Goal: Task Accomplishment & Management: Manage account settings

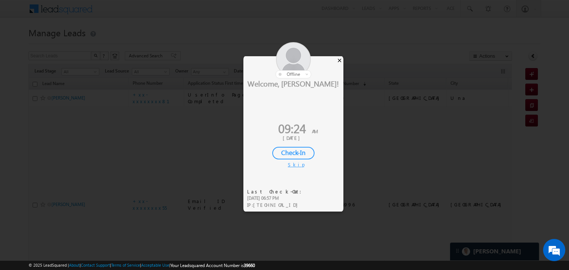
click at [339, 61] on div "×" at bounding box center [339, 60] width 8 height 8
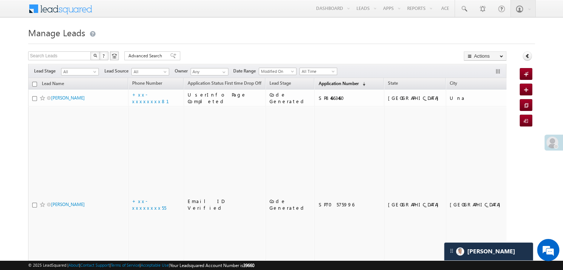
click at [327, 84] on span "Application Number" at bounding box center [338, 84] width 40 height 6
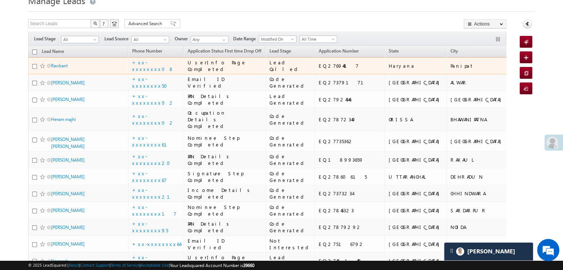
scroll to position [74, 0]
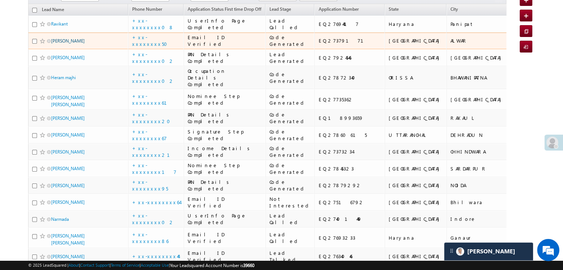
click at [66, 44] on link "[PERSON_NAME]" at bounding box center [68, 41] width 34 height 6
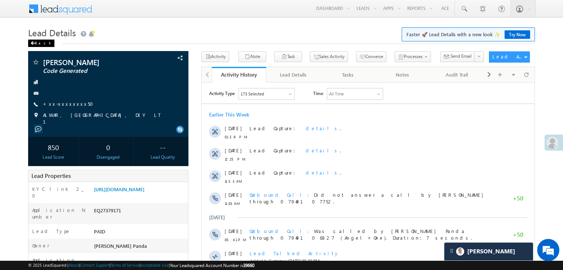
click at [40, 44] on div "Back" at bounding box center [41, 43] width 26 height 7
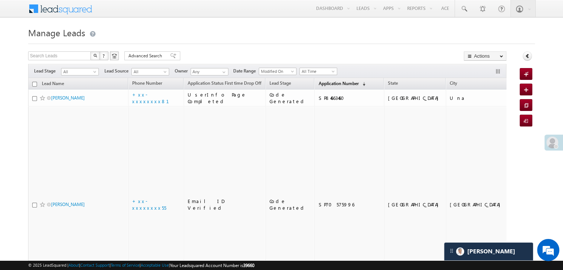
click at [323, 84] on span "Application Number" at bounding box center [338, 84] width 40 height 6
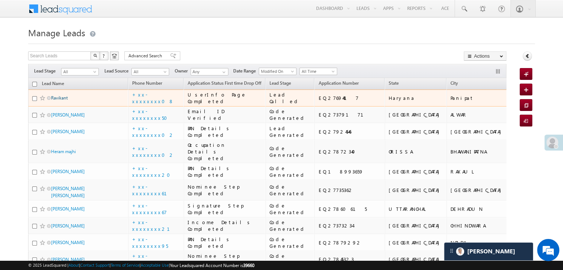
click at [61, 101] on link "Ravikant" at bounding box center [59, 98] width 17 height 6
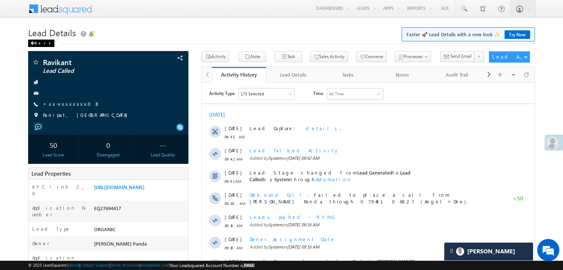
click at [36, 43] on div "Back" at bounding box center [41, 43] width 26 height 7
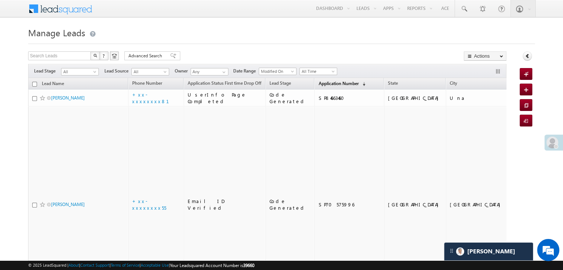
click at [318, 84] on span "Application Number" at bounding box center [338, 84] width 40 height 6
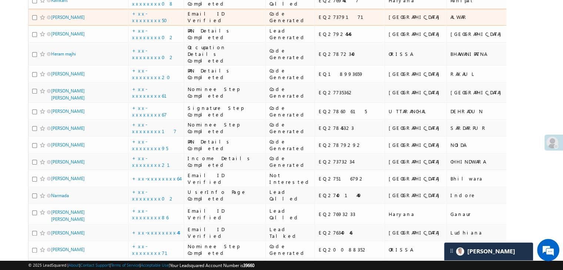
scroll to position [148, 0]
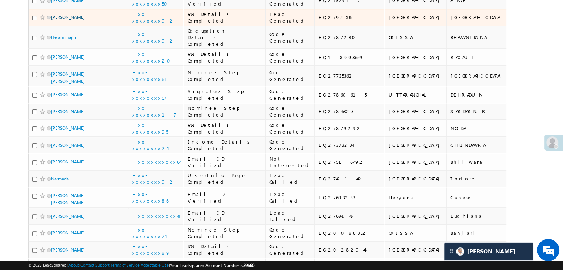
click at [71, 20] on link "[PERSON_NAME]" at bounding box center [68, 17] width 34 height 6
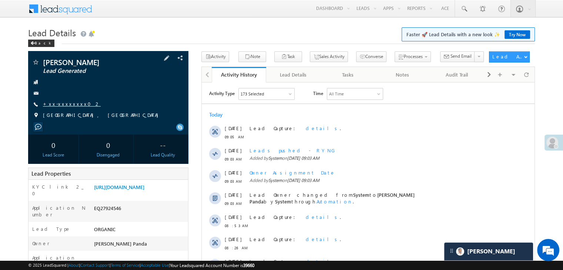
click at [67, 103] on link "+xx-xxxxxxxx02" at bounding box center [72, 104] width 58 height 6
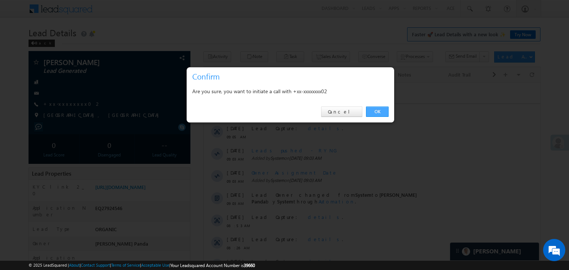
click at [378, 111] on link "OK" at bounding box center [377, 112] width 23 height 10
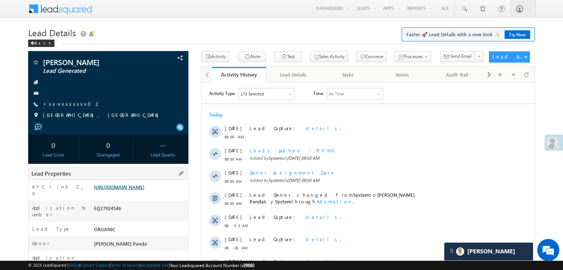
click at [144, 190] on link "https://angelbroking1-pk3em7sa.customui-test.leadsquared.com?leadId=db917097-47…" at bounding box center [119, 187] width 50 height 6
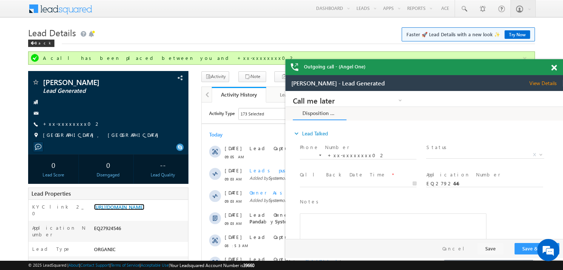
click at [555, 66] on span at bounding box center [554, 68] width 6 height 6
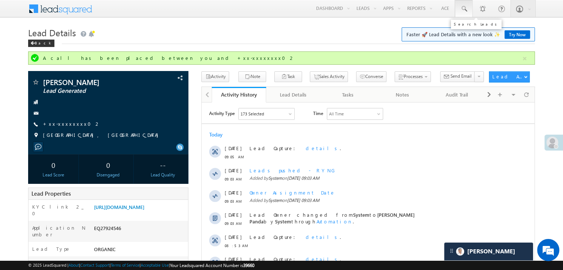
click at [463, 8] on span at bounding box center [463, 8] width 7 height 7
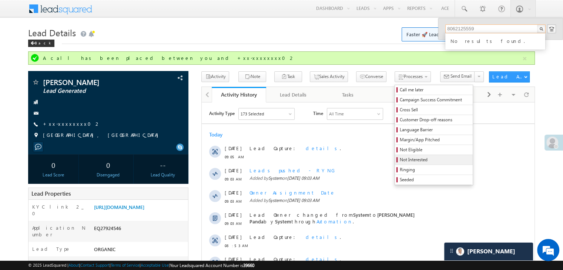
type input "8062125559"
click at [400, 159] on span "Not Interested" at bounding box center [435, 160] width 70 height 7
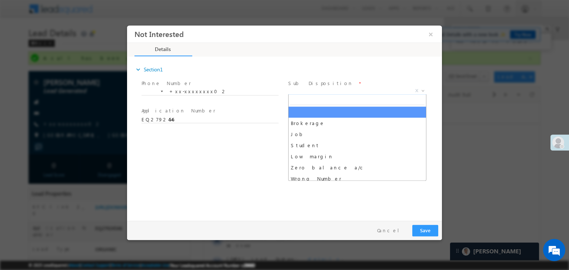
click at [347, 90] on span "X" at bounding box center [357, 90] width 138 height 7
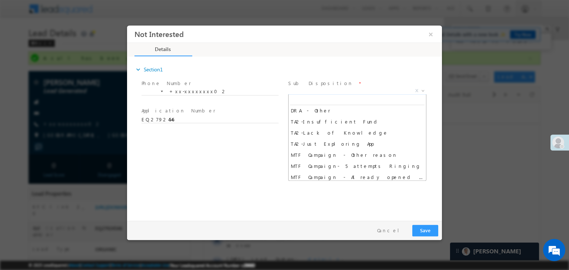
scroll to position [403, 0]
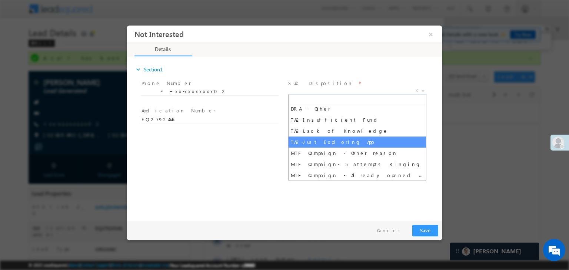
click at [473, 146] on div at bounding box center [284, 135] width 569 height 270
click at [473, 126] on div at bounding box center [284, 135] width 569 height 270
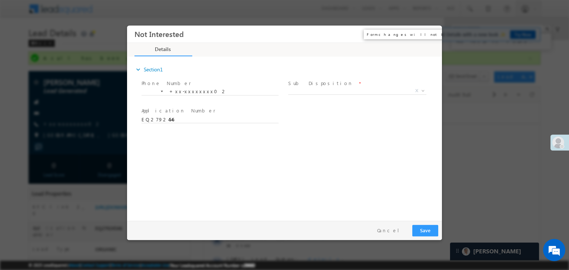
click at [430, 34] on button "×" at bounding box center [430, 34] width 13 height 14
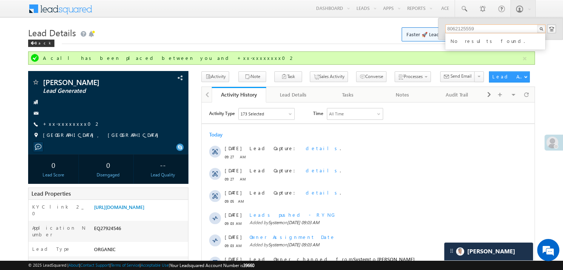
click at [455, 29] on input "8062125559" at bounding box center [495, 28] width 100 height 9
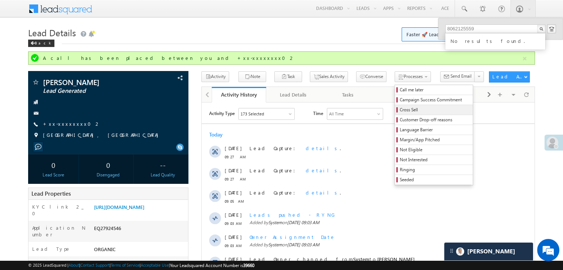
click at [400, 110] on span "Cross Sell" at bounding box center [435, 110] width 70 height 7
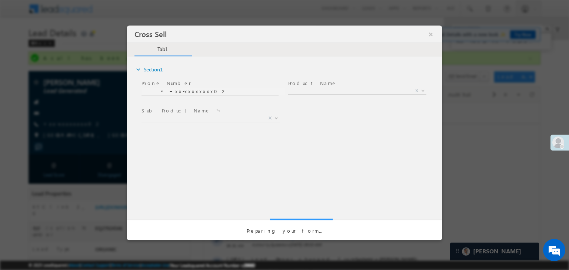
scroll to position [0, 0]
click at [351, 90] on span "X" at bounding box center [357, 90] width 138 height 7
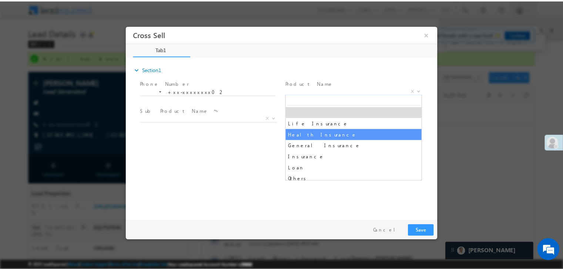
scroll to position [37, 0]
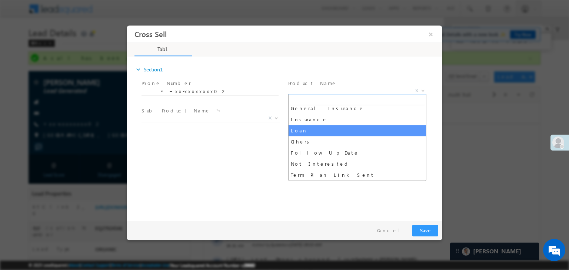
select select "Loan"
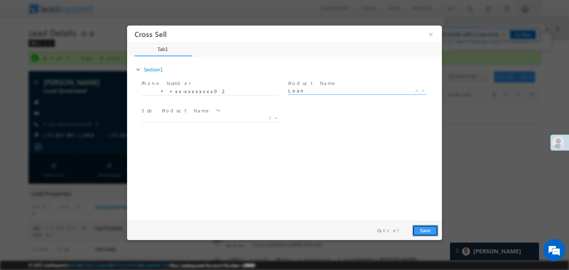
click at [423, 229] on button "Save" at bounding box center [425, 230] width 26 height 11
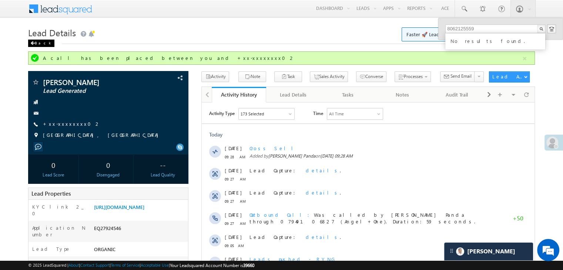
click at [35, 46] on div "Back" at bounding box center [41, 43] width 26 height 7
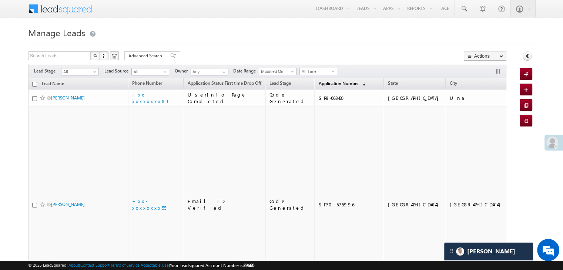
click at [318, 85] on span "Application Number" at bounding box center [338, 84] width 40 height 6
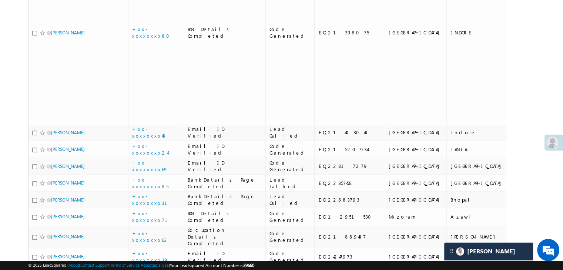
scroll to position [740, 0]
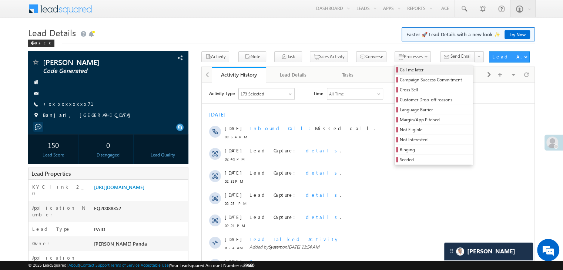
click at [400, 68] on span "Call me later" at bounding box center [435, 70] width 70 height 7
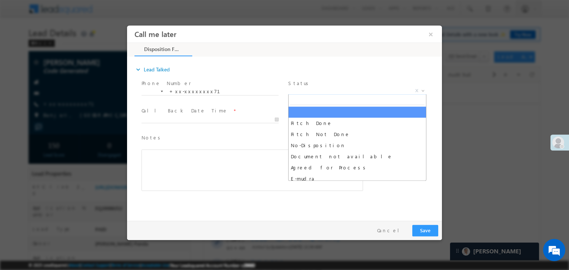
click at [366, 92] on span "X" at bounding box center [357, 90] width 138 height 7
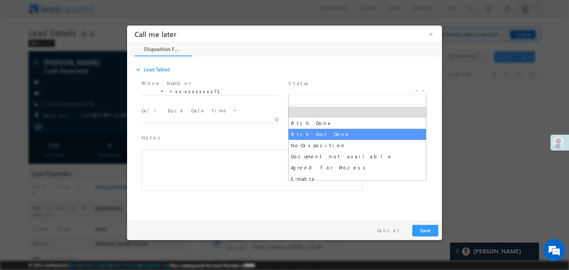
select select "Pitch Not Done"
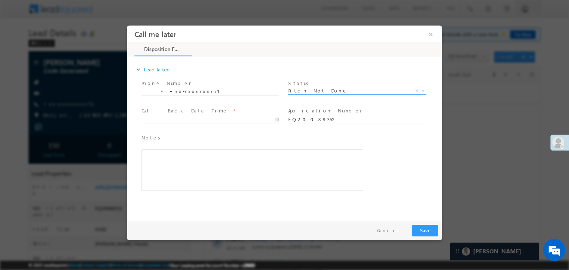
type input "08/28/25 9:30 AM"
click at [243, 118] on input "08/28/25 9:30 AM" at bounding box center [209, 119] width 137 height 7
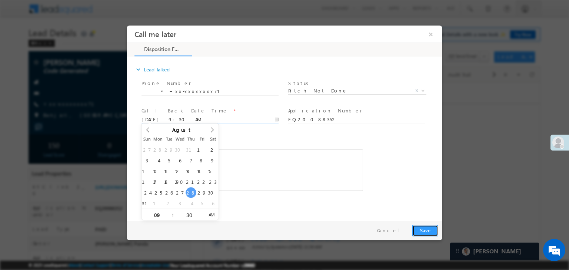
click at [425, 230] on button "Save" at bounding box center [425, 230] width 26 height 11
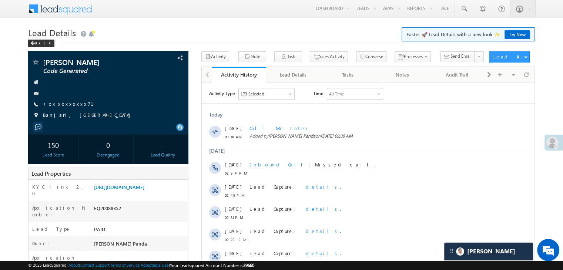
click at [553, 145] on span at bounding box center [552, 143] width 12 height 12
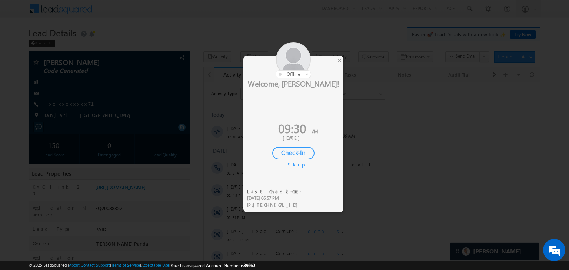
drag, startPoint x: 290, startPoint y: 152, endPoint x: 301, endPoint y: 153, distance: 10.4
click at [290, 152] on div "Check-In" at bounding box center [293, 153] width 42 height 13
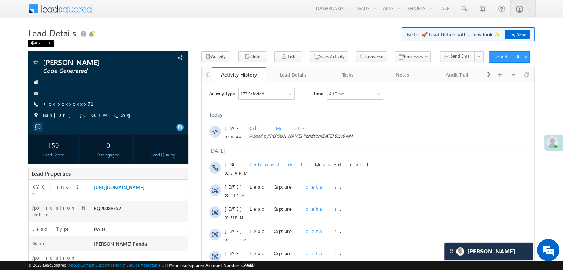
click at [35, 41] on div "Back" at bounding box center [41, 43] width 26 height 7
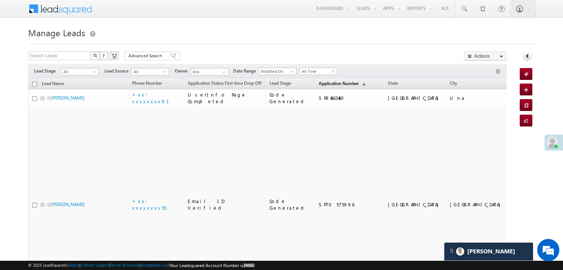
click at [326, 86] on span "Application Number" at bounding box center [338, 84] width 40 height 6
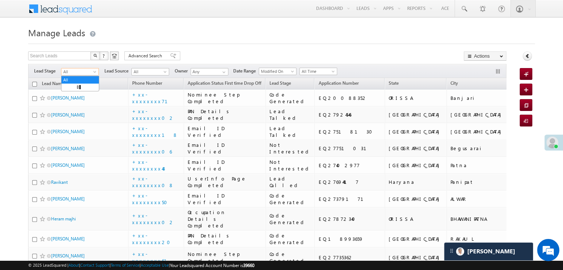
click at [96, 74] on span at bounding box center [96, 73] width 6 height 6
click at [86, 87] on link "Lead Generated" at bounding box center [79, 87] width 37 height 7
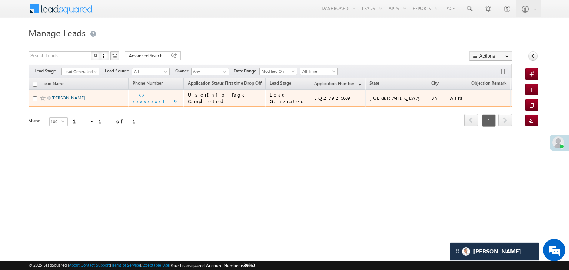
click at [60, 101] on link "[PERSON_NAME]" at bounding box center [68, 98] width 34 height 6
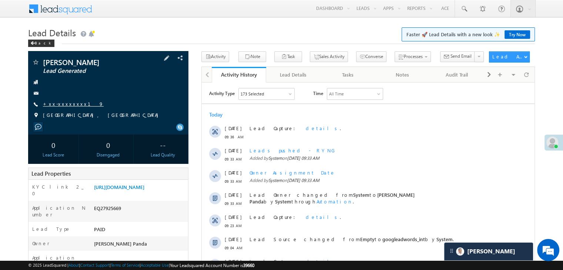
click at [66, 105] on link "+xx-xxxxxxxx19" at bounding box center [73, 104] width 61 height 6
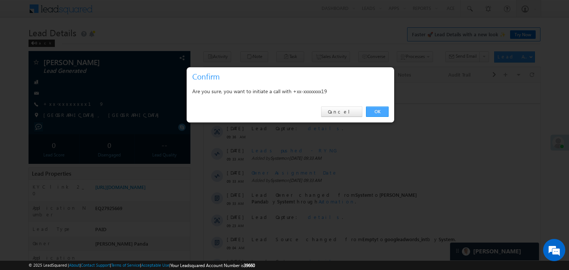
click at [379, 109] on link "OK" at bounding box center [377, 112] width 23 height 10
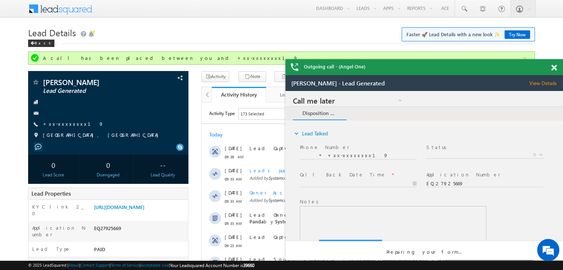
click at [554, 67] on span at bounding box center [554, 68] width 6 height 6
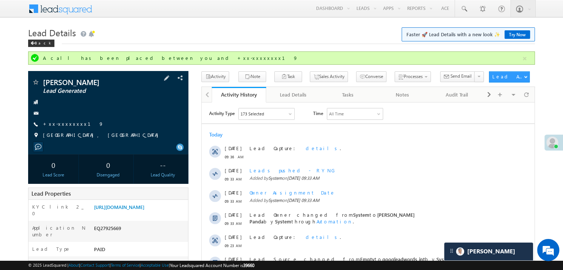
scroll to position [74, 0]
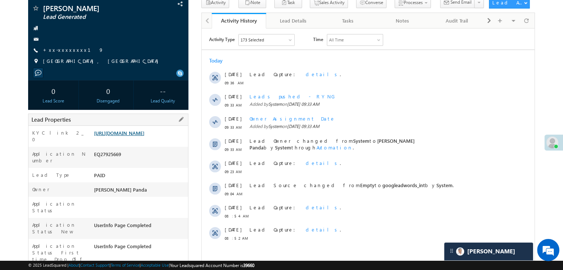
click at [144, 134] on link "[URL][DOMAIN_NAME]" at bounding box center [119, 133] width 50 height 6
click at [61, 53] on link "+xx-xxxxxxxx19" at bounding box center [73, 50] width 61 height 6
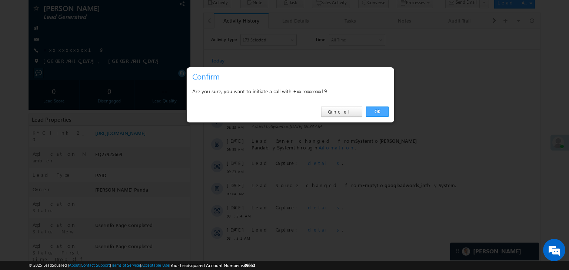
click at [379, 112] on link "OK" at bounding box center [377, 112] width 23 height 10
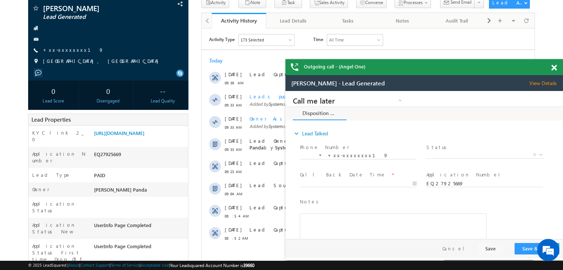
scroll to position [0, 0]
click at [555, 69] on span at bounding box center [554, 68] width 6 height 6
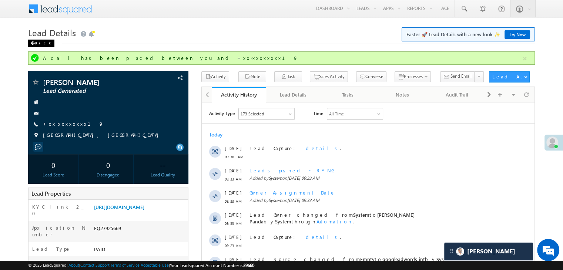
click at [40, 43] on div "Back" at bounding box center [41, 43] width 26 height 7
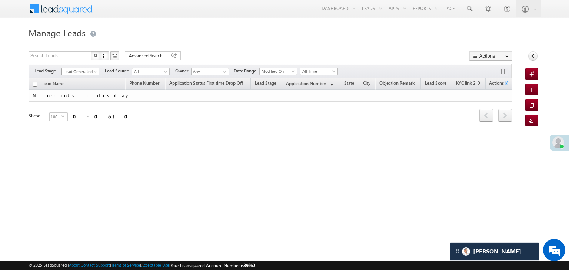
click at [94, 72] on span at bounding box center [96, 73] width 6 height 6
click at [82, 79] on link "All" at bounding box center [80, 80] width 37 height 7
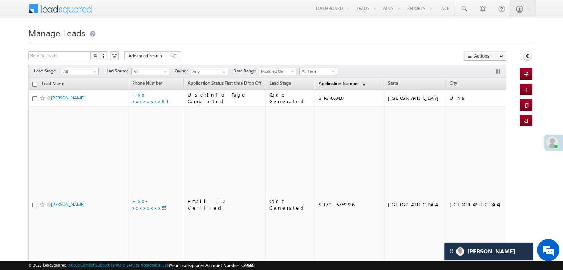
click at [332, 81] on span "Application Number" at bounding box center [338, 84] width 40 height 6
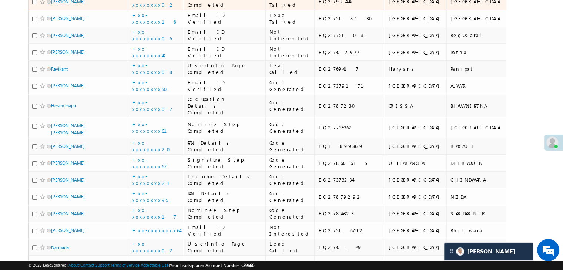
scroll to position [148, 0]
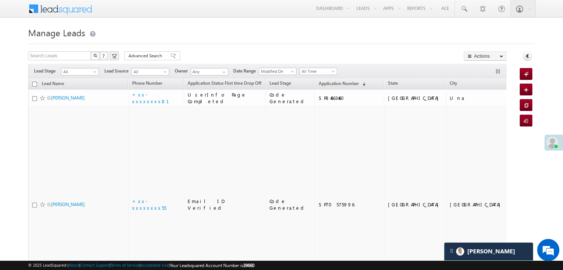
drag, startPoint x: 0, startPoint y: 211, endPoint x: 0, endPoint y: 287, distance: 76.6
drag, startPoint x: 0, startPoint y: 287, endPoint x: 320, endPoint y: 86, distance: 378.0
click at [320, 86] on span "Application Number" at bounding box center [338, 84] width 40 height 6
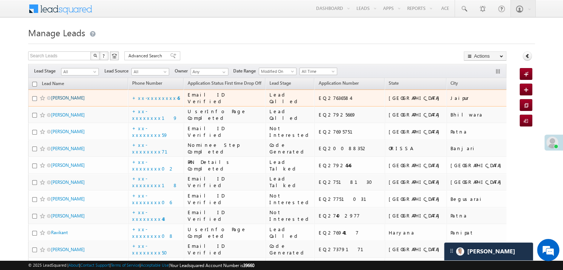
click at [66, 101] on link "[PERSON_NAME]" at bounding box center [68, 98] width 34 height 6
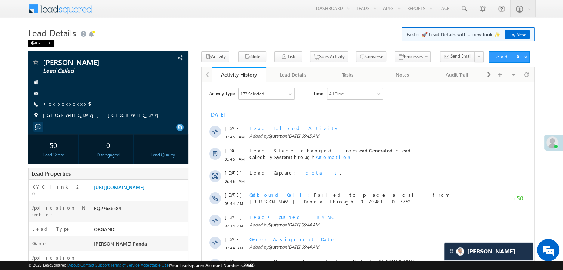
click at [40, 43] on div "Back" at bounding box center [41, 43] width 26 height 7
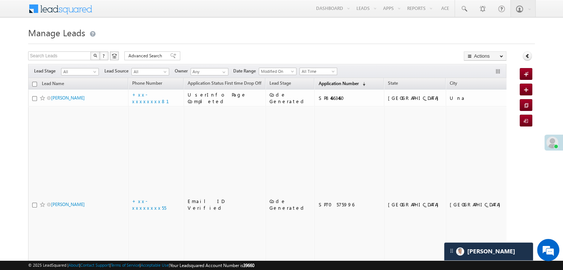
click at [318, 83] on span "Application Number" at bounding box center [338, 84] width 40 height 6
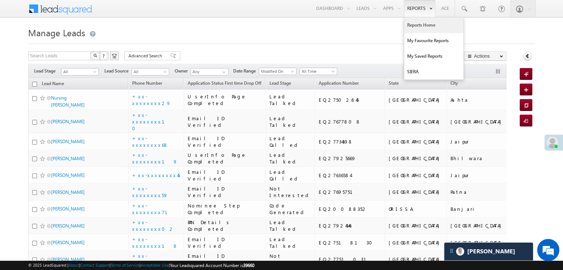
click at [422, 27] on link "Reports Home" at bounding box center [433, 25] width 59 height 16
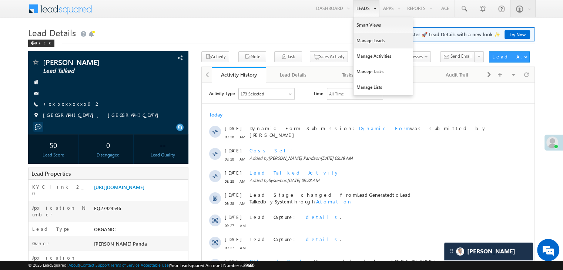
click at [360, 39] on link "Manage Leads" at bounding box center [382, 41] width 59 height 16
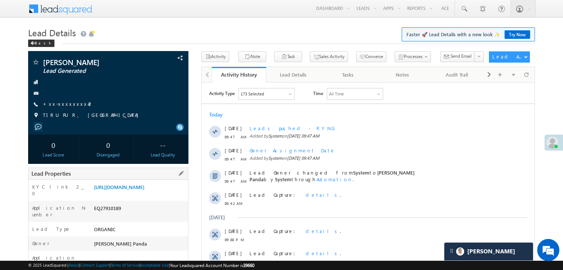
scroll to position [74, 0]
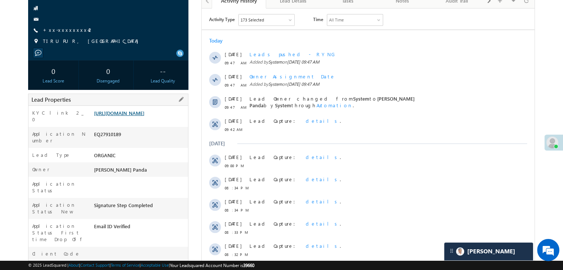
click at [144, 116] on link "https://angelbroking1-pk3em7sa.customui-test.leadsquared.com?leadId=01dc6847-0f…" at bounding box center [119, 113] width 50 height 6
click at [55, 32] on link "+xx-xxxxxxxx42" at bounding box center [68, 30] width 51 height 6
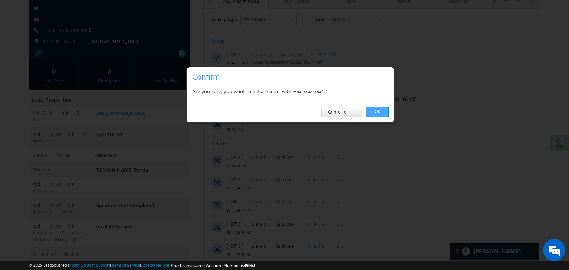
click at [376, 110] on link "OK" at bounding box center [377, 112] width 23 height 10
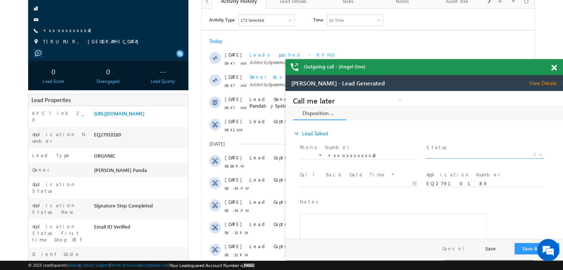
click at [463, 153] on span "X" at bounding box center [485, 154] width 118 height 7
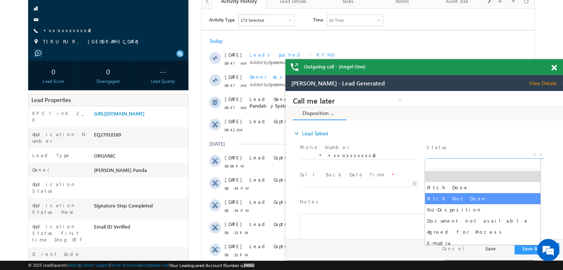
select select "Pitch Not Done"
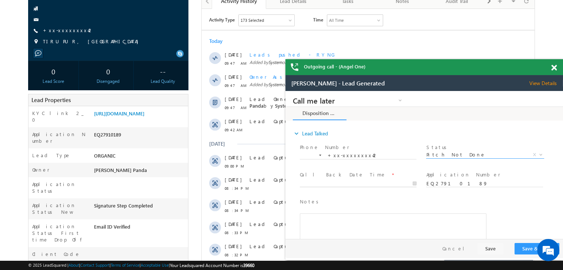
type input "08/28/25 9:49 AM"
drag, startPoint x: 388, startPoint y: 182, endPoint x: 404, endPoint y: 192, distance: 19.0
click at [388, 182] on input "08/28/25 9:49 AM" at bounding box center [358, 183] width 117 height 7
click at [524, 249] on button "Save & Close" at bounding box center [536, 248] width 45 height 11
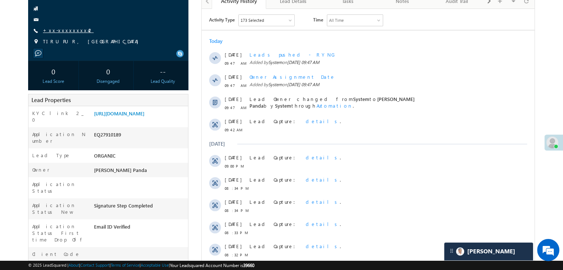
click at [66, 31] on link "+xx-xxxxxxxx42" at bounding box center [68, 30] width 51 height 6
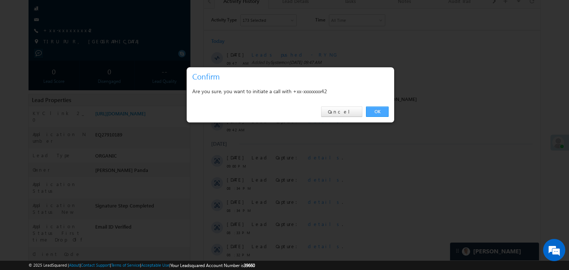
click at [377, 110] on link "OK" at bounding box center [377, 112] width 23 height 10
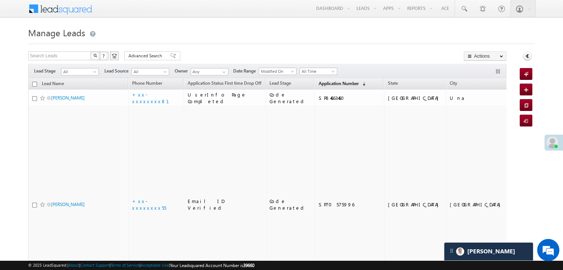
click at [322, 84] on span "Application Number" at bounding box center [338, 84] width 40 height 6
click at [318, 82] on span "Application Number" at bounding box center [338, 84] width 40 height 6
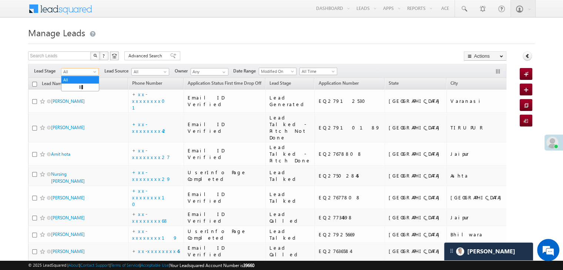
click at [93, 73] on span at bounding box center [96, 73] width 6 height 6
click at [77, 91] on link "Lead Generated" at bounding box center [79, 87] width 37 height 7
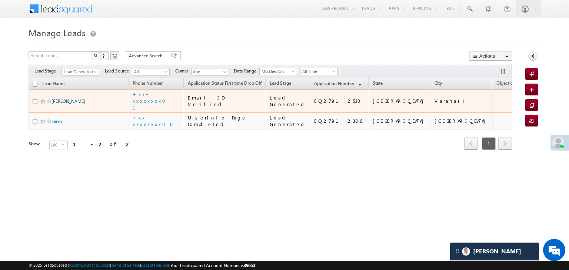
click at [58, 104] on link "[PERSON_NAME]" at bounding box center [68, 101] width 34 height 6
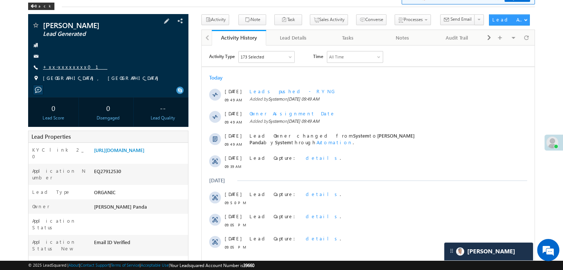
click at [58, 67] on link "+xx-xxxxxxxx01" at bounding box center [75, 67] width 64 height 6
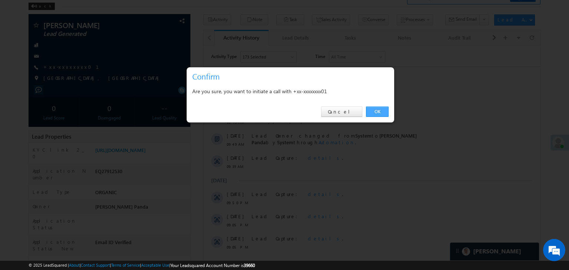
click at [377, 114] on link "OK" at bounding box center [377, 112] width 23 height 10
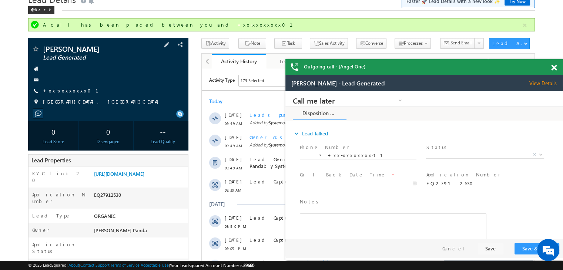
scroll to position [20, 0]
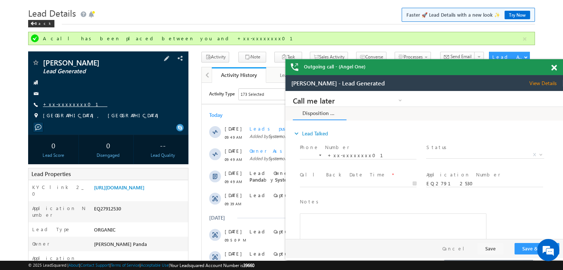
click at [65, 105] on link "+xx-xxxxxxxx01" at bounding box center [75, 104] width 64 height 6
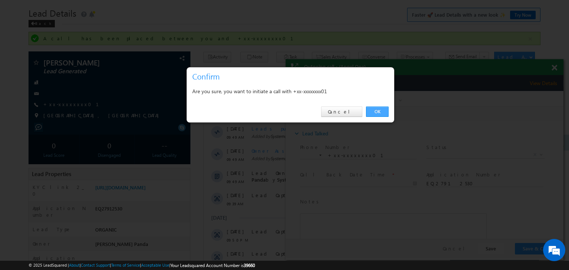
click at [370, 111] on link "OK" at bounding box center [377, 112] width 23 height 10
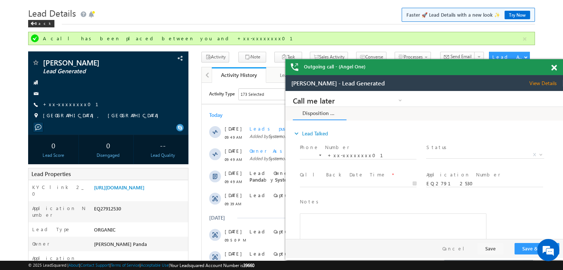
scroll to position [0, 0]
click at [552, 68] on span at bounding box center [554, 68] width 6 height 6
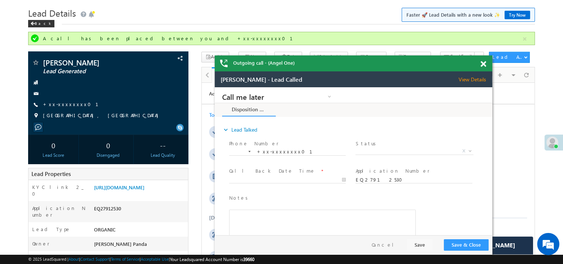
drag, startPoint x: 506, startPoint y: 80, endPoint x: 446, endPoint y: 63, distance: 62.0
click at [428, 65] on div "Outgoing call - (Angel One)" at bounding box center [354, 64] width 278 height 16
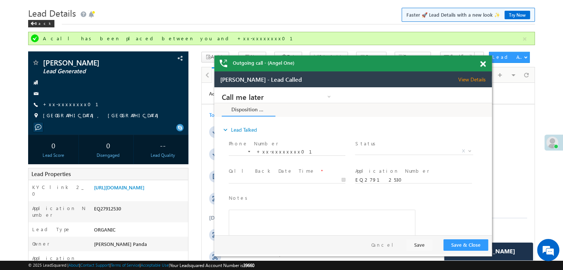
click at [483, 64] on span at bounding box center [483, 64] width 6 height 6
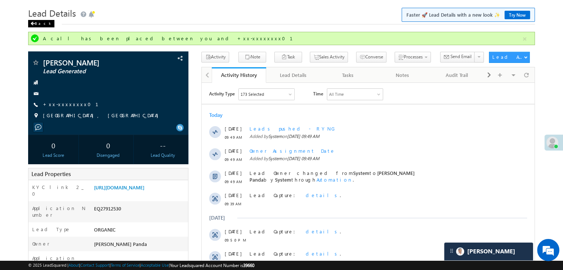
click at [36, 24] on div "Back" at bounding box center [41, 23] width 26 height 7
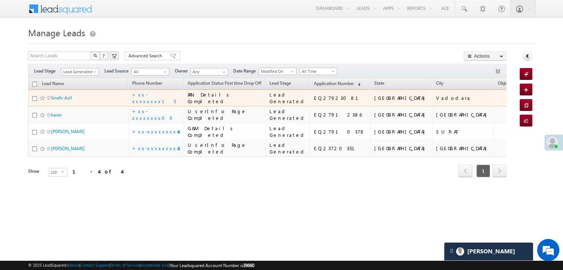
scroll to position [56, 0]
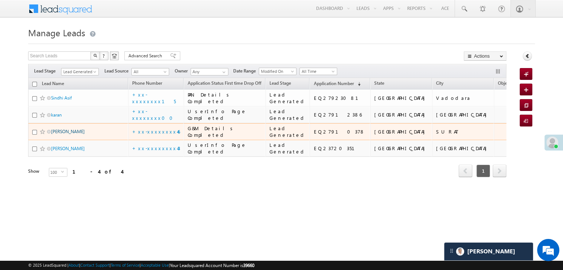
click at [66, 134] on link "[PERSON_NAME]" at bounding box center [68, 132] width 34 height 6
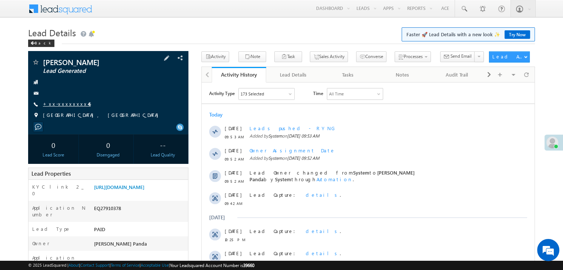
click at [68, 105] on link "+xx-xxxxxxxx46" at bounding box center [67, 104] width 48 height 6
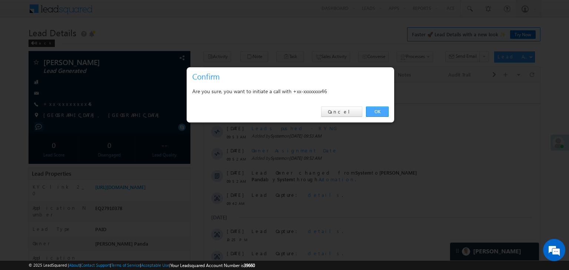
click at [377, 112] on link "OK" at bounding box center [377, 112] width 23 height 10
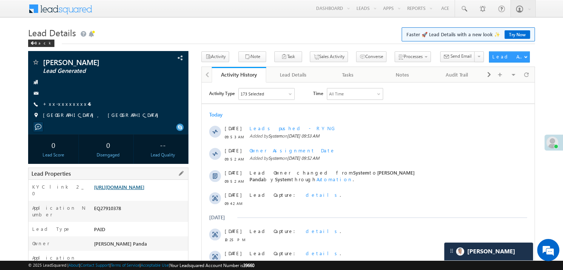
click at [132, 190] on link "https://angelbroking1-pk3em7sa.customui-test.leadsquared.com?leadId=7aa66ad6-1a…" at bounding box center [119, 187] width 50 height 6
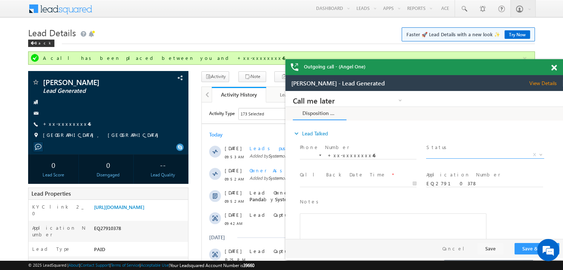
click at [468, 156] on span "X" at bounding box center [485, 154] width 118 height 7
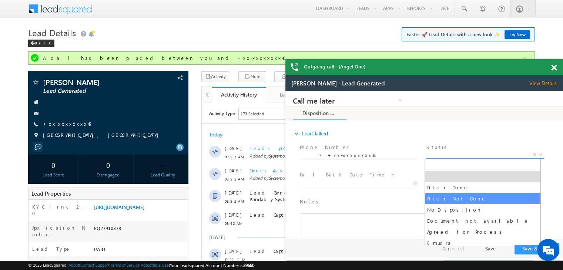
select select "Pitch Not Done"
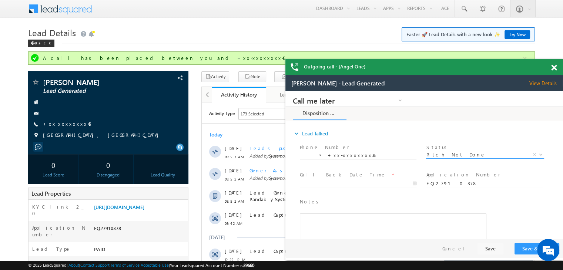
type input "08/28/25 9:54 AM"
click at [375, 181] on input "08/28/25 9:54 AM" at bounding box center [358, 183] width 117 height 7
click at [529, 251] on button "Save & Close" at bounding box center [536, 248] width 45 height 11
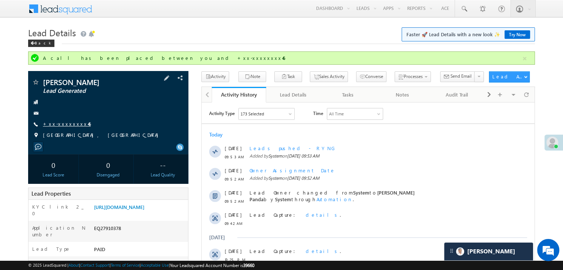
click at [63, 123] on link "+xx-xxxxxxxx46" at bounding box center [67, 124] width 48 height 6
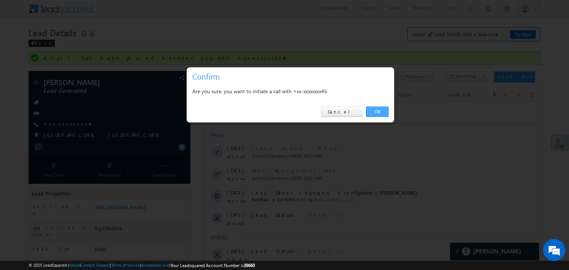
click at [380, 109] on link "OK" at bounding box center [377, 112] width 23 height 10
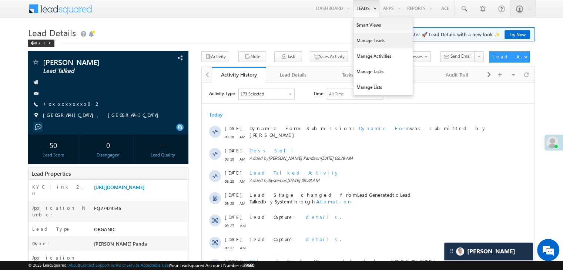
click at [362, 39] on link "Manage Leads" at bounding box center [382, 41] width 59 height 16
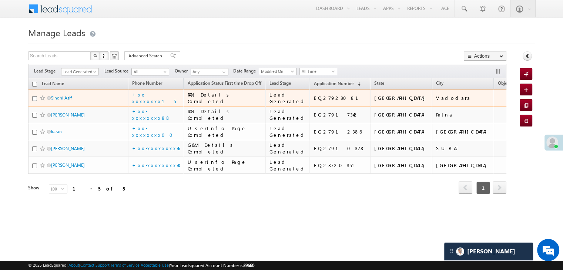
scroll to position [99, 0]
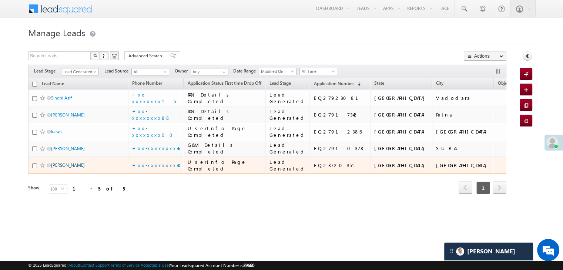
click at [64, 168] on link "[PERSON_NAME]" at bounding box center [68, 165] width 34 height 6
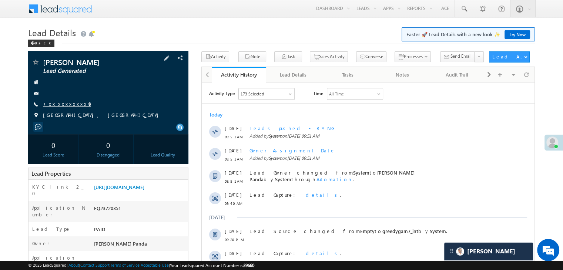
click at [64, 106] on link "+xx-xxxxxxxx43" at bounding box center [67, 104] width 48 height 6
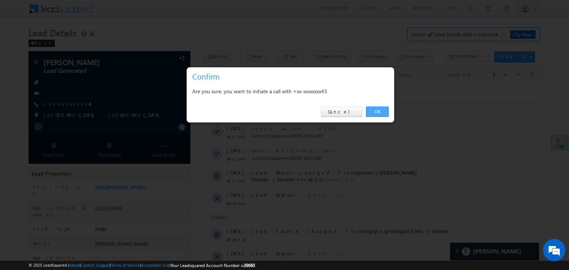
click at [377, 112] on link "OK" at bounding box center [377, 112] width 23 height 10
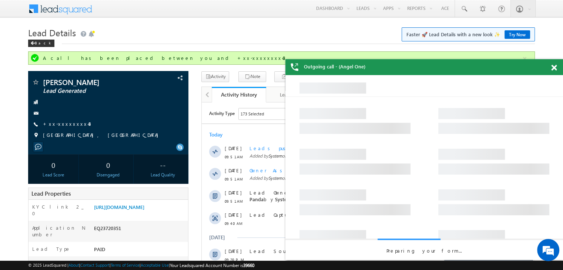
click at [554, 67] on span at bounding box center [554, 68] width 6 height 6
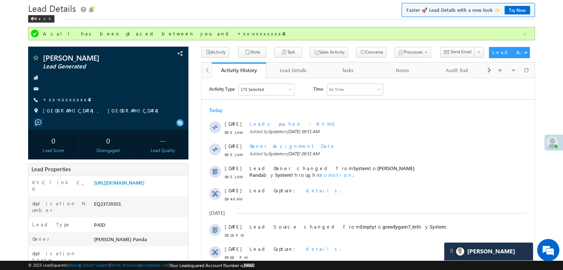
scroll to position [37, 0]
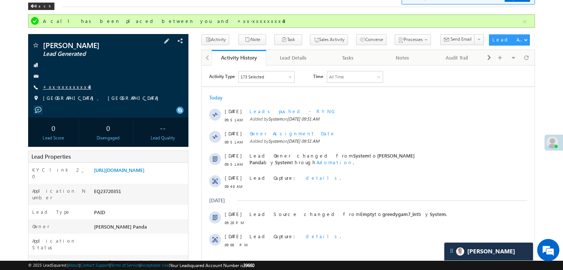
click at [71, 90] on link "+xx-xxxxxxxx43" at bounding box center [67, 87] width 48 height 6
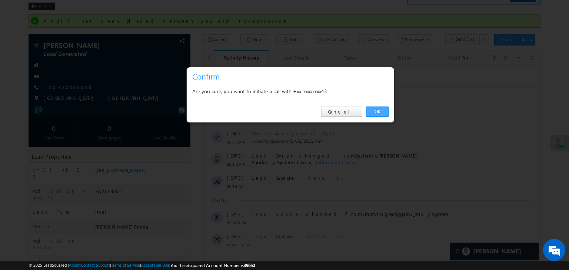
click at [380, 111] on link "OK" at bounding box center [377, 112] width 23 height 10
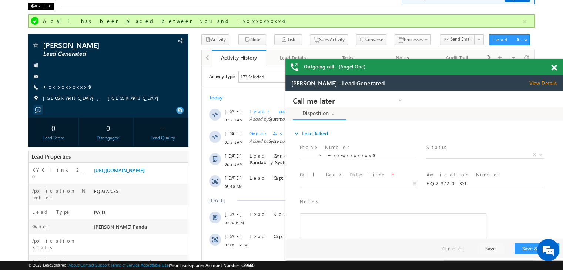
click at [0, 0] on div "Back" at bounding box center [0, 0] width 0 height 0
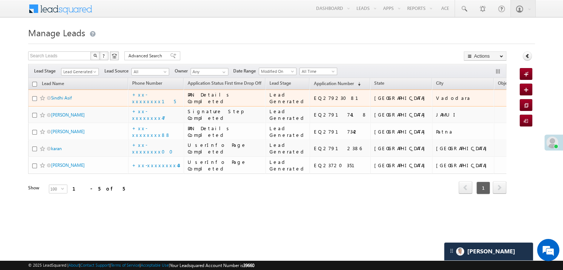
scroll to position [99, 0]
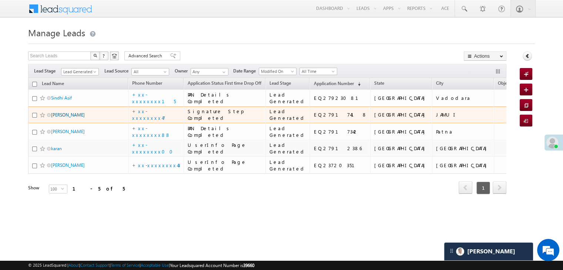
click at [58, 112] on link "[PERSON_NAME]" at bounding box center [68, 115] width 34 height 6
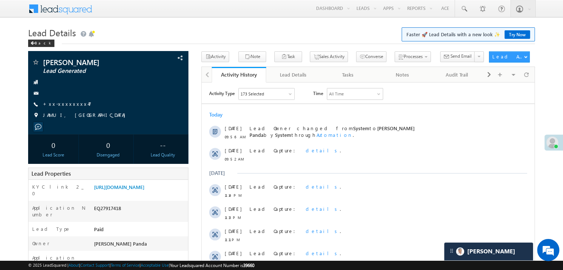
click at [65, 105] on link "+xx-xxxxxxxx47" at bounding box center [67, 104] width 48 height 6
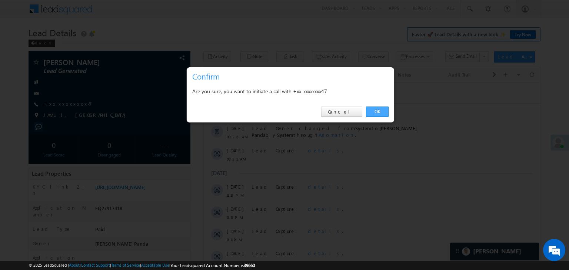
click at [374, 114] on link "OK" at bounding box center [377, 112] width 23 height 10
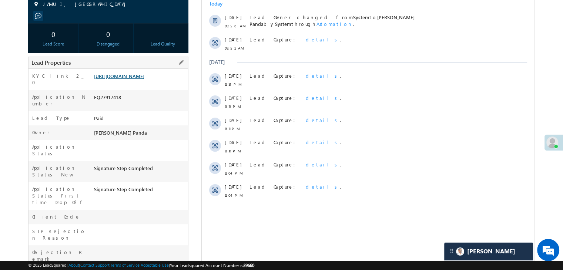
scroll to position [131, 0]
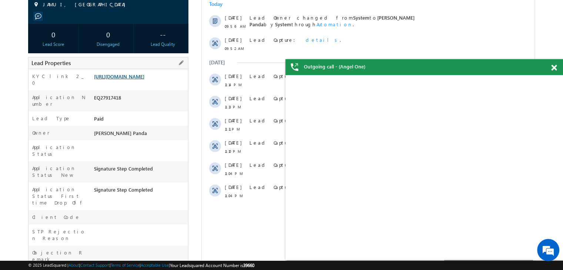
click at [135, 80] on link "[URL][DOMAIN_NAME]" at bounding box center [119, 76] width 50 height 6
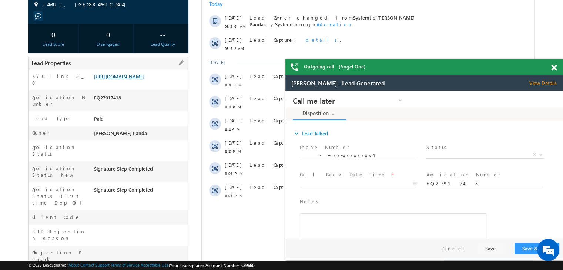
scroll to position [0, 0]
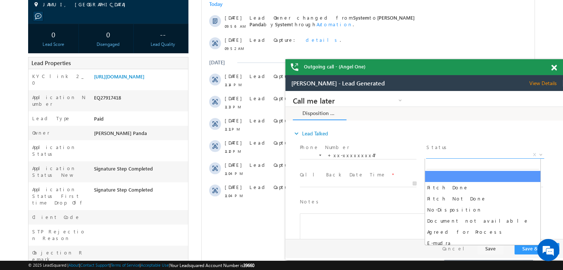
click at [487, 155] on span "X" at bounding box center [485, 154] width 118 height 7
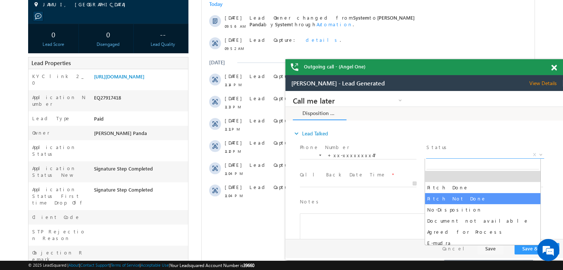
select select "Pitch Not Done"
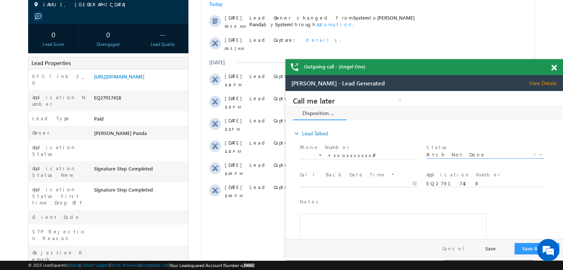
type input "08/28/25 9:57 AM"
click at [383, 182] on input "08/28/25 9:57 AM" at bounding box center [358, 183] width 117 height 7
click at [521, 245] on button "Save & Close" at bounding box center [536, 248] width 45 height 11
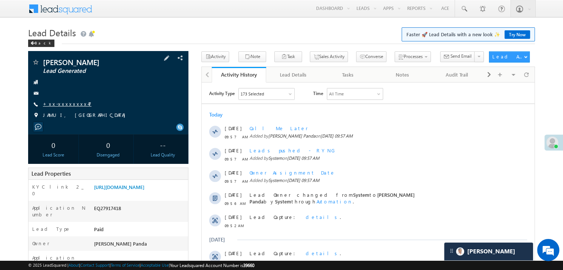
click at [72, 103] on link "+xx-xxxxxxxx47" at bounding box center [67, 104] width 48 height 6
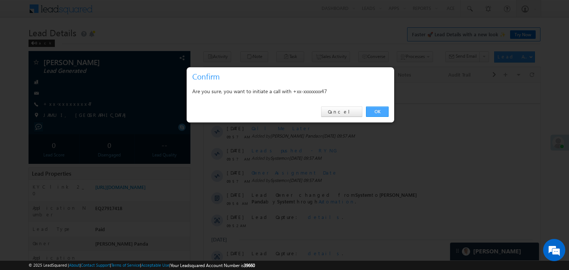
click at [378, 112] on link "OK" at bounding box center [377, 112] width 23 height 10
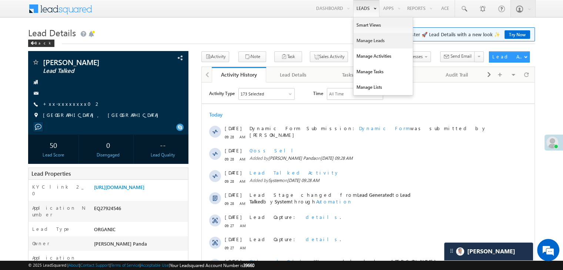
click at [371, 41] on link "Manage Leads" at bounding box center [382, 41] width 59 height 16
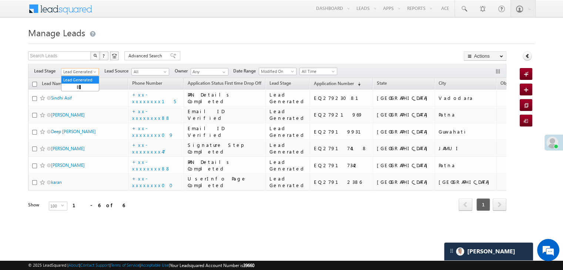
click at [94, 71] on span at bounding box center [96, 73] width 6 height 6
click at [83, 77] on link "All" at bounding box center [79, 80] width 37 height 7
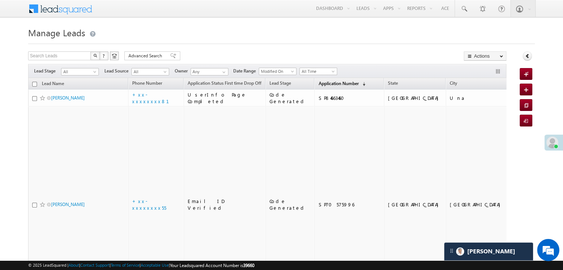
click at [335, 82] on span "Application Number" at bounding box center [338, 84] width 40 height 6
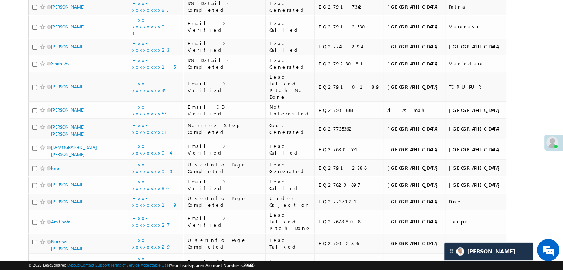
scroll to position [222, 0]
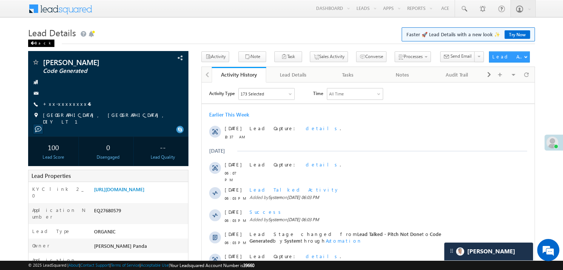
click at [36, 41] on div "Back" at bounding box center [41, 43] width 26 height 7
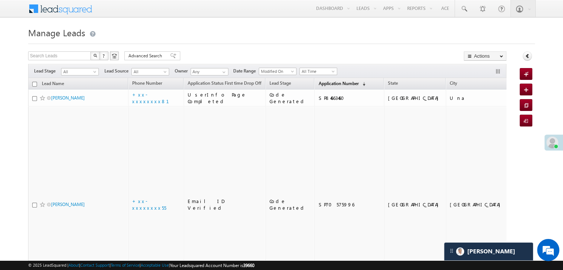
click at [318, 85] on span "Application Number" at bounding box center [338, 84] width 40 height 6
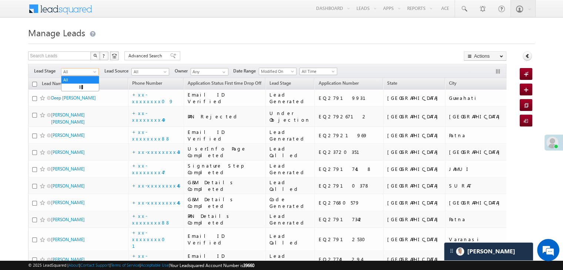
click at [95, 72] on span at bounding box center [96, 73] width 6 height 6
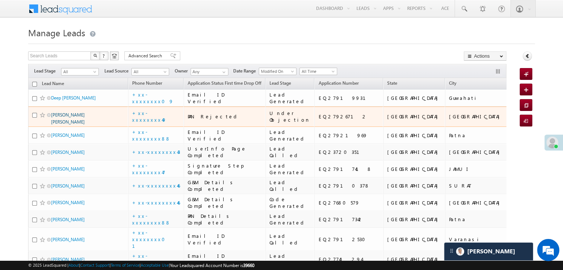
click at [75, 125] on link "[PERSON_NAME] [PERSON_NAME]" at bounding box center [68, 118] width 34 height 13
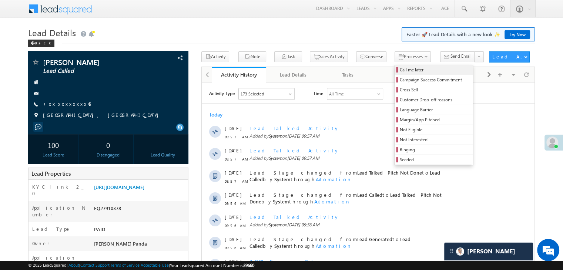
click at [400, 69] on span "Call me later" at bounding box center [435, 70] width 70 height 7
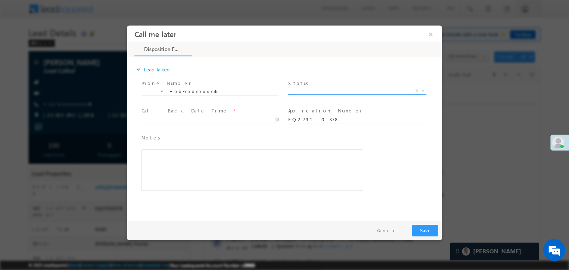
click at [349, 89] on span "X" at bounding box center [357, 90] width 138 height 7
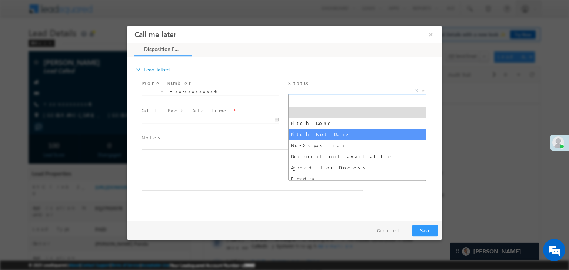
select select "Pitch Not Done"
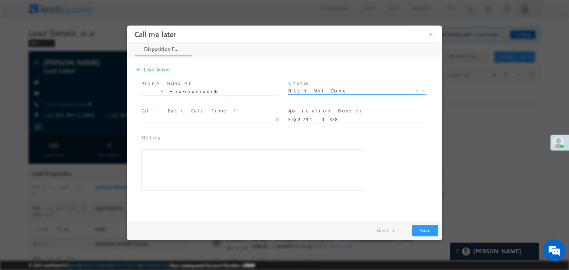
type input "08/28/25 9:59 AM"
click at [261, 121] on input "08/28/25 9:59 AM" at bounding box center [209, 119] width 137 height 7
click at [366, 136] on div "Notes * Editor toolbars Basic Styles Bold Italic Underline Paragraph Insert/Rem…" at bounding box center [291, 167] width 302 height 68
click at [426, 228] on button "Save" at bounding box center [425, 230] width 26 height 11
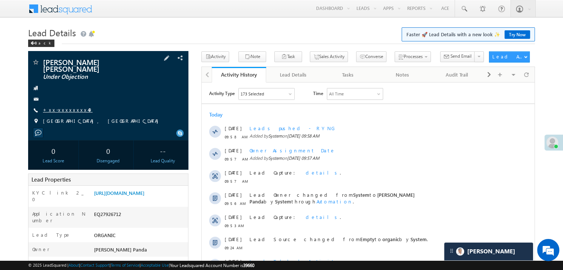
click at [59, 111] on link "+xx-xxxxxxxx49" at bounding box center [68, 110] width 50 height 6
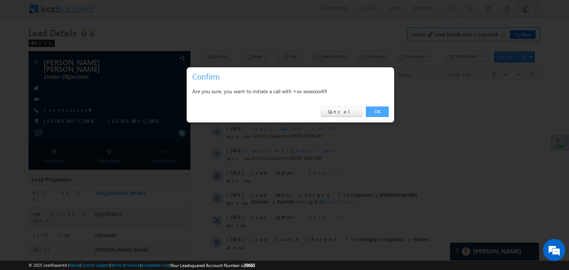
click at [373, 111] on link "OK" at bounding box center [377, 112] width 23 height 10
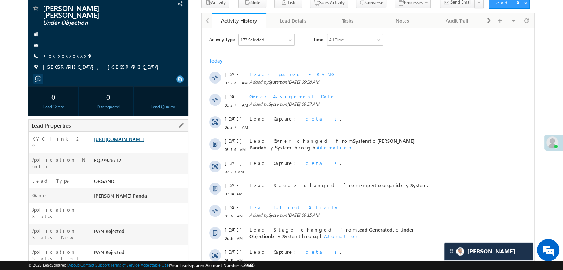
scroll to position [94, 0]
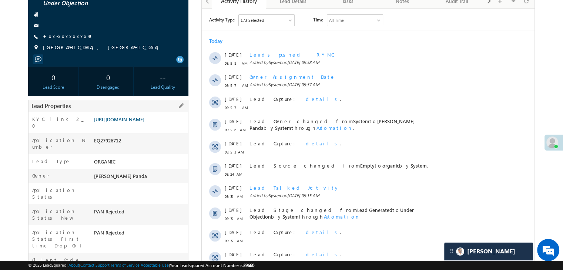
click at [142, 123] on link "[URL][DOMAIN_NAME]" at bounding box center [119, 119] width 50 height 6
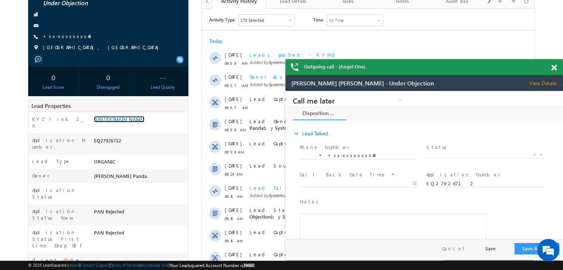
scroll to position [0, 0]
click at [552, 68] on span at bounding box center [554, 68] width 6 height 6
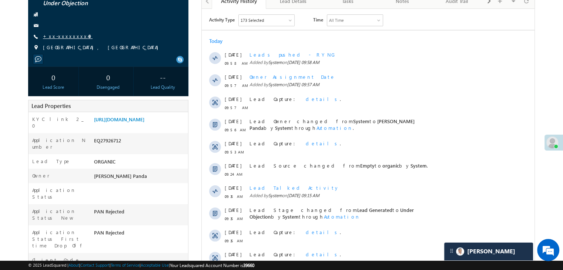
click at [70, 38] on link "+xx-xxxxxxxx49" at bounding box center [68, 36] width 50 height 6
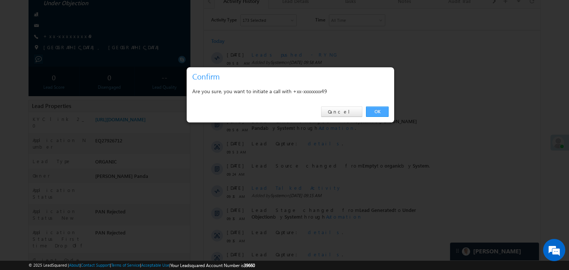
click at [378, 111] on link "OK" at bounding box center [377, 112] width 23 height 10
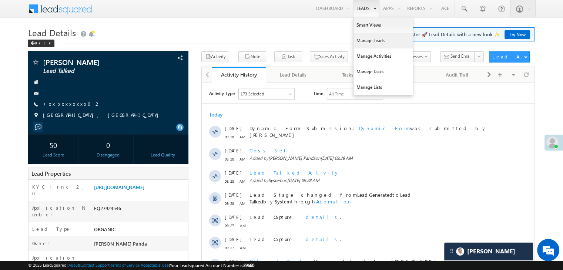
click at [362, 41] on link "Manage Leads" at bounding box center [382, 41] width 59 height 16
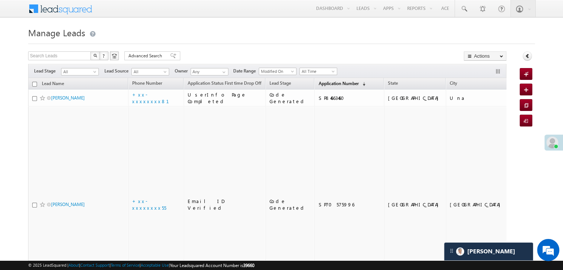
click at [325, 84] on span "Application Number" at bounding box center [338, 84] width 40 height 6
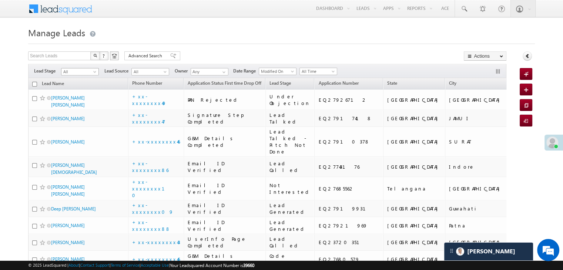
click at [95, 72] on span at bounding box center [96, 73] width 6 height 6
click at [87, 89] on link "Lead Generated" at bounding box center [79, 87] width 37 height 7
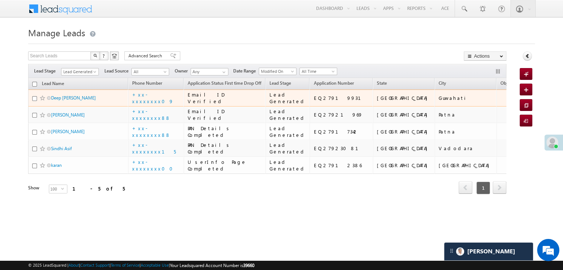
scroll to position [99, 0]
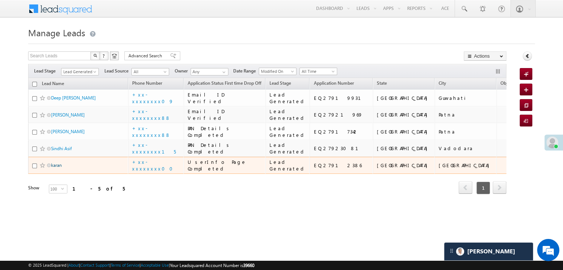
click at [57, 168] on link "karan" at bounding box center [56, 165] width 11 height 6
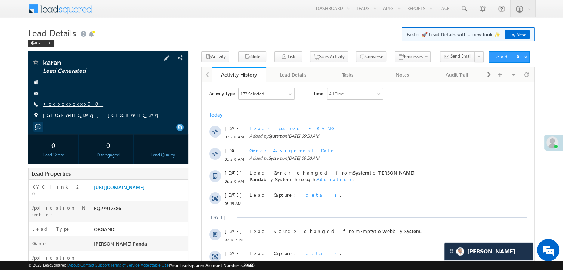
click at [63, 104] on link "+xx-xxxxxxxx00" at bounding box center [73, 104] width 60 height 6
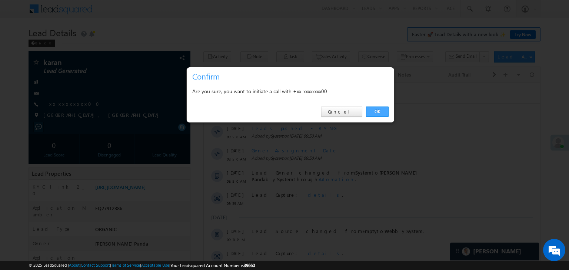
click at [378, 110] on link "OK" at bounding box center [377, 112] width 23 height 10
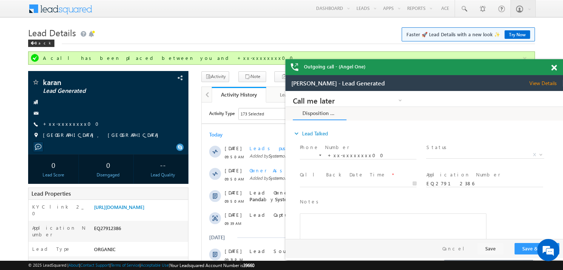
click at [554, 70] on span at bounding box center [554, 68] width 6 height 6
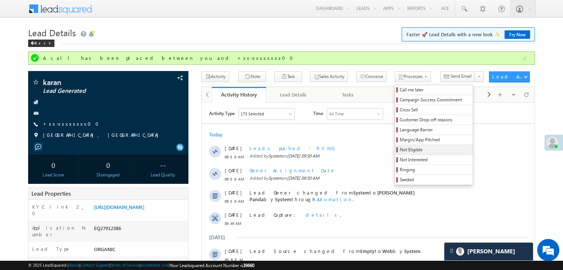
click at [400, 148] on span "Not Eligible" at bounding box center [435, 150] width 70 height 7
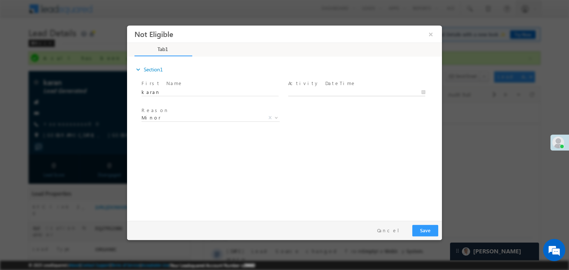
type input "08/28/25 10:01 AM"
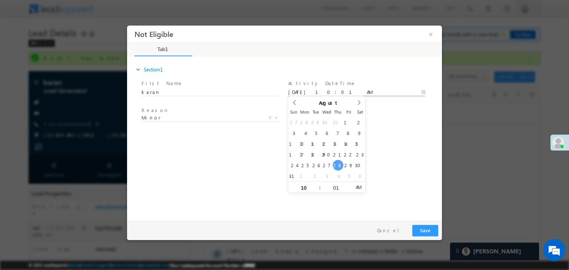
click at [353, 90] on input "08/28/25 10:01 AM" at bounding box center [356, 92] width 137 height 7
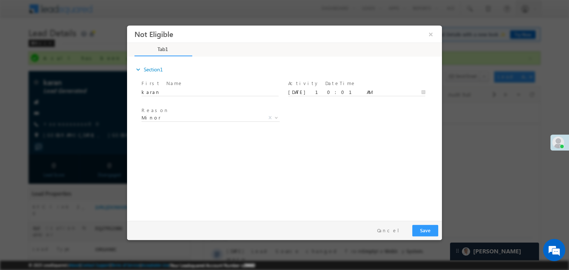
click at [399, 120] on div "Reason * Minor Existing Client Out of India DRA - FDS Termination DRA - Already…" at bounding box center [291, 118] width 302 height 27
click at [229, 118] on span "Minor" at bounding box center [201, 117] width 120 height 7
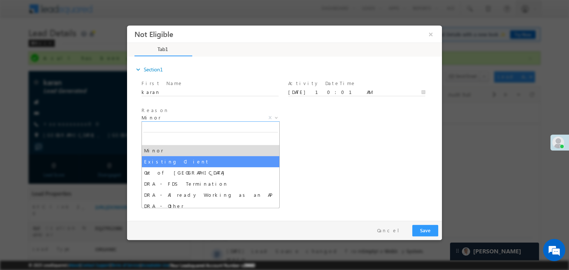
select select "Existing Client"
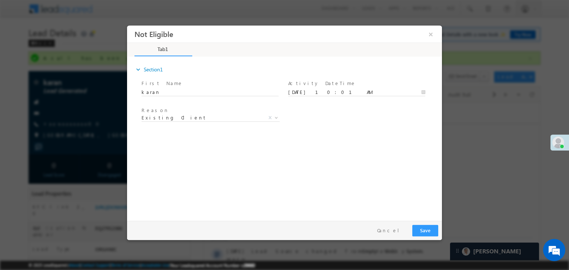
click at [356, 147] on div "expand_more Section1 First Name *" at bounding box center [286, 138] width 311 height 160
click at [433, 231] on button "Save" at bounding box center [425, 230] width 26 height 11
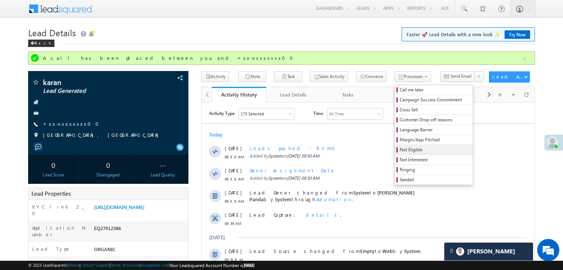
click at [400, 150] on span "Not Eligible" at bounding box center [435, 150] width 70 height 7
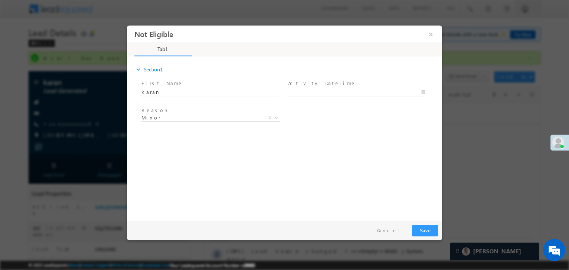
type input "08/28/25 10:03 AM"
click at [366, 91] on input "08/28/25 10:03 AM" at bounding box center [356, 92] width 137 height 7
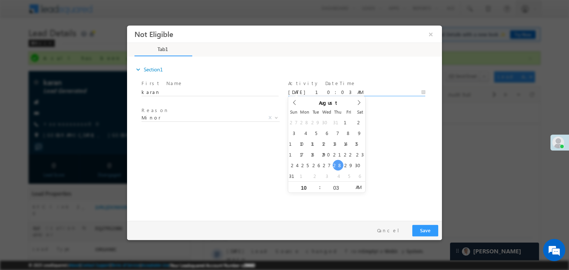
click at [388, 124] on div "Reason * Minor Existing Client Out of India DRA - FDS Termination DRA - Already…" at bounding box center [291, 118] width 302 height 27
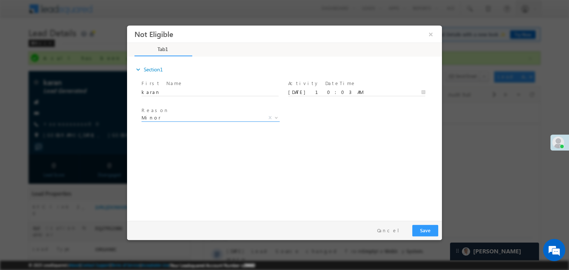
click at [251, 118] on span "Minor" at bounding box center [201, 117] width 120 height 7
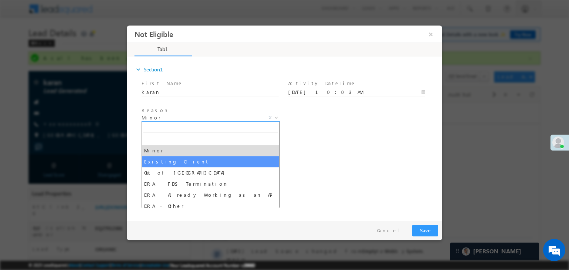
select select "Existing Client"
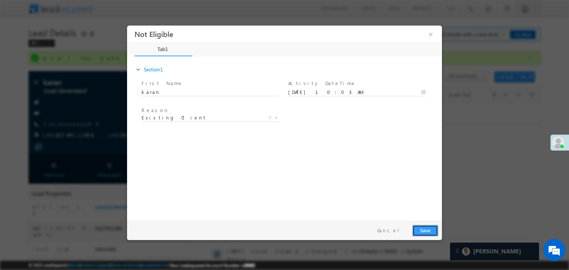
click at [423, 231] on button "Save" at bounding box center [425, 230] width 26 height 11
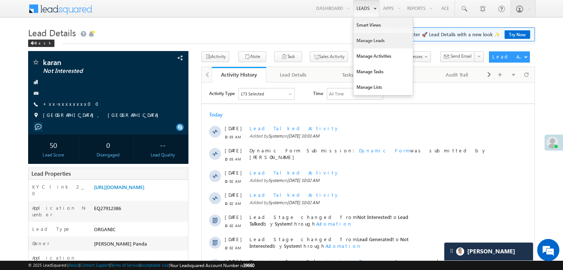
click at [365, 43] on link "Manage Leads" at bounding box center [382, 41] width 59 height 16
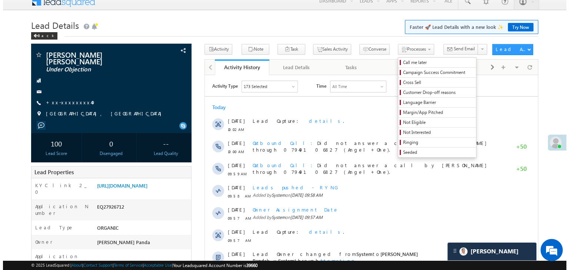
scroll to position [1, 0]
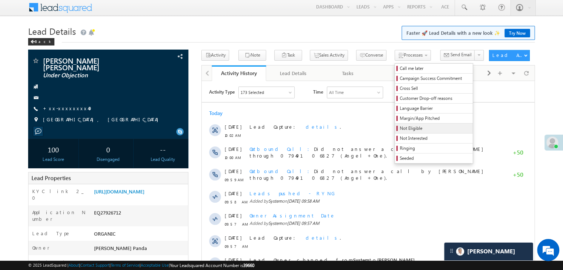
click at [402, 130] on span "Not Eligible" at bounding box center [435, 128] width 70 height 7
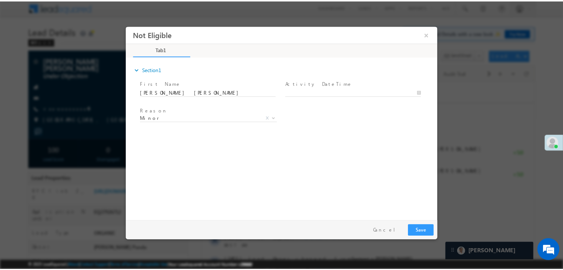
scroll to position [0, 0]
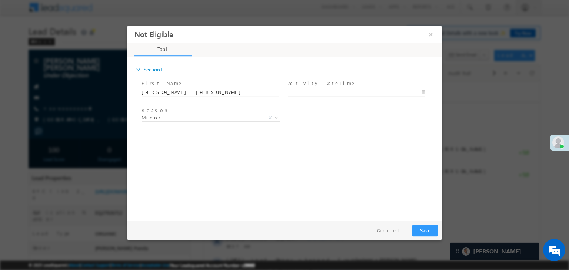
type input "08/28/25 10:04 AM"
click at [373, 90] on input "08/28/25 10:04 AM" at bounding box center [356, 92] width 137 height 7
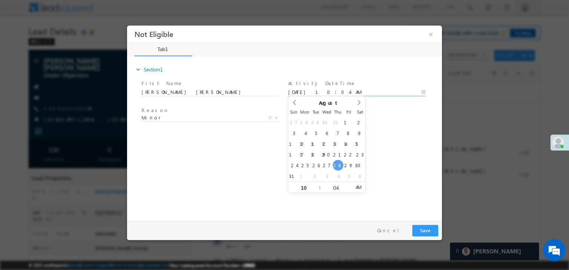
click at [385, 113] on div "Reason * Minor Existing Client Out of India DRA - FDS Termination DRA - Already…" at bounding box center [291, 118] width 302 height 27
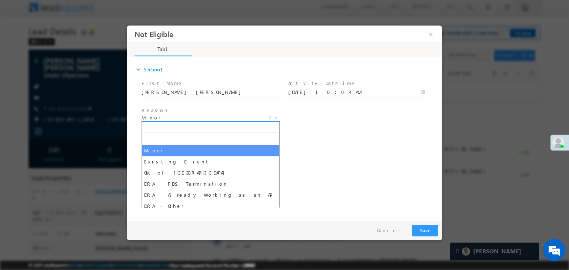
click at [231, 116] on span "Minor" at bounding box center [201, 117] width 120 height 7
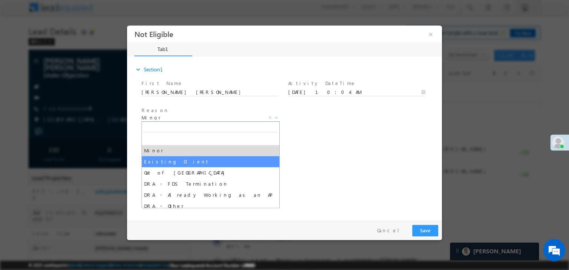
select select "Existing Client"
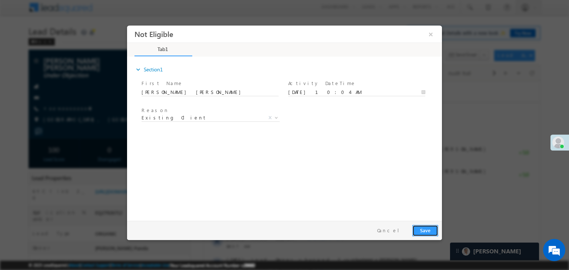
click at [421, 228] on button "Save" at bounding box center [425, 230] width 26 height 11
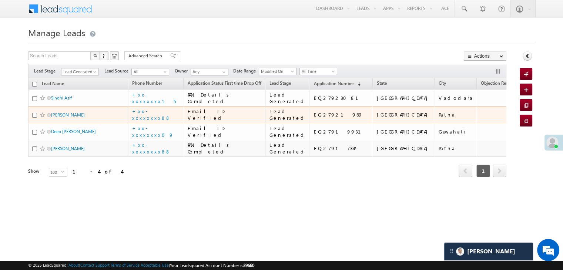
scroll to position [56, 0]
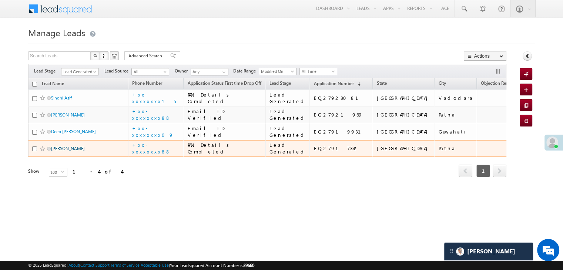
click at [67, 151] on link "Abhinandan kumar" at bounding box center [68, 149] width 34 height 6
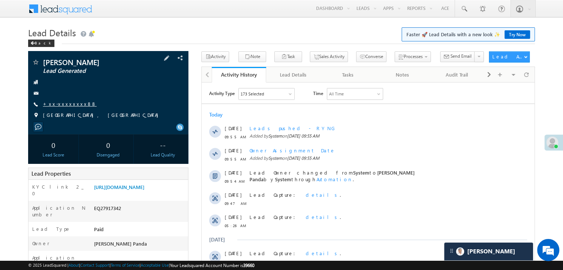
click at [57, 102] on link "+xx-xxxxxxxx88" at bounding box center [70, 104] width 54 height 6
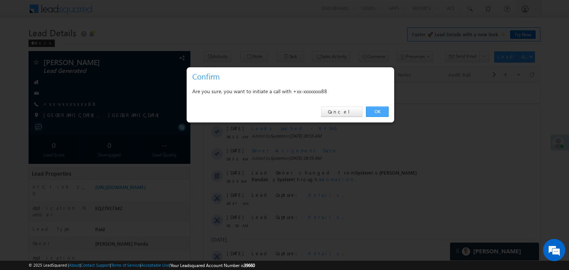
drag, startPoint x: 380, startPoint y: 111, endPoint x: 11, endPoint y: 19, distance: 381.2
click at [380, 111] on link "OK" at bounding box center [377, 112] width 23 height 10
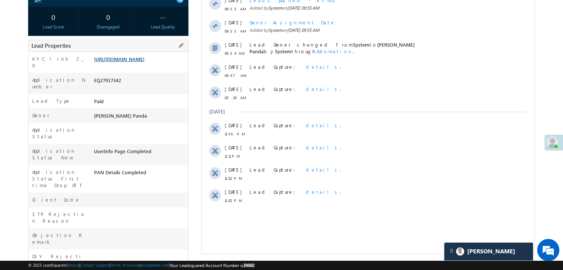
scroll to position [168, 0]
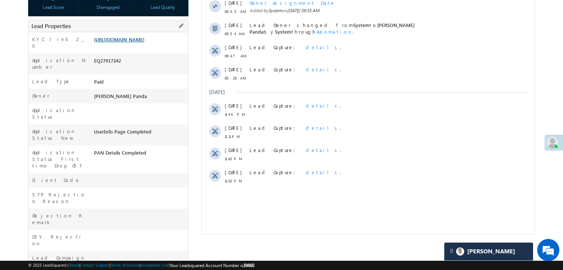
click at [134, 43] on link "[URL][DOMAIN_NAME]" at bounding box center [119, 39] width 50 height 6
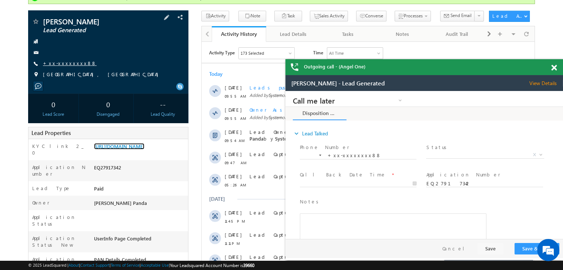
scroll to position [57, 0]
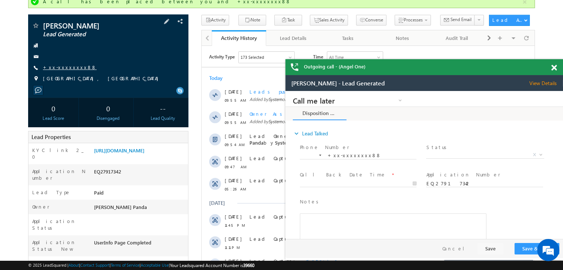
click at [0, 0] on link "+xx-xxxxxxxx88" at bounding box center [0, 0] width 0 height 0
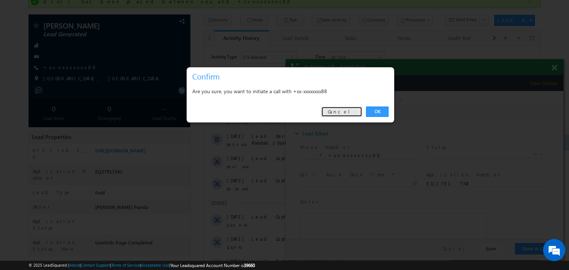
click at [346, 111] on link "Cancel" at bounding box center [341, 112] width 41 height 10
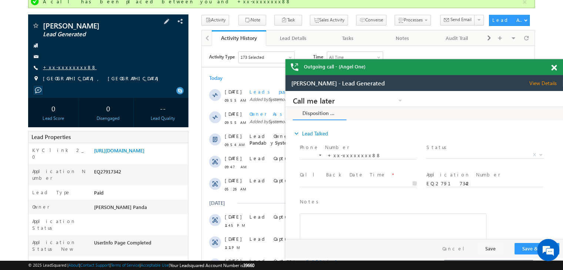
click at [0, 0] on link "+xx-xxxxxxxx88" at bounding box center [0, 0] width 0 height 0
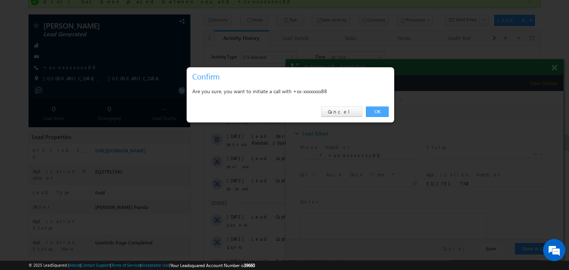
drag, startPoint x: 83, startPoint y: 24, endPoint x: 369, endPoint y: 115, distance: 299.5
click at [369, 115] on link "OK" at bounding box center [377, 112] width 23 height 10
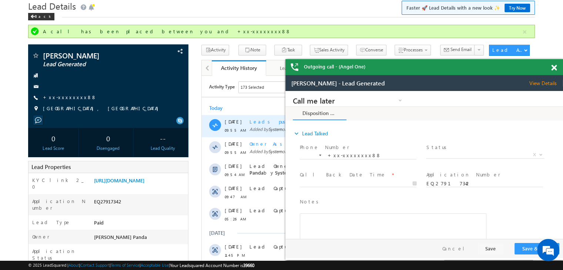
scroll to position [0, 0]
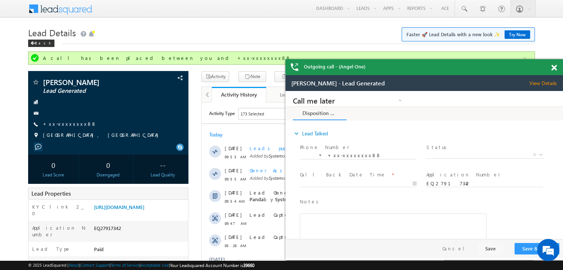
click at [138, 61] on div "Menu Madhumita Panda Madhu mita. Panda @ange lbrok ing.c om Angel Broki" at bounding box center [75, 65] width 123 height 8
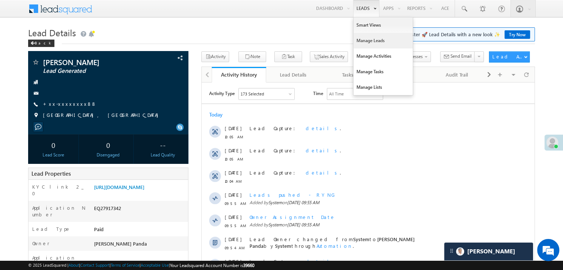
click at [365, 38] on link "Manage Leads" at bounding box center [382, 41] width 59 height 16
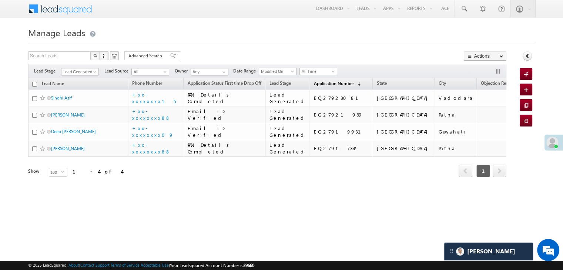
click at [318, 84] on span "Application Number" at bounding box center [334, 84] width 40 height 6
click at [95, 73] on span at bounding box center [96, 73] width 6 height 6
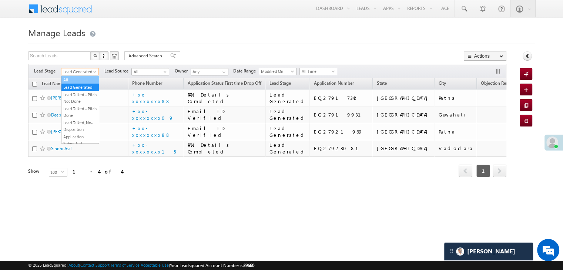
click at [85, 78] on link "All" at bounding box center [79, 80] width 37 height 7
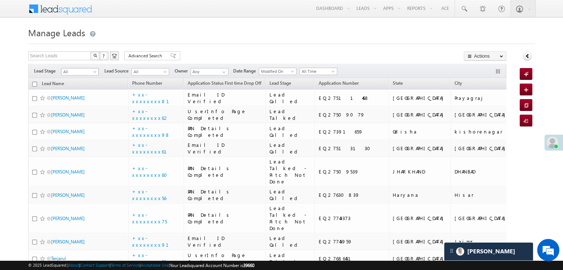
click at [96, 73] on span at bounding box center [96, 73] width 6 height 6
click at [86, 91] on link "Lead Generated" at bounding box center [79, 87] width 37 height 7
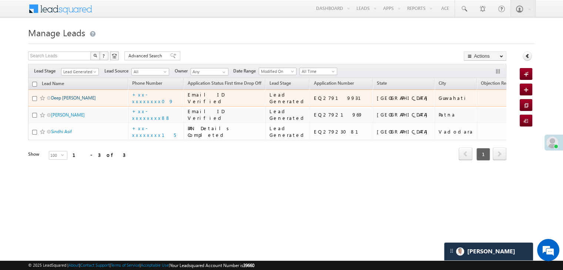
click at [67, 101] on link "Deep Jyoti Deka" at bounding box center [73, 98] width 45 height 6
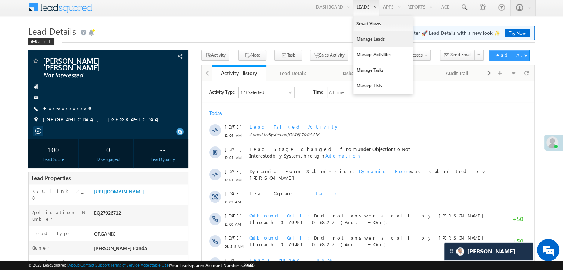
click at [370, 41] on link "Manage Leads" at bounding box center [382, 39] width 59 height 16
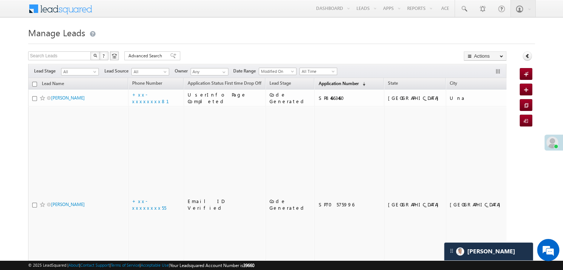
click at [333, 82] on span "Application Number" at bounding box center [338, 84] width 40 height 6
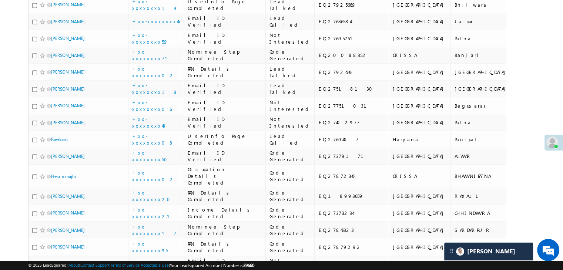
scroll to position [1221, 0]
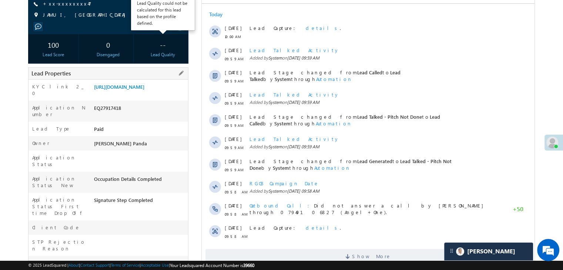
scroll to position [111, 0]
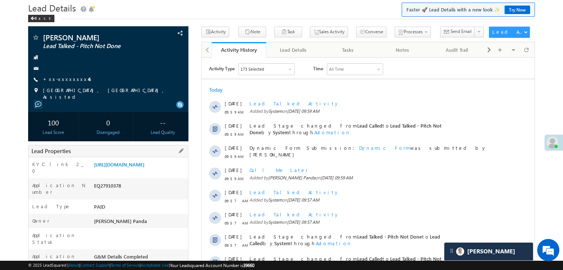
scroll to position [111, 0]
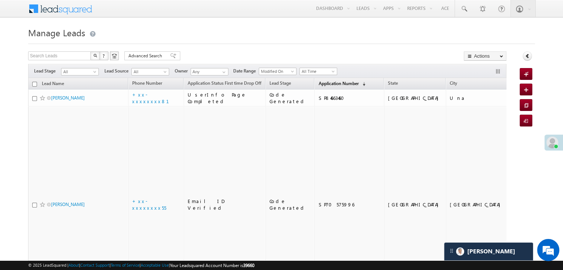
click at [323, 84] on span "Application Number" at bounding box center [338, 84] width 40 height 6
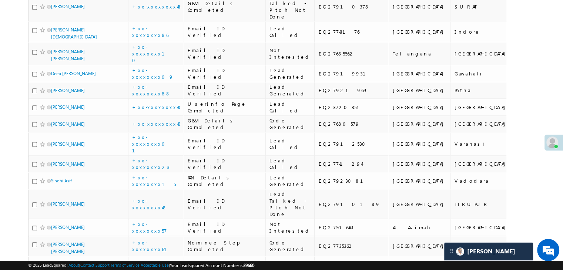
scroll to position [814, 0]
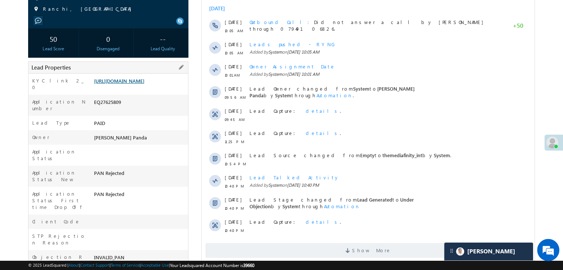
scroll to position [74, 0]
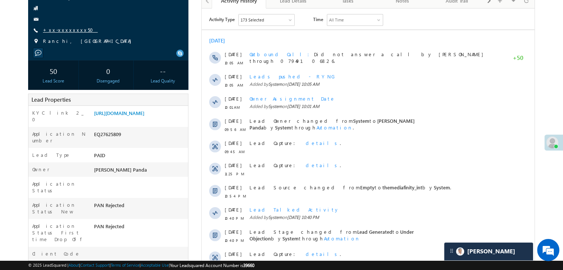
click at [67, 30] on link "+xx-xxxxxxxx50" at bounding box center [70, 30] width 55 height 6
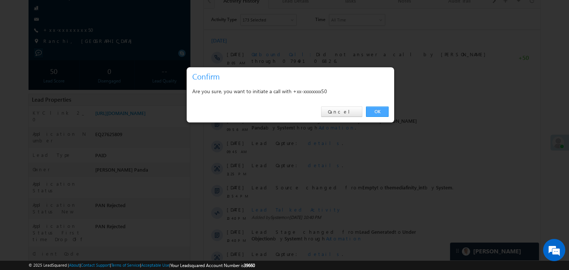
click at [378, 107] on link "OK" at bounding box center [377, 112] width 23 height 10
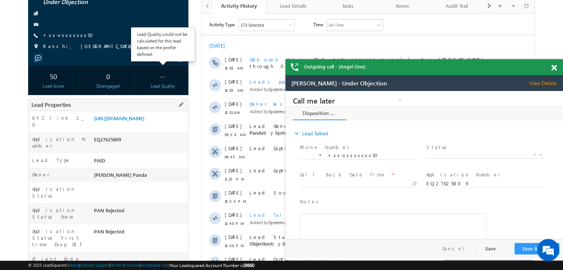
scroll to position [94, 0]
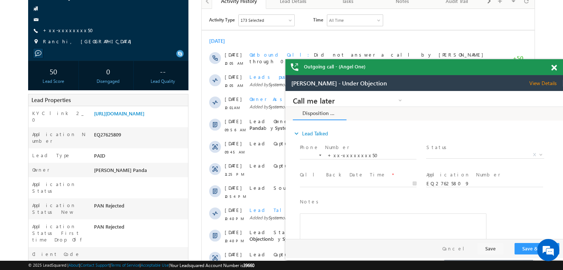
click at [554, 69] on span at bounding box center [554, 68] width 6 height 6
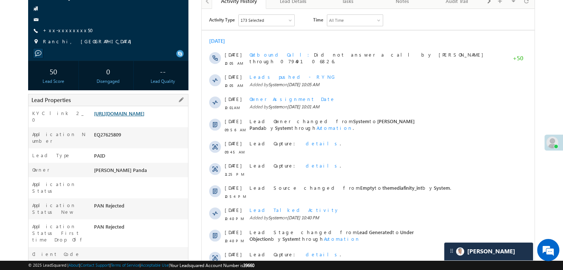
click at [132, 117] on link "https://angelbroking1-pk3em7sa.customui-test.leadsquared.com?leadId=60c6c05d-e0…" at bounding box center [119, 113] width 50 height 6
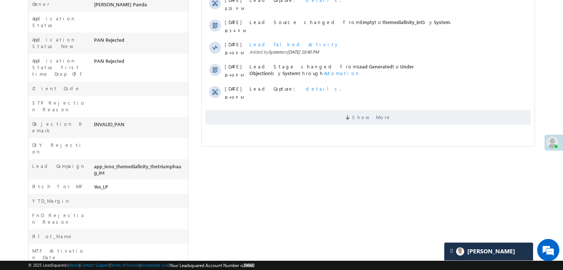
scroll to position [279, 0]
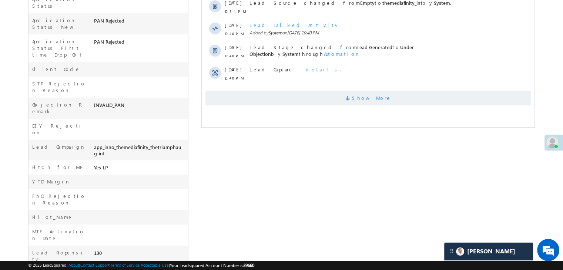
click at [374, 98] on span "Show More" at bounding box center [371, 98] width 39 height 15
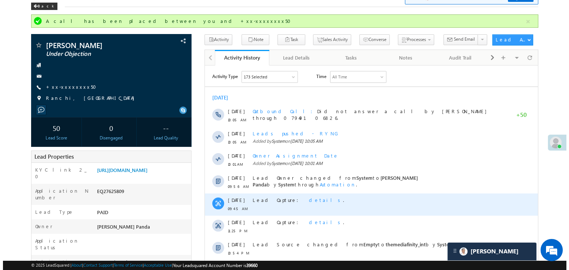
scroll to position [0, 0]
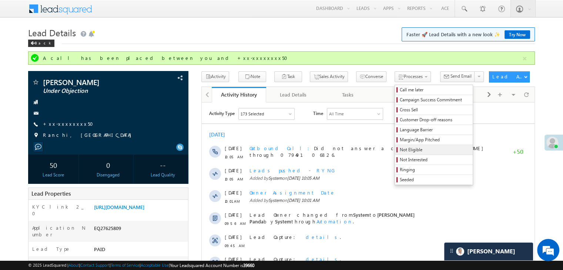
click at [403, 150] on span "Not Eligible" at bounding box center [435, 150] width 70 height 7
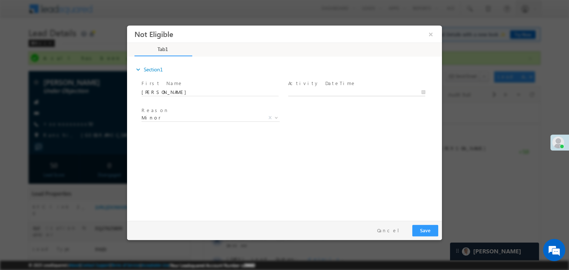
type input "08/28/25 10:19 AM"
click at [357, 94] on input "08/28/25 10:19 AM" at bounding box center [356, 92] width 137 height 7
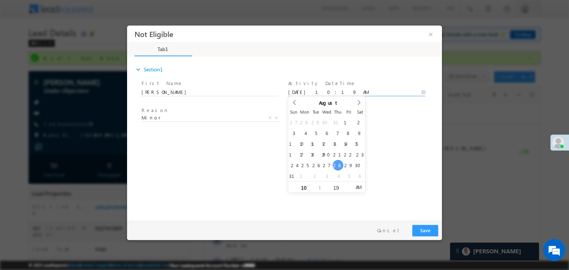
click at [391, 121] on div "Reason * Minor Existing Client Out of India DRA - FDS Termination DRA - Already…" at bounding box center [291, 118] width 302 height 27
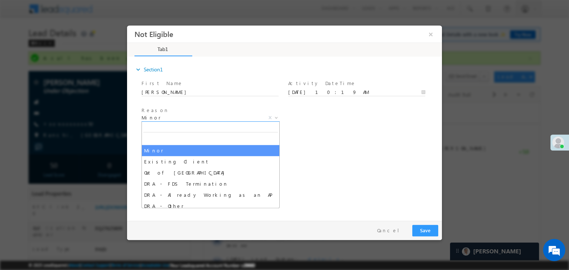
click at [224, 120] on span "Minor" at bounding box center [201, 117] width 120 height 7
drag, startPoint x: 224, startPoint y: 120, endPoint x: 168, endPoint y: 164, distance: 71.4
select select "Existing Client"
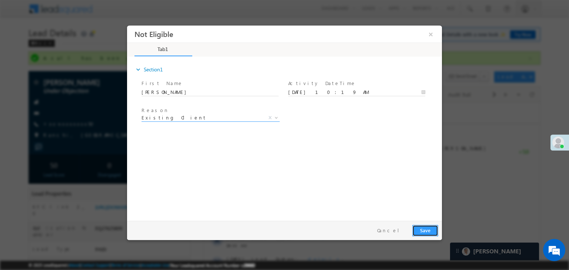
click at [424, 231] on button "Save" at bounding box center [425, 230] width 26 height 11
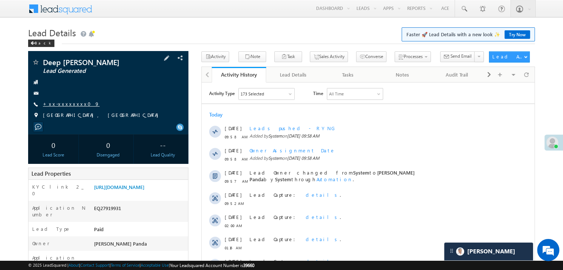
click at [62, 104] on link "+xx-xxxxxxxx09" at bounding box center [71, 104] width 57 height 6
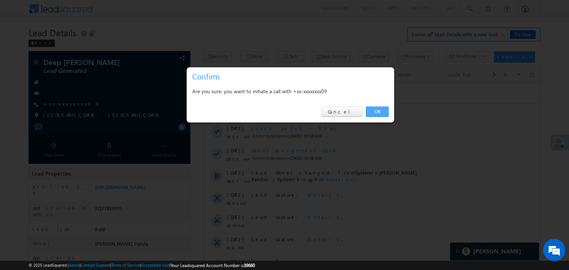
click at [376, 111] on link "OK" at bounding box center [377, 112] width 23 height 10
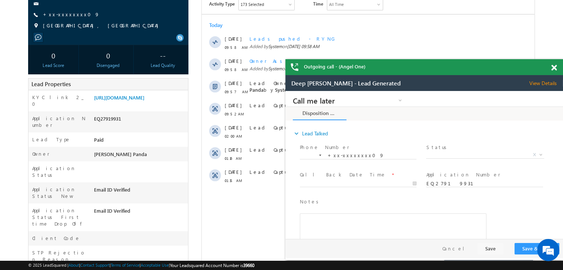
scroll to position [111, 0]
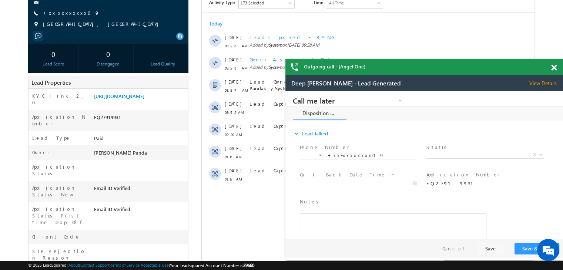
click at [552, 68] on span at bounding box center [554, 68] width 6 height 6
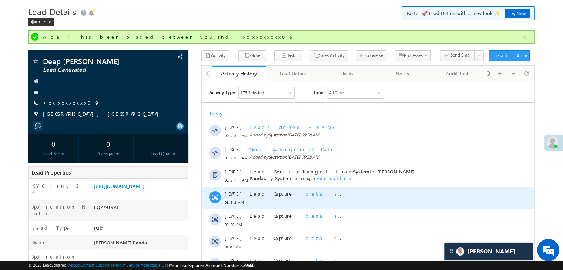
scroll to position [0, 0]
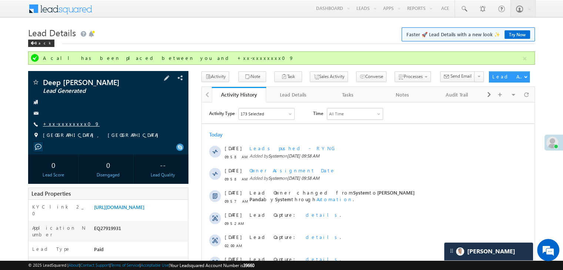
click at [59, 123] on link "+xx-xxxxxxxx09" at bounding box center [71, 124] width 57 height 6
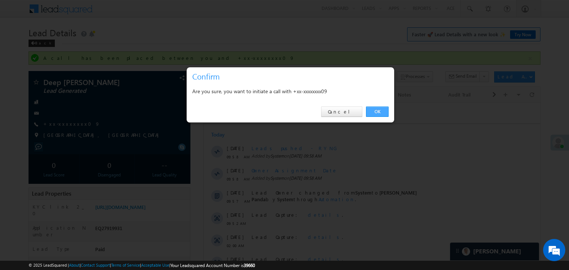
drag, startPoint x: 377, startPoint y: 113, endPoint x: 373, endPoint y: 112, distance: 4.5
click at [373, 112] on link "OK" at bounding box center [377, 112] width 23 height 10
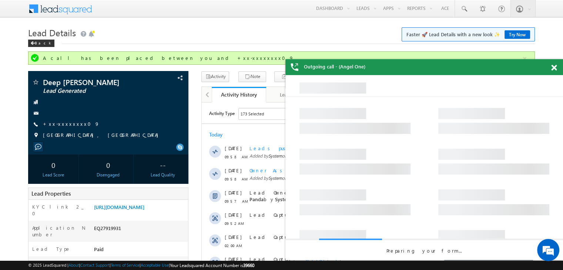
click at [554, 67] on span at bounding box center [554, 68] width 6 height 6
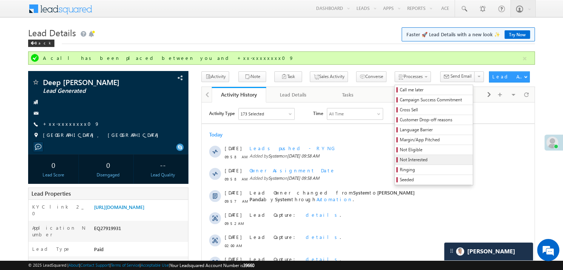
click at [400, 160] on span "Not Interested" at bounding box center [435, 160] width 70 height 7
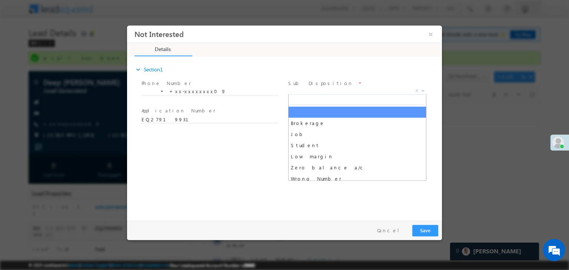
click at [351, 91] on span "X" at bounding box center [357, 90] width 138 height 7
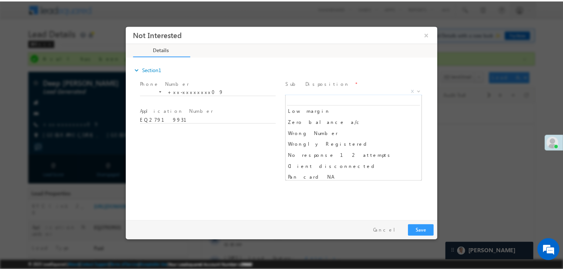
scroll to position [74, 0]
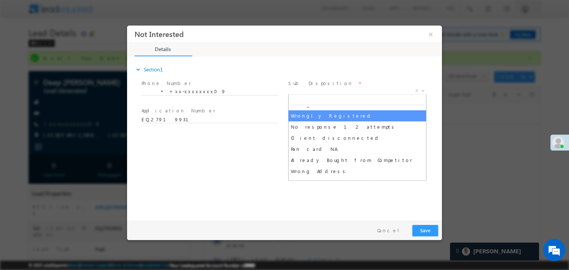
select select "Wrongly Registered"
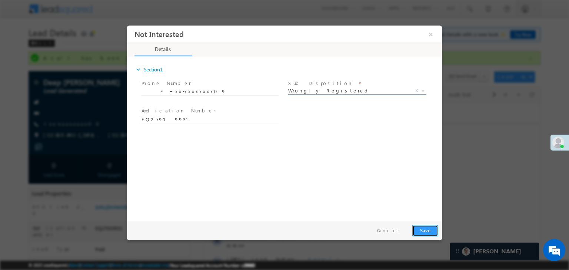
click at [427, 231] on button "Save" at bounding box center [425, 230] width 26 height 11
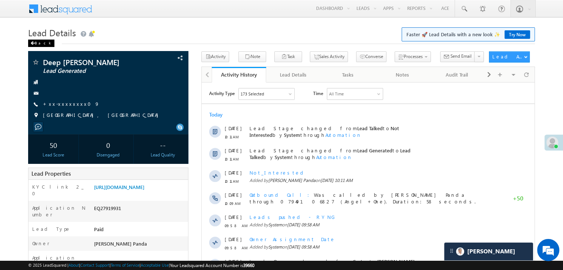
click at [39, 41] on div "Back" at bounding box center [41, 43] width 26 height 7
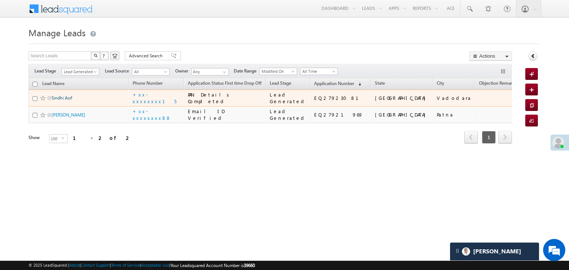
click at [64, 101] on link "Sindhi Asif" at bounding box center [61, 98] width 21 height 6
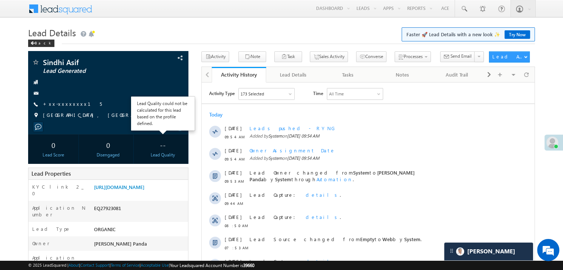
scroll to position [111, 0]
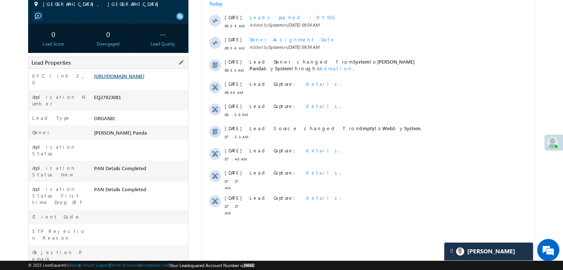
click at [138, 79] on link "[URL][DOMAIN_NAME]" at bounding box center [119, 76] width 50 height 6
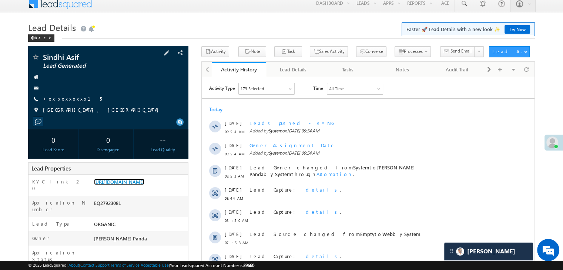
scroll to position [0, 0]
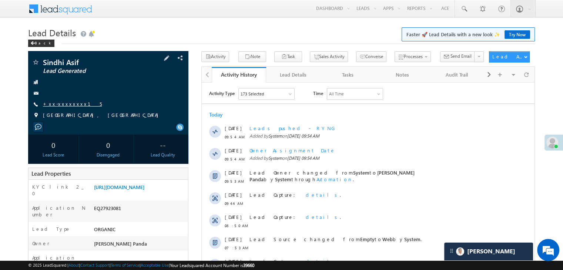
click at [64, 103] on link "+xx-xxxxxxxx15" at bounding box center [72, 104] width 59 height 6
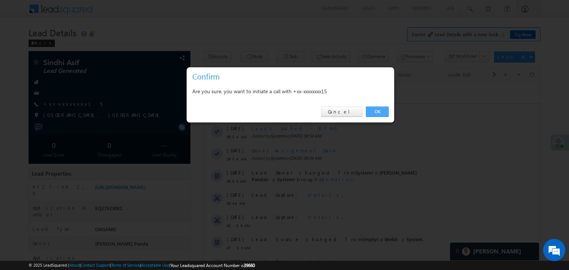
click at [376, 111] on link "OK" at bounding box center [377, 112] width 23 height 10
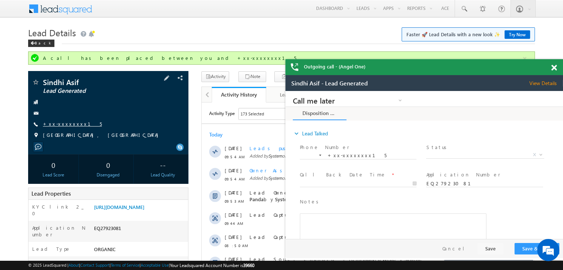
click at [0, 0] on link "+xx-xxxxxxxx15" at bounding box center [0, 0] width 0 height 0
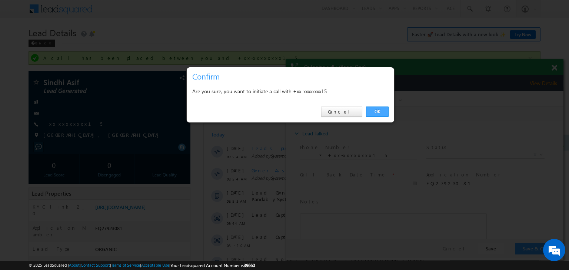
click at [374, 110] on link "OK" at bounding box center [377, 112] width 23 height 10
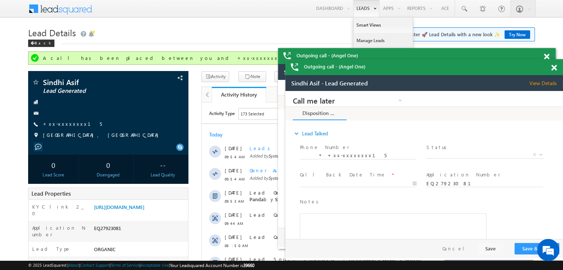
click at [201, 107] on link "Manage Leads" at bounding box center [107, 135] width 187 height 57
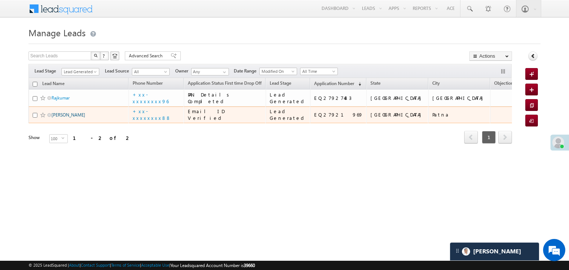
click at [67, 118] on link "[PERSON_NAME]" at bounding box center [68, 115] width 34 height 6
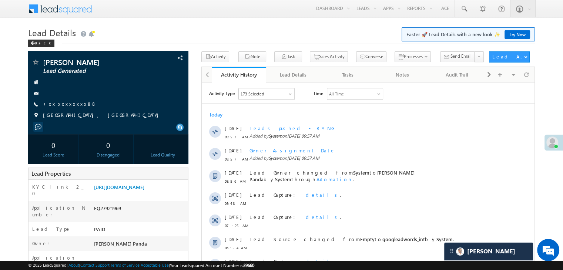
scroll to position [74, 0]
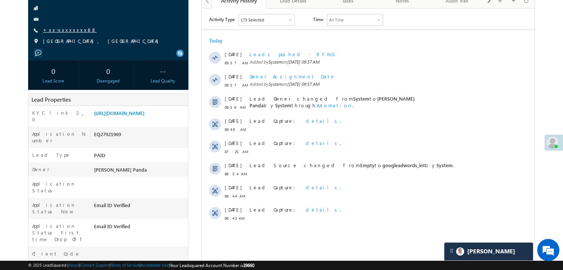
click at [57, 31] on link "+xx-xxxxxxxx88" at bounding box center [70, 30] width 54 height 6
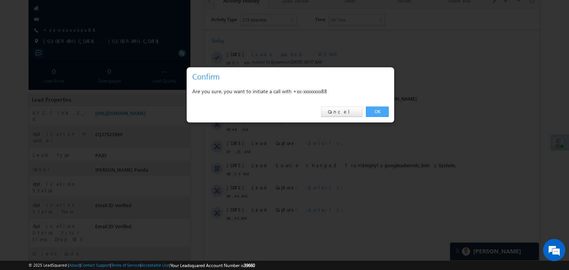
click at [379, 111] on link "OK" at bounding box center [377, 112] width 23 height 10
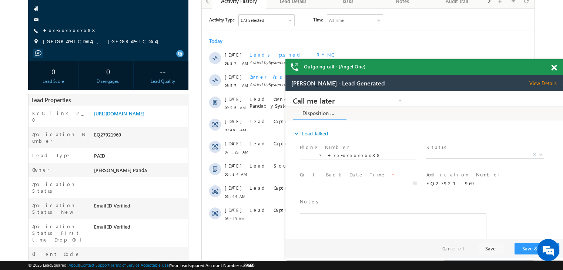
scroll to position [0, 0]
click at [65, 33] on link "+xx-xxxxxxxx88" at bounding box center [70, 30] width 54 height 6
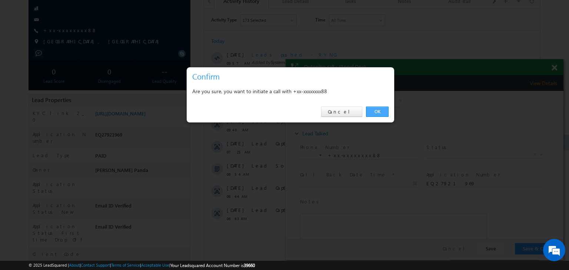
click at [381, 110] on link "OK" at bounding box center [377, 112] width 23 height 10
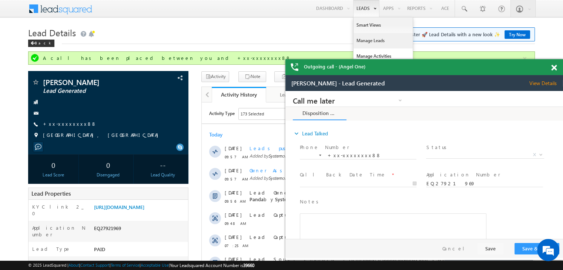
click at [202, 105] on link "Manage Leads" at bounding box center [108, 139] width 190 height 68
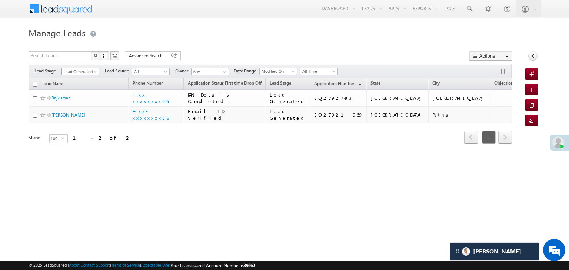
click at [98, 71] on span at bounding box center [96, 73] width 6 height 6
click at [80, 80] on link "All" at bounding box center [80, 80] width 37 height 7
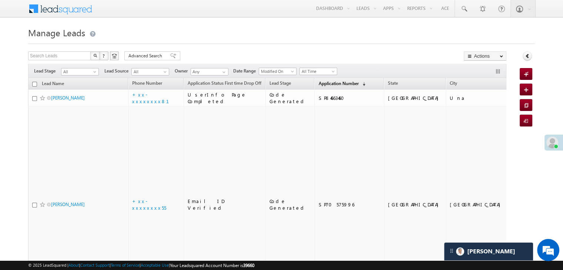
click at [321, 81] on span "Application Number" at bounding box center [338, 84] width 40 height 6
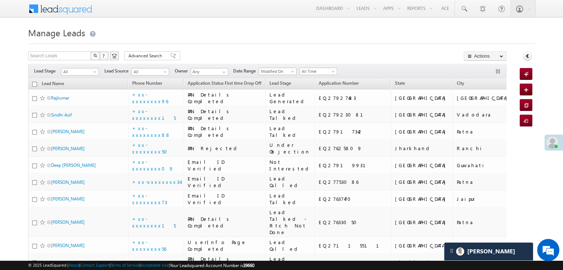
drag, startPoint x: 321, startPoint y: 80, endPoint x: 408, endPoint y: 38, distance: 96.3
click at [408, 38] on h1 "Manage Leads" at bounding box center [281, 32] width 507 height 14
click at [97, 74] on span at bounding box center [96, 73] width 6 height 6
click at [89, 91] on link "Lead Generated" at bounding box center [79, 87] width 37 height 7
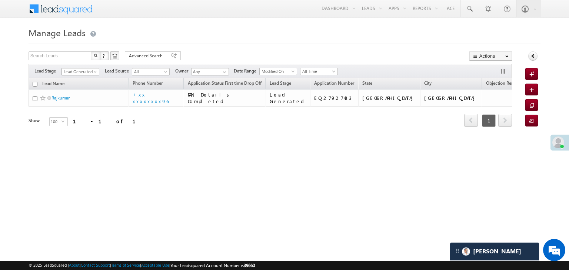
click at [94, 71] on span at bounding box center [96, 73] width 6 height 6
click at [80, 78] on link "All" at bounding box center [80, 80] width 37 height 7
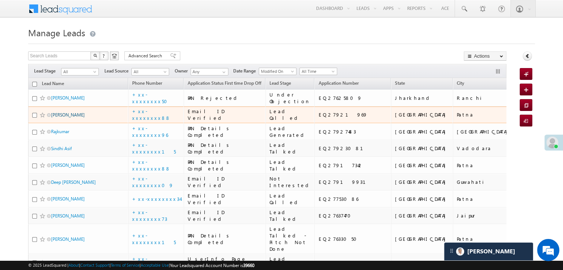
click at [70, 118] on link "Sunny kumar" at bounding box center [68, 115] width 34 height 6
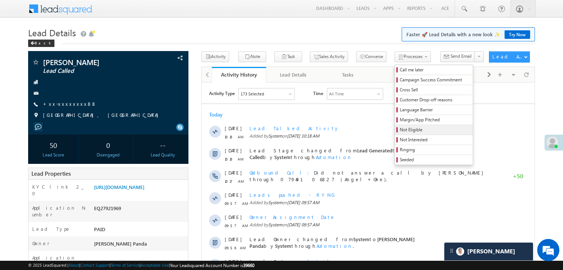
click at [400, 132] on span "Not Eligible" at bounding box center [435, 130] width 70 height 7
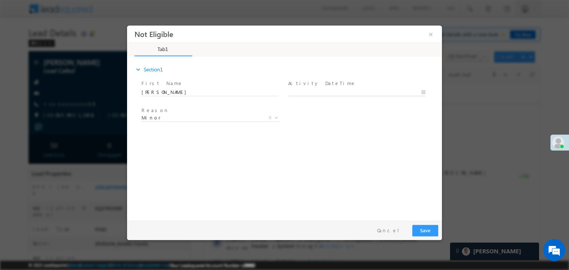
type input "08/28/25 10:19 AM"
click at [343, 92] on input "08/28/25 10:19 AM" at bounding box center [356, 92] width 137 height 7
click at [377, 124] on div "Reason * Minor Existing Client Out of India DRA - FDS Termination DRA - Already…" at bounding box center [291, 118] width 302 height 27
click at [429, 228] on button "Save" at bounding box center [425, 230] width 26 height 11
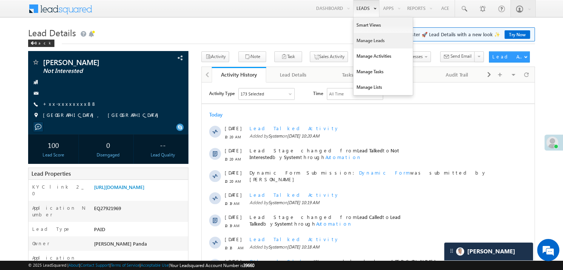
click at [370, 40] on link "Manage Leads" at bounding box center [382, 41] width 59 height 16
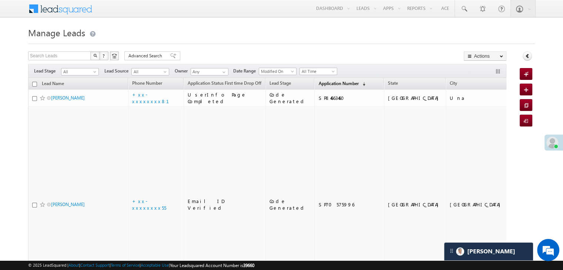
click at [319, 85] on span "Application Number" at bounding box center [338, 84] width 40 height 6
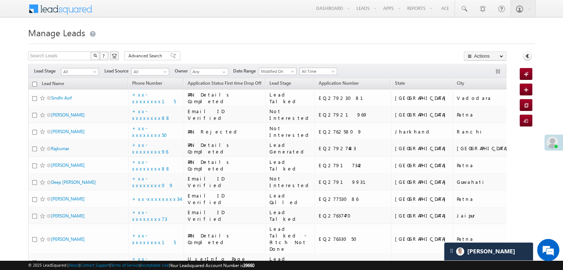
drag, startPoint x: 319, startPoint y: 85, endPoint x: 367, endPoint y: 34, distance: 69.4
click at [367, 34] on h1 "Manage Leads" at bounding box center [281, 32] width 507 height 14
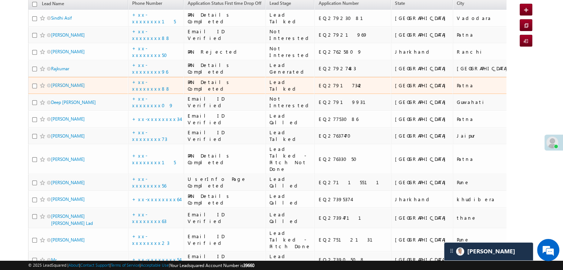
scroll to position [74, 0]
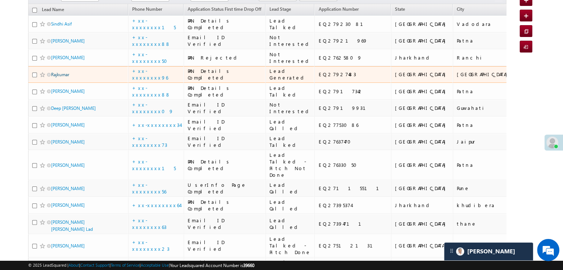
click at [57, 77] on link "Rajkumar" at bounding box center [60, 75] width 18 height 6
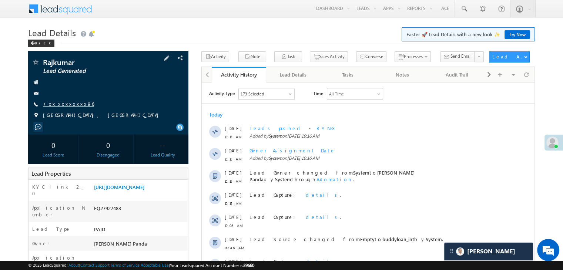
click at [74, 105] on link "+xx-xxxxxxxx96" at bounding box center [68, 104] width 51 height 6
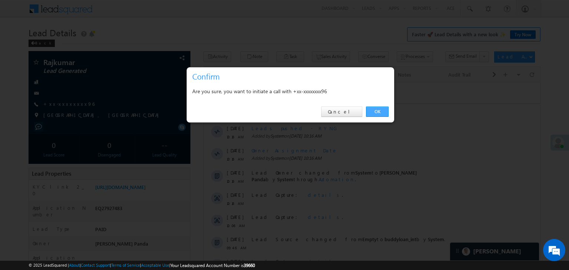
click at [380, 111] on link "OK" at bounding box center [377, 112] width 23 height 10
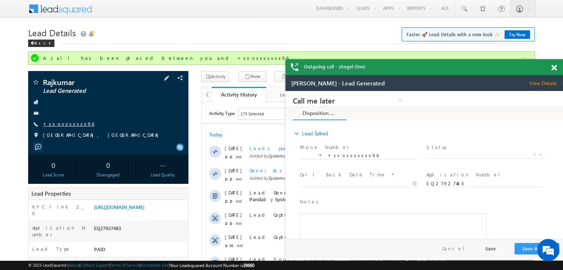
click at [0, 0] on link "+xx-xxxxxxxx96" at bounding box center [0, 0] width 0 height 0
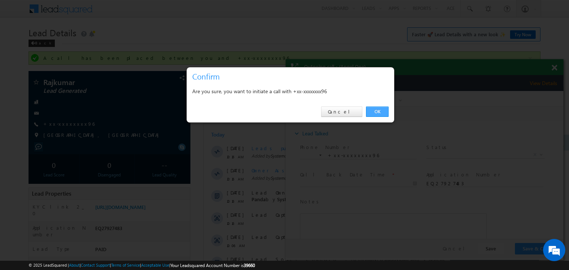
click at [379, 114] on link "OK" at bounding box center [377, 112] width 23 height 10
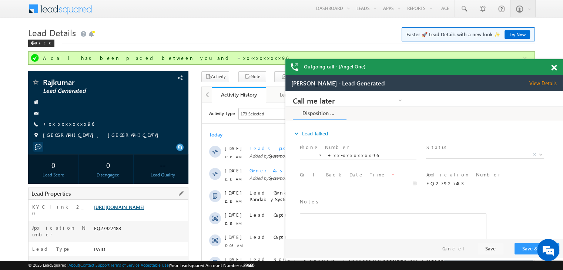
click at [0, 0] on link "[URL][DOMAIN_NAME]" at bounding box center [0, 0] width 0 height 0
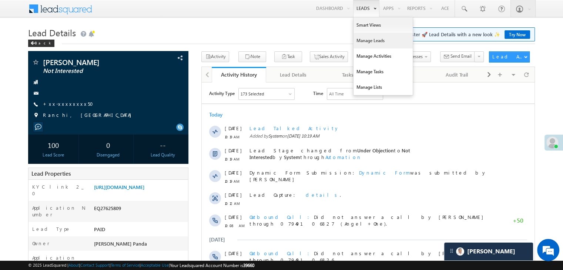
click at [363, 40] on link "Manage Leads" at bounding box center [382, 41] width 59 height 16
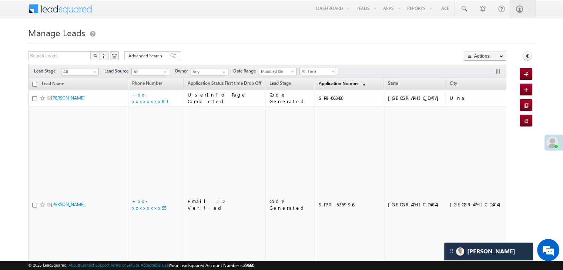
click at [328, 81] on span "Application Number" at bounding box center [338, 84] width 40 height 6
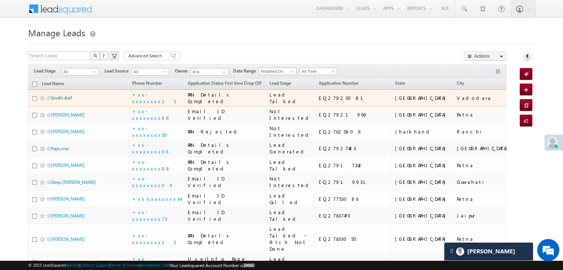
click at [65, 101] on link "Sindhi Asif" at bounding box center [61, 98] width 21 height 6
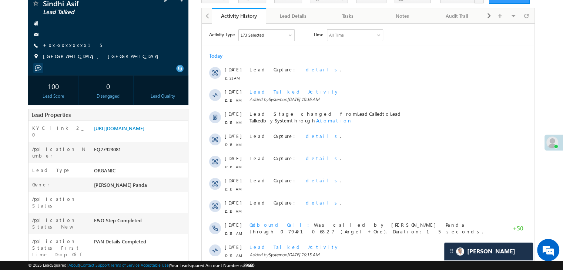
scroll to position [74, 0]
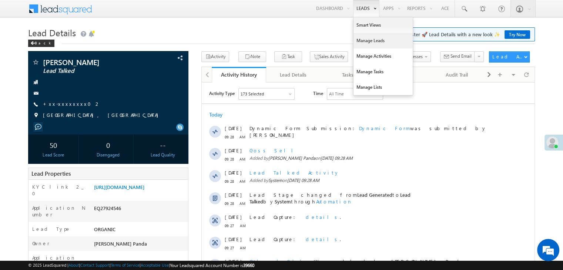
click at [365, 41] on link "Manage Leads" at bounding box center [382, 41] width 59 height 16
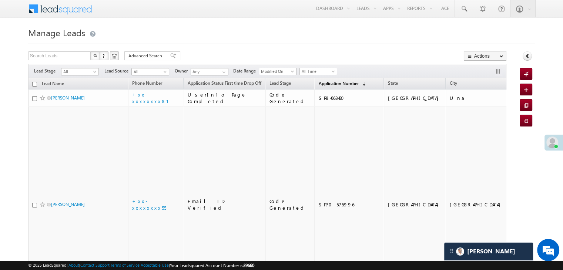
click at [318, 81] on span "Application Number" at bounding box center [338, 84] width 40 height 6
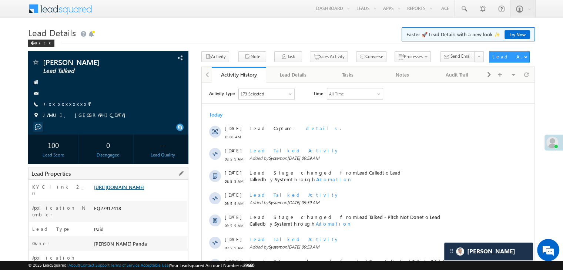
click at [133, 190] on link "[URL][DOMAIN_NAME]" at bounding box center [119, 187] width 50 height 6
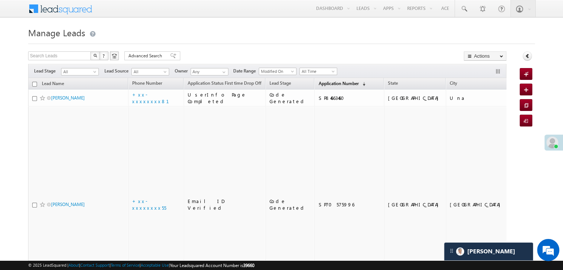
click at [327, 82] on span "Application Number" at bounding box center [338, 84] width 40 height 6
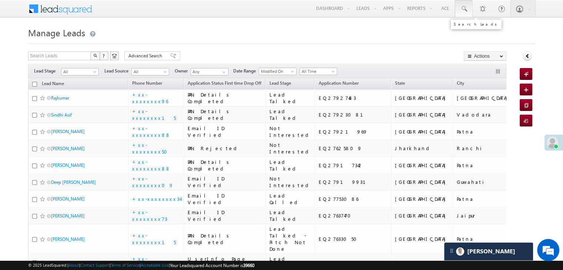
click at [466, 7] on span at bounding box center [463, 8] width 7 height 7
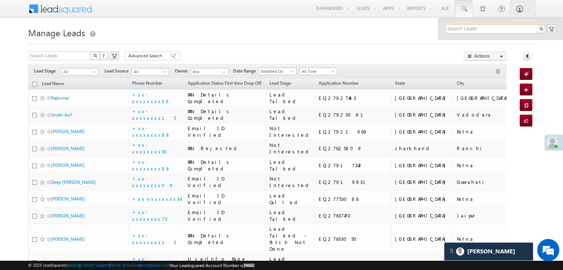
paste input "8401905684"
type input "8401905684"
click at [466, 40] on div "Pal Rajesh" at bounding box center [498, 40] width 99 height 8
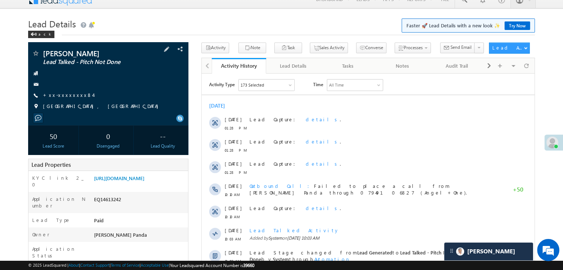
scroll to position [111, 0]
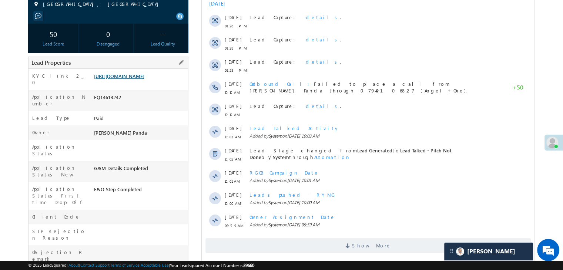
click at [144, 79] on link "[URL][DOMAIN_NAME]" at bounding box center [119, 76] width 50 height 6
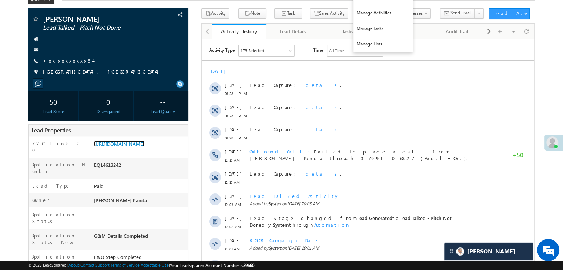
scroll to position [0, 0]
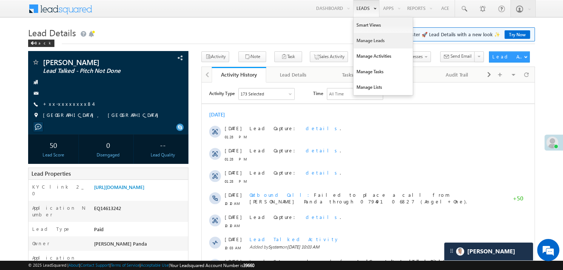
click at [372, 40] on link "Manage Leads" at bounding box center [382, 41] width 59 height 16
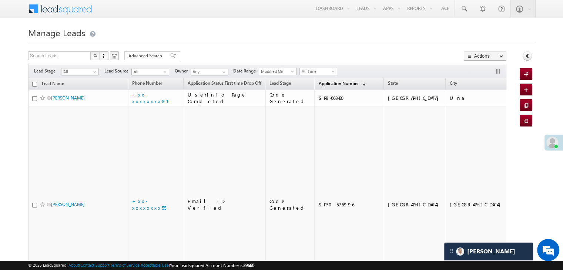
click at [325, 84] on span "Application Number" at bounding box center [338, 84] width 40 height 6
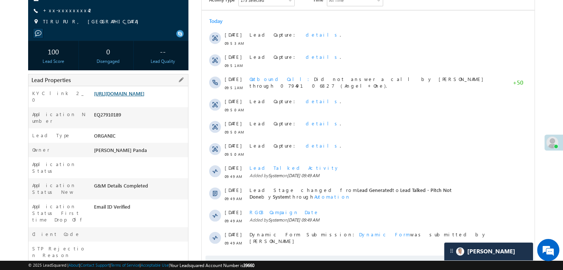
click at [137, 97] on link "[URL][DOMAIN_NAME]" at bounding box center [119, 93] width 50 height 6
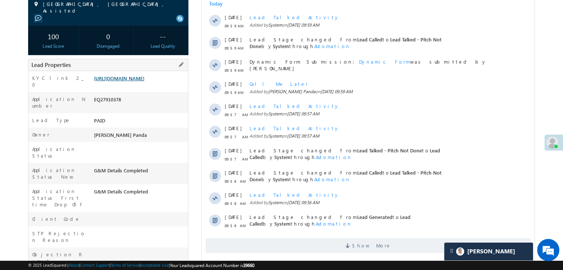
click at [129, 81] on link "https://angelbroking1-pk3em7sa.customui-test.leadsquared.com?leadId=7aa66ad6-1a…" at bounding box center [119, 78] width 50 height 6
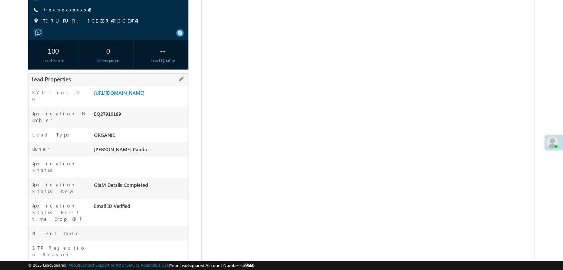
scroll to position [94, 0]
click at [144, 96] on link "[URL][DOMAIN_NAME]" at bounding box center [119, 93] width 50 height 6
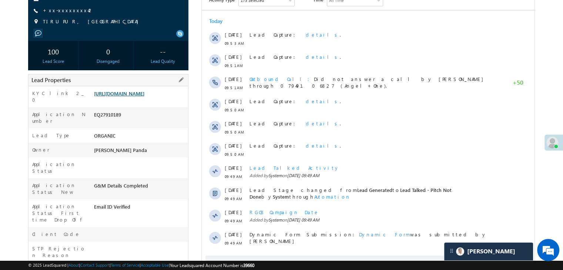
scroll to position [0, 0]
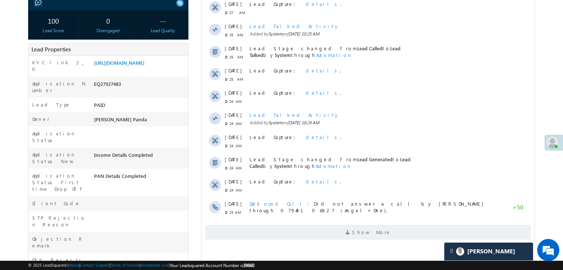
scroll to position [148, 0]
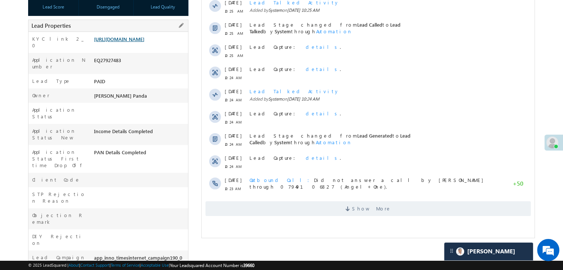
click at [141, 42] on link "https://angelbroking1-pk3em7sa.customui-test.leadsquared.com?leadId=cce01f83-e4…" at bounding box center [119, 39] width 50 height 6
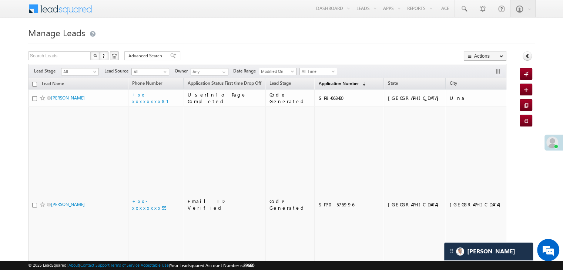
click at [332, 82] on span "Application Number" at bounding box center [338, 84] width 40 height 6
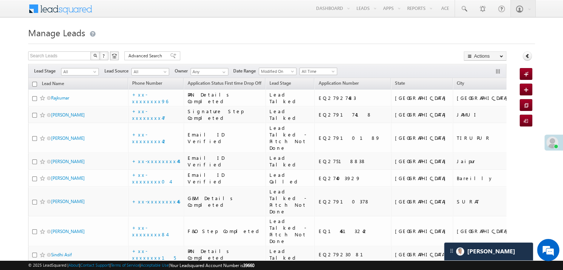
drag, startPoint x: 332, startPoint y: 82, endPoint x: 385, endPoint y: 41, distance: 67.5
click at [385, 41] on div at bounding box center [281, 41] width 507 height 5
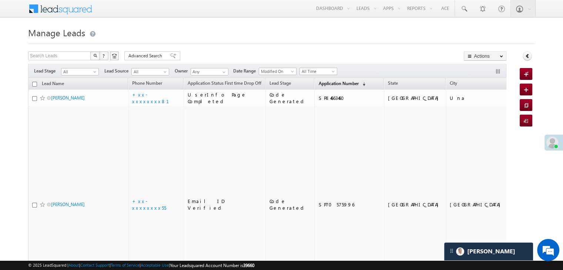
click at [318, 84] on span "Application Number" at bounding box center [338, 84] width 40 height 6
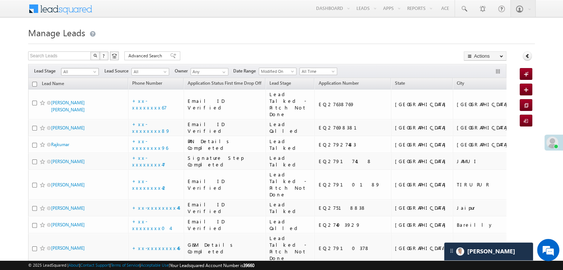
click at [95, 73] on span at bounding box center [96, 73] width 6 height 6
click at [86, 90] on link "Lead Generated" at bounding box center [79, 87] width 37 height 7
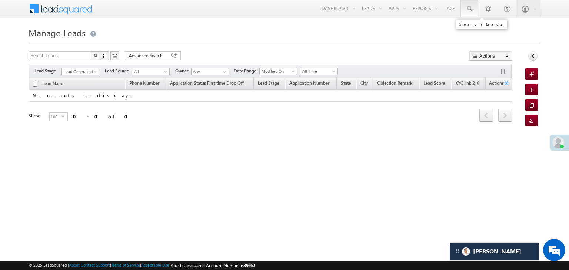
drag, startPoint x: 467, startPoint y: 10, endPoint x: 469, endPoint y: 16, distance: 6.1
click at [467, 10] on span at bounding box center [468, 8] width 7 height 7
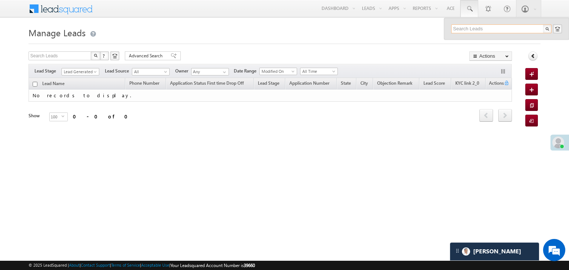
paste input "6371374101"
type input "6371374101"
click at [478, 42] on div "[PERSON_NAME]" at bounding box center [504, 40] width 99 height 8
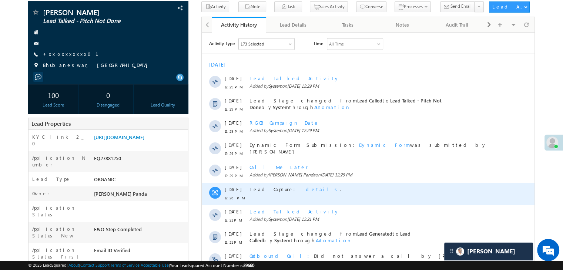
scroll to position [111, 0]
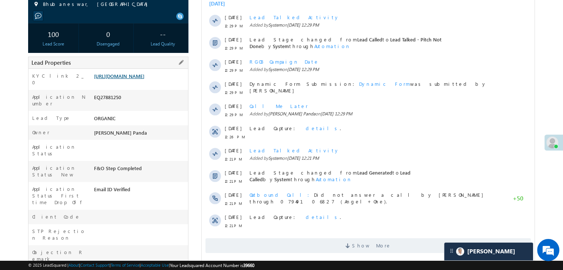
click at [133, 79] on link "[URL][DOMAIN_NAME]" at bounding box center [119, 76] width 50 height 6
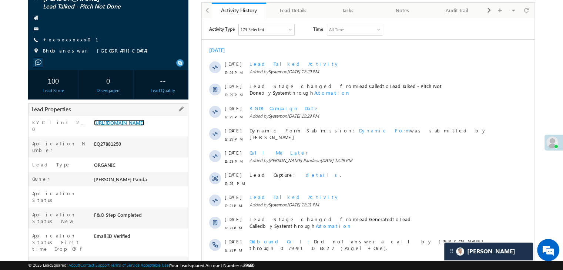
scroll to position [0, 0]
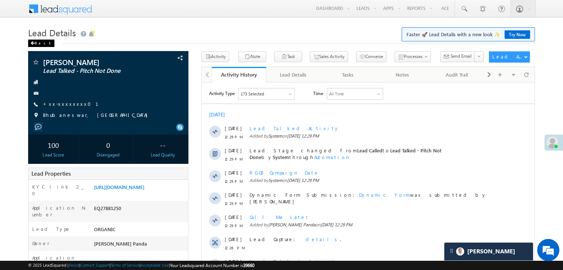
click at [38, 44] on div "Back" at bounding box center [41, 43] width 26 height 7
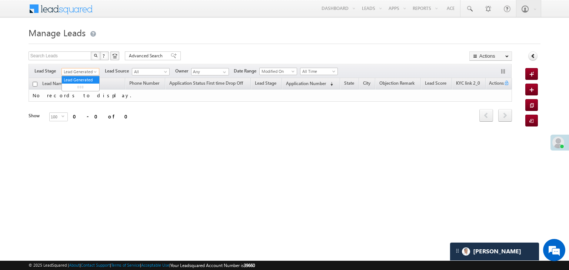
click at [93, 73] on span at bounding box center [96, 73] width 6 height 6
click at [80, 80] on link "All" at bounding box center [80, 80] width 37 height 7
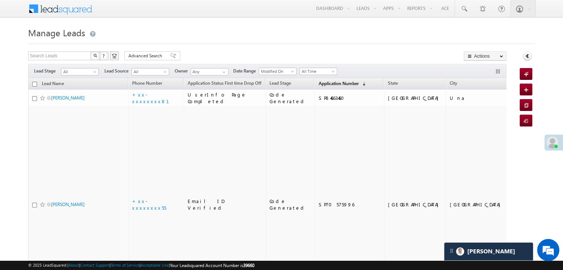
click at [322, 86] on span "Application Number" at bounding box center [338, 84] width 40 height 6
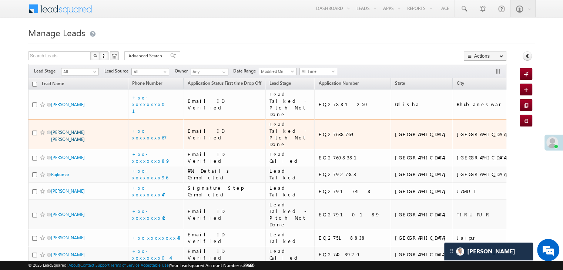
click at [65, 142] on link "[PERSON_NAME] [PERSON_NAME]" at bounding box center [68, 136] width 34 height 13
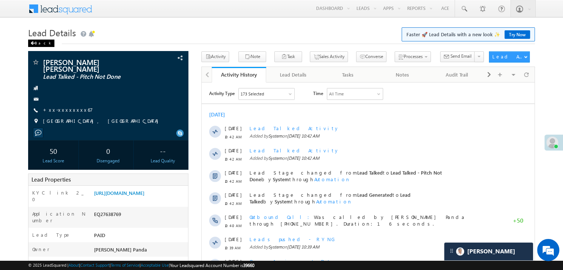
click at [37, 43] on div "Back" at bounding box center [41, 43] width 26 height 7
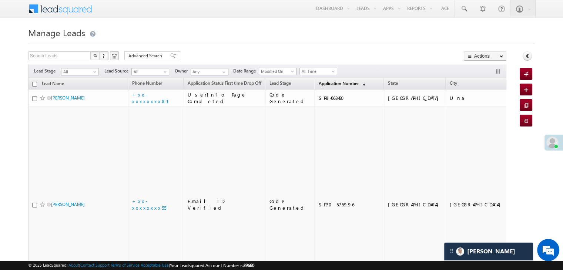
click at [319, 86] on link "Application Number (sorted descending)" at bounding box center [342, 84] width 54 height 10
click at [321, 86] on span "Application Number" at bounding box center [338, 84] width 40 height 6
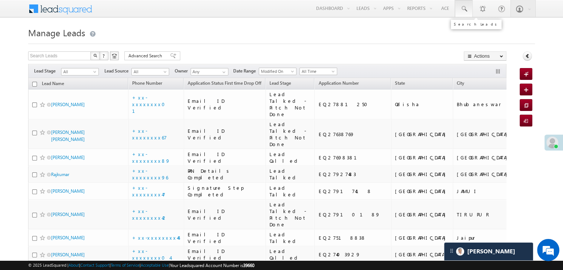
click at [462, 6] on span at bounding box center [463, 8] width 7 height 7
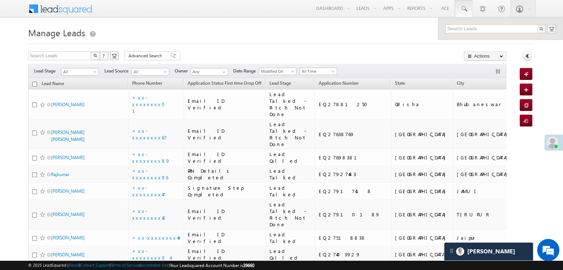
paste input "EQ26596063"
type input "EQ26596063"
click at [457, 40] on div "Manji ben" at bounding box center [498, 40] width 99 height 8
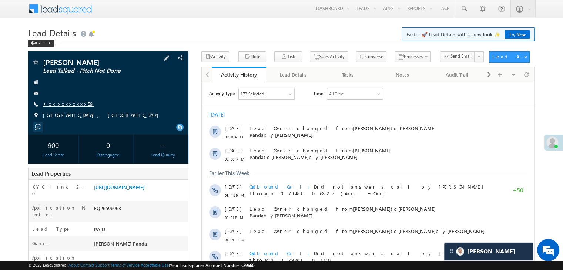
click at [68, 104] on link "+xx-xxxxxxxx59" at bounding box center [68, 104] width 51 height 6
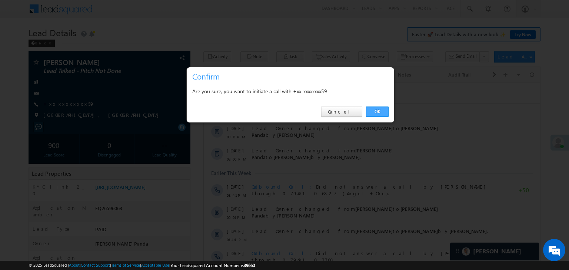
click at [380, 110] on link "OK" at bounding box center [377, 112] width 23 height 10
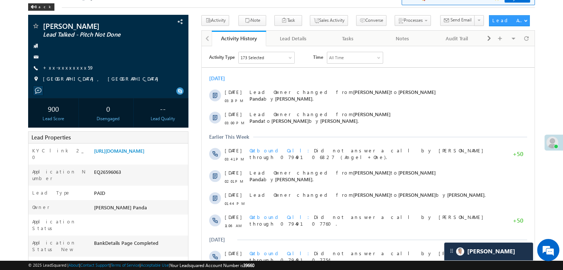
scroll to position [111, 0]
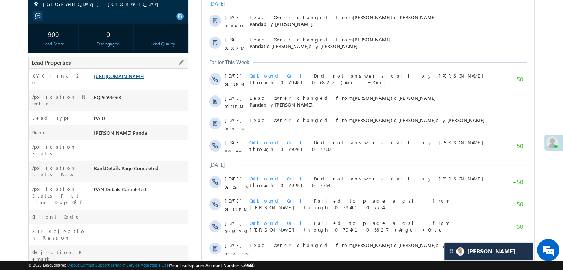
click at [144, 79] on link "https://angelbroking1-pk3em7sa.customui-test.leadsquared.com?leadId=b69c4186-c2…" at bounding box center [119, 76] width 50 height 6
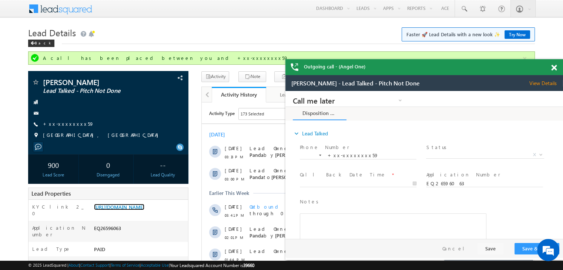
scroll to position [0, 0]
click at [465, 7] on span at bounding box center [463, 8] width 7 height 7
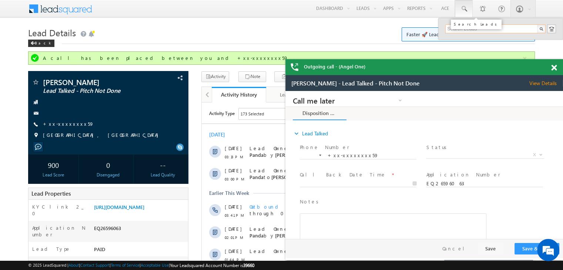
paste input "EQ26847569"
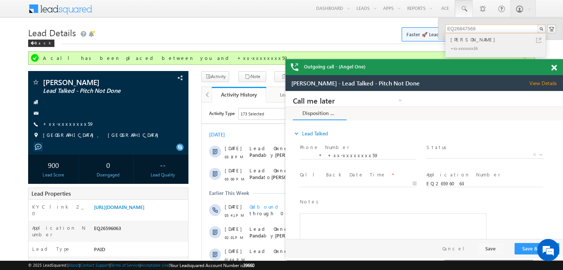
type input "EQ26847569"
click at [460, 43] on div "Krishnendu Mandal" at bounding box center [498, 40] width 99 height 8
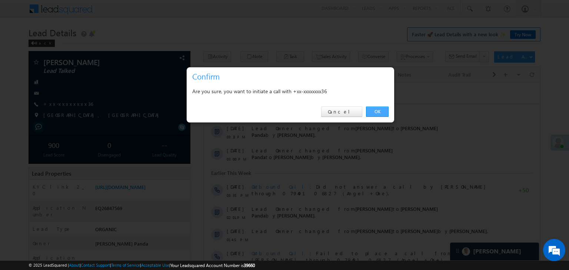
click at [380, 110] on link "OK" at bounding box center [377, 112] width 23 height 10
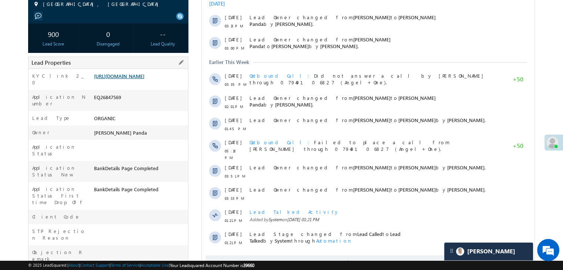
scroll to position [131, 0]
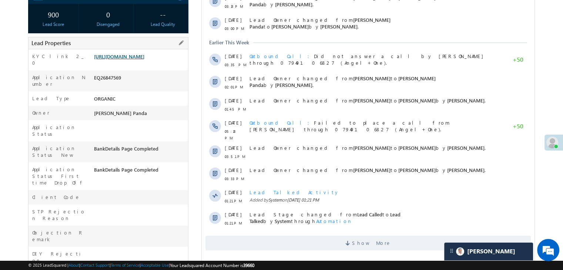
click at [132, 60] on link "https://angelbroking1-pk3em7sa.customui-test.leadsquared.com?leadId=bce86e82-5a…" at bounding box center [119, 56] width 50 height 6
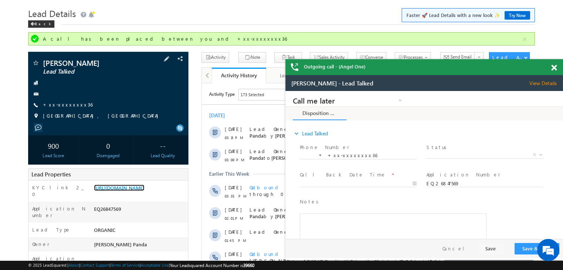
scroll to position [0, 0]
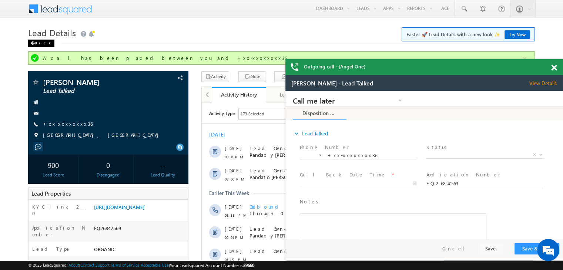
click at [41, 43] on div "Back" at bounding box center [41, 43] width 26 height 7
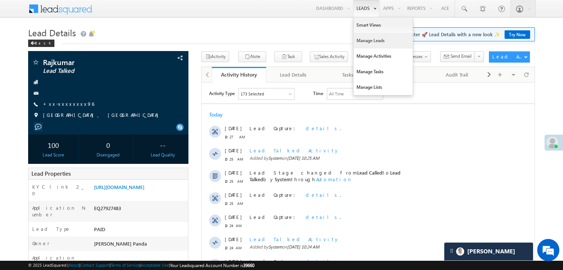
click at [362, 39] on link "Manage Leads" at bounding box center [382, 41] width 59 height 16
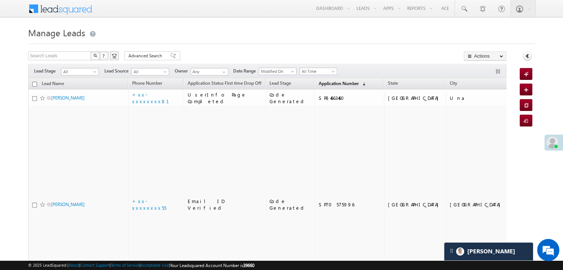
click at [318, 84] on span "Application Number" at bounding box center [338, 84] width 40 height 6
click at [324, 83] on span "Application Number" at bounding box center [338, 84] width 40 height 6
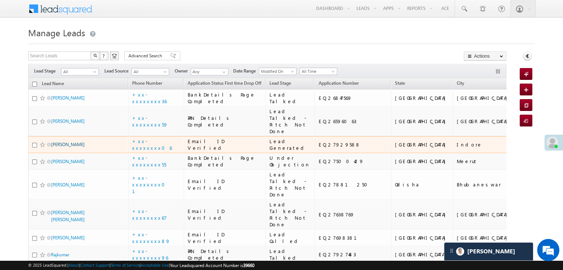
click at [67, 147] on link "[PERSON_NAME]" at bounding box center [68, 145] width 34 height 6
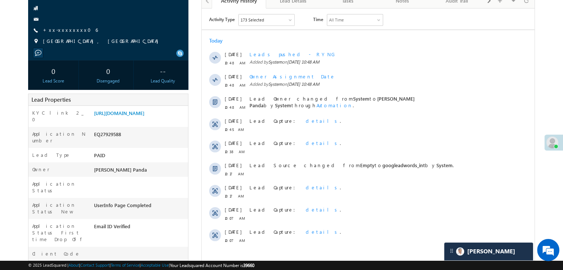
scroll to position [37, 0]
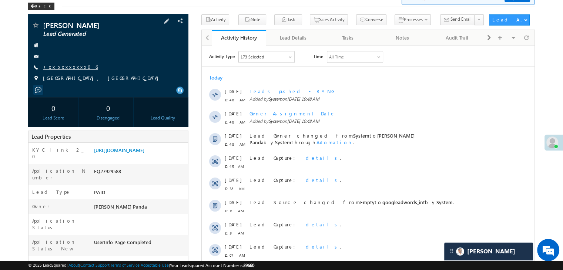
click at [70, 67] on link "+xx-xxxxxxxx06" at bounding box center [70, 67] width 55 height 6
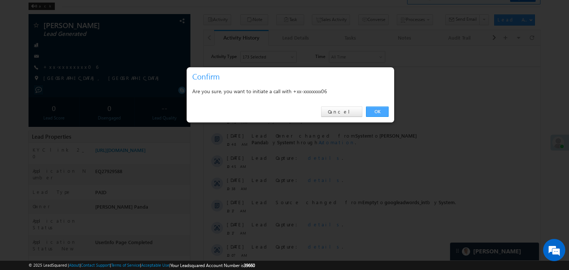
click at [373, 111] on link "OK" at bounding box center [377, 112] width 23 height 10
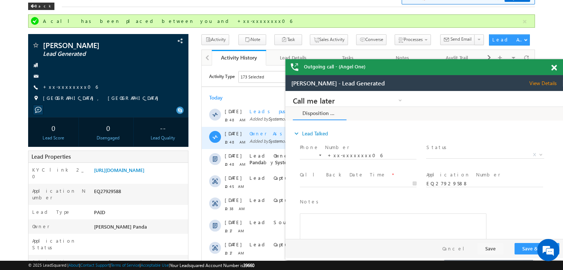
scroll to position [0, 0]
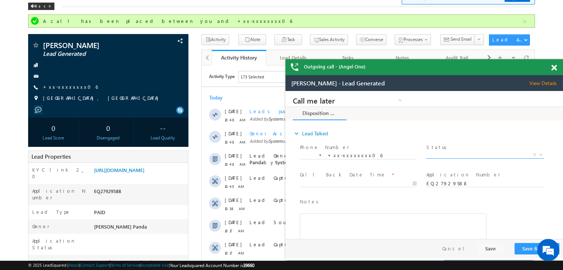
click at [478, 154] on span "X" at bounding box center [485, 154] width 118 height 7
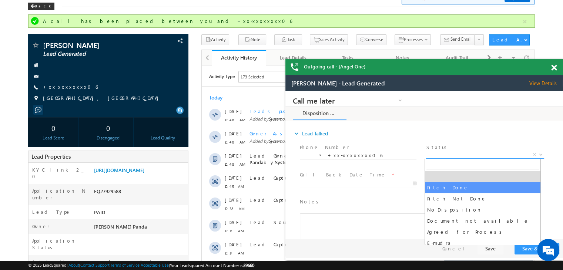
select select "Pitch Done"
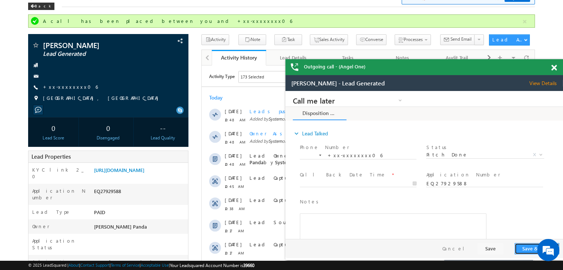
click at [526, 249] on button "Save & Close" at bounding box center [536, 248] width 45 height 11
type input "08/28/25 10:50 AM"
click at [364, 182] on input "08/28/25 10:50 AM" at bounding box center [358, 183] width 117 height 7
click at [524, 251] on button "Save & Close" at bounding box center [536, 248] width 45 height 11
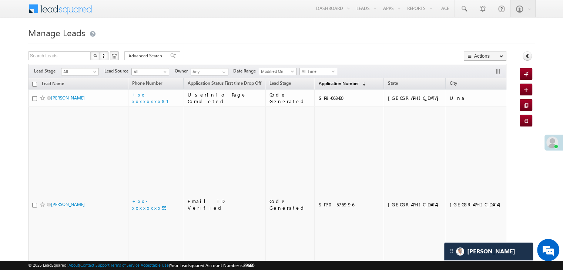
click at [323, 83] on span "Application Number" at bounding box center [338, 84] width 40 height 6
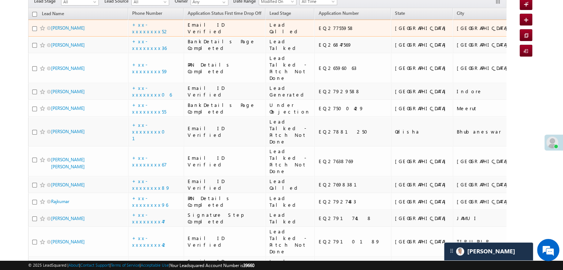
scroll to position [74, 0]
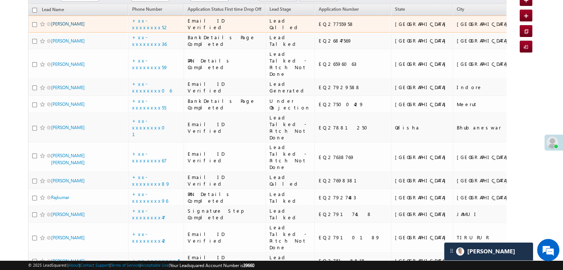
click at [78, 27] on link "[PERSON_NAME]" at bounding box center [68, 24] width 34 height 6
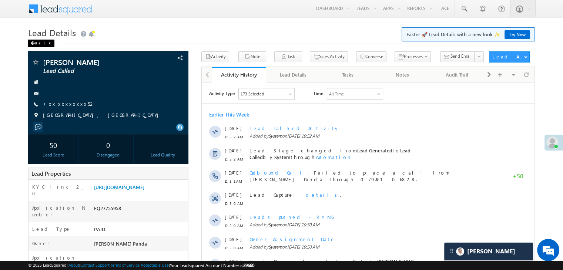
click at [41, 43] on div "Back" at bounding box center [41, 43] width 26 height 7
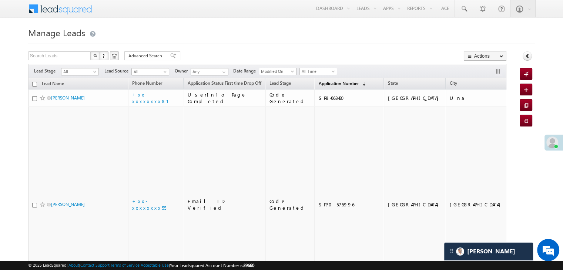
click at [322, 83] on span "Application Number" at bounding box center [338, 84] width 40 height 6
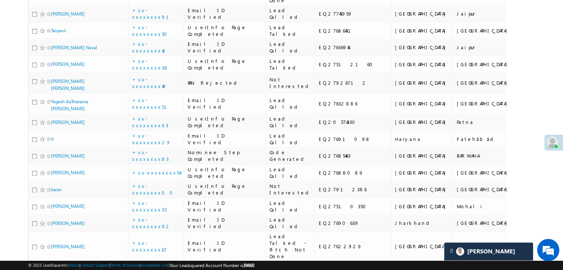
scroll to position [888, 0]
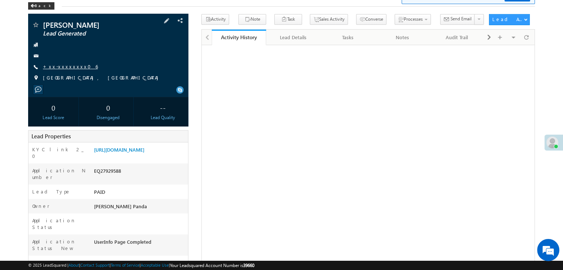
click at [64, 66] on link "+xx-xxxxxxxx06" at bounding box center [70, 66] width 55 height 6
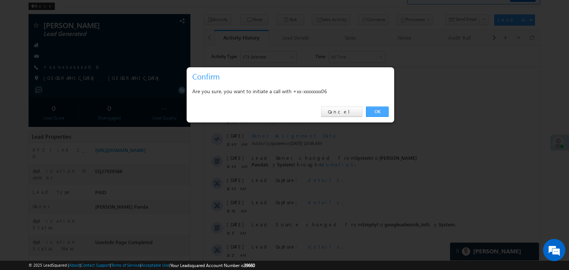
click at [382, 113] on link "OK" at bounding box center [377, 112] width 23 height 10
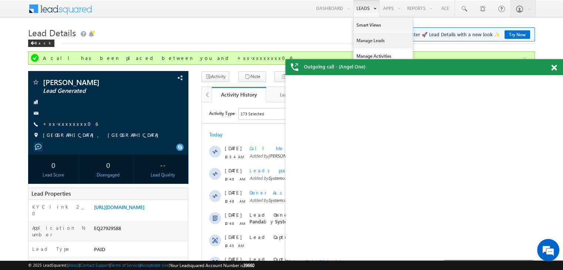
click at [359, 39] on link "Manage Leads" at bounding box center [382, 41] width 59 height 16
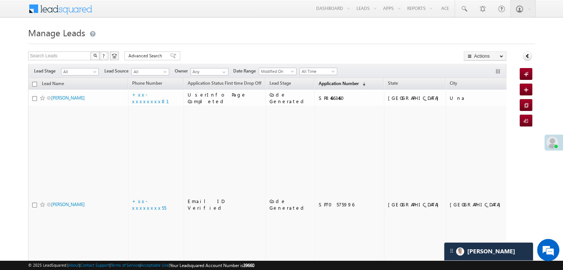
click at [318, 86] on span "Application Number" at bounding box center [338, 84] width 40 height 6
click at [326, 83] on span "Application Number" at bounding box center [338, 84] width 40 height 6
click at [324, 85] on span "Application Number" at bounding box center [338, 84] width 40 height 6
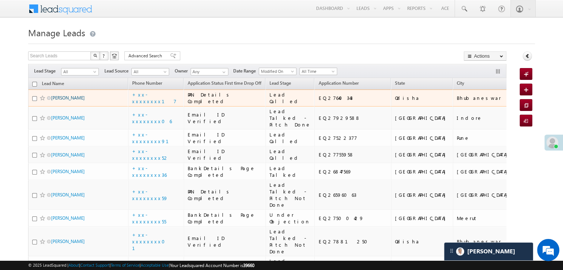
click at [63, 101] on link "[PERSON_NAME]" at bounding box center [68, 98] width 34 height 6
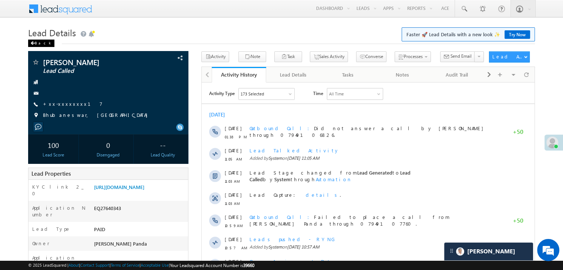
click at [35, 44] on div "Back" at bounding box center [41, 43] width 26 height 7
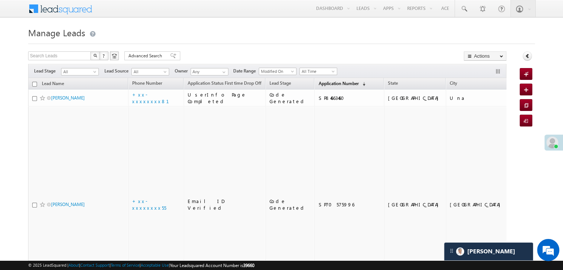
click at [323, 84] on span "Application Number" at bounding box center [338, 84] width 40 height 6
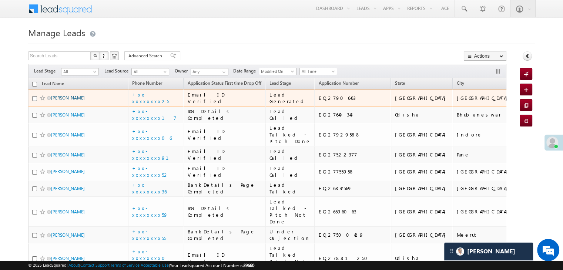
click at [68, 101] on link "Dhaval Dhansukh Patel" at bounding box center [68, 98] width 34 height 6
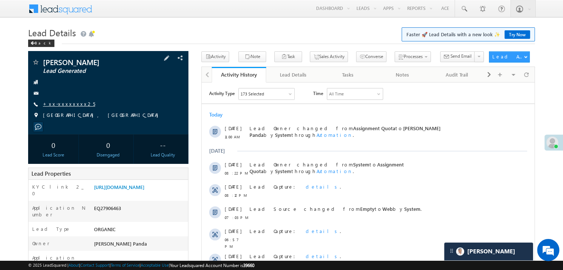
click at [67, 105] on link "+xx-xxxxxxxx25" at bounding box center [69, 104] width 52 height 6
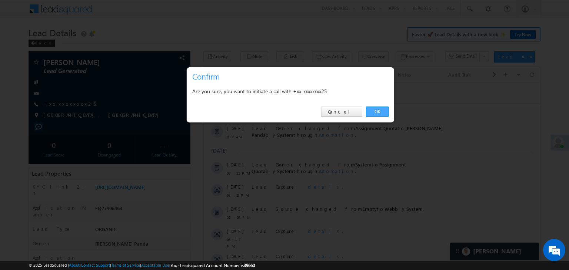
click at [376, 113] on link "OK" at bounding box center [377, 112] width 23 height 10
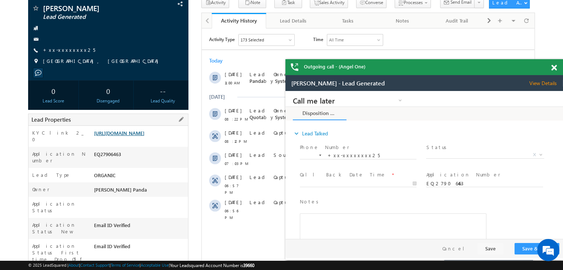
click at [0, 0] on link "https://angelbroking1-pk3em7sa.customui-test.leadsquared.com?leadId=d7474f85-49…" at bounding box center [0, 0] width 0 height 0
click at [555, 68] on span at bounding box center [554, 68] width 6 height 6
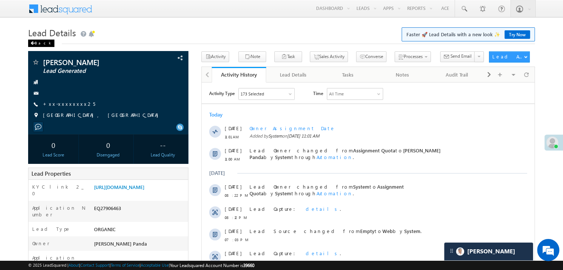
click at [40, 43] on div "Back" at bounding box center [41, 43] width 26 height 7
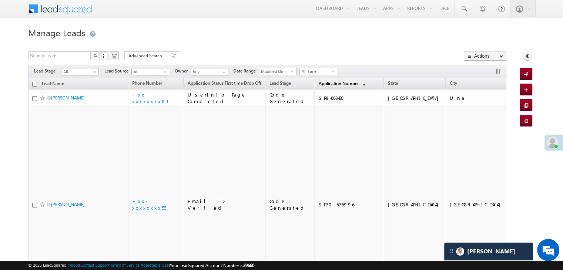
click at [323, 84] on span "Application Number" at bounding box center [338, 84] width 40 height 6
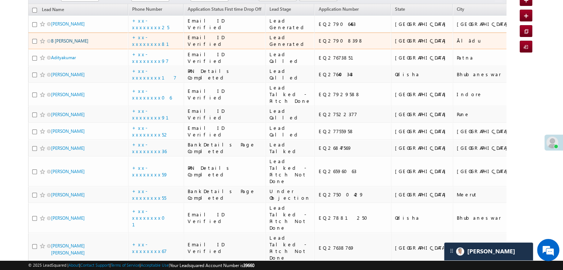
click at [59, 44] on link "B [PERSON_NAME]" at bounding box center [69, 41] width 37 height 6
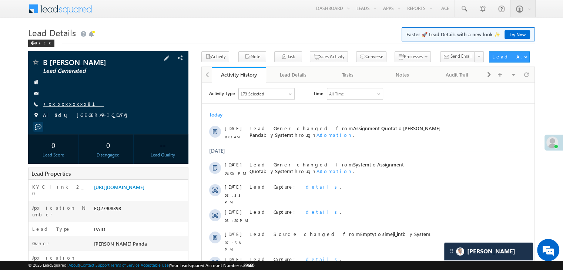
click at [65, 105] on link "+xx-xxxxxxxx81" at bounding box center [73, 104] width 61 height 6
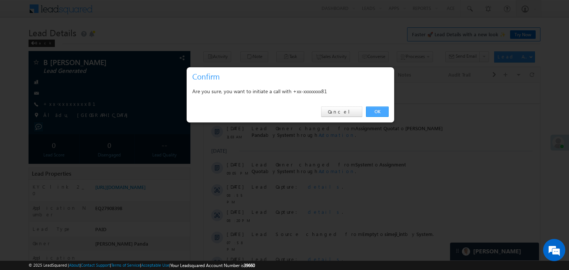
click at [380, 111] on link "OK" at bounding box center [377, 112] width 23 height 10
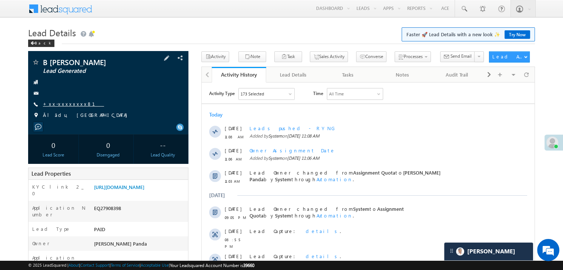
click at [59, 104] on link "+xx-xxxxxxxx81" at bounding box center [73, 104] width 61 height 6
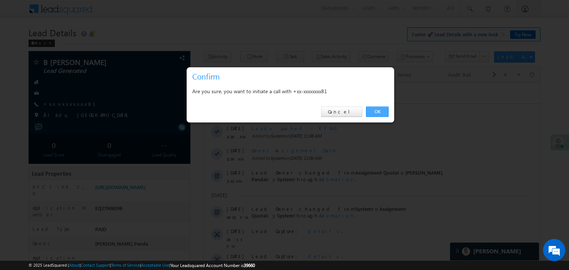
click at [378, 108] on link "OK" at bounding box center [377, 112] width 23 height 10
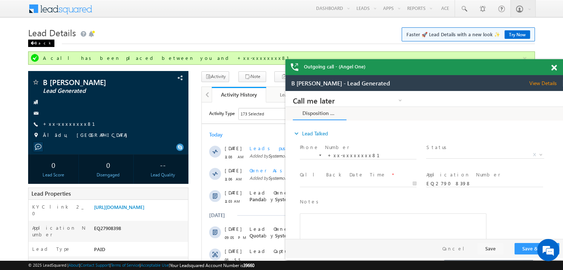
click at [0, 0] on div "Back" at bounding box center [0, 0] width 0 height 0
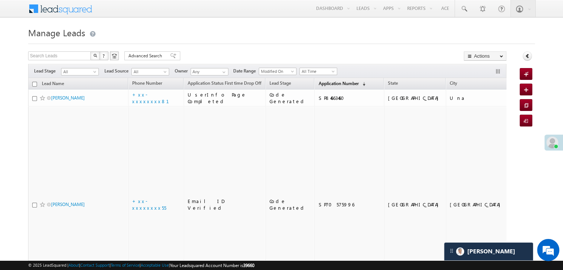
click at [318, 83] on span "Application Number" at bounding box center [338, 84] width 40 height 6
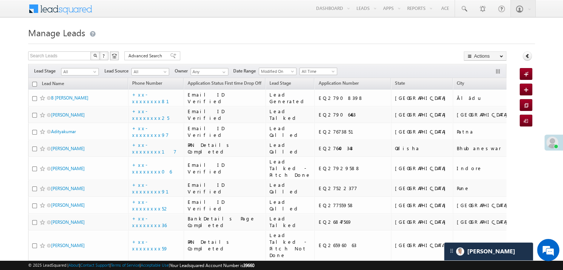
click at [98, 75] on div "All All" at bounding box center [80, 72] width 38 height 8
click at [94, 72] on span at bounding box center [96, 73] width 6 height 6
click at [82, 89] on link "Lead Generated" at bounding box center [79, 87] width 37 height 7
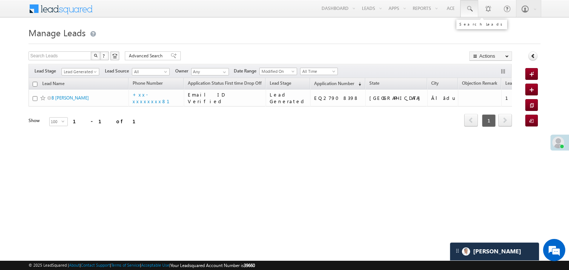
click at [468, 8] on span at bounding box center [468, 8] width 7 height 7
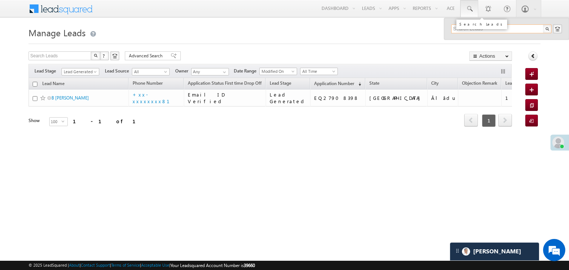
paste input "EQ26964151"
type input "EQ26964151"
click at [471, 39] on div "[PERSON_NAME]" at bounding box center [504, 40] width 99 height 8
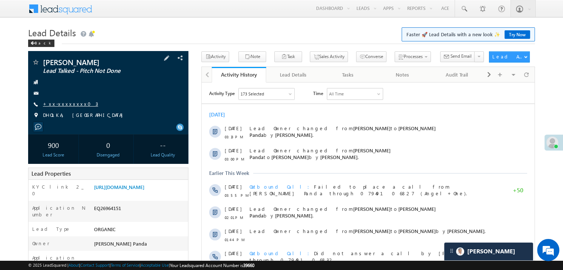
click at [60, 106] on link "+xx-xxxxxxxx03" at bounding box center [70, 104] width 55 height 6
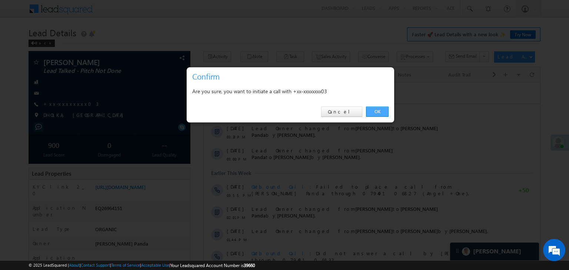
drag, startPoint x: 382, startPoint y: 109, endPoint x: 110, endPoint y: 31, distance: 283.5
click at [382, 109] on link "OK" at bounding box center [377, 112] width 23 height 10
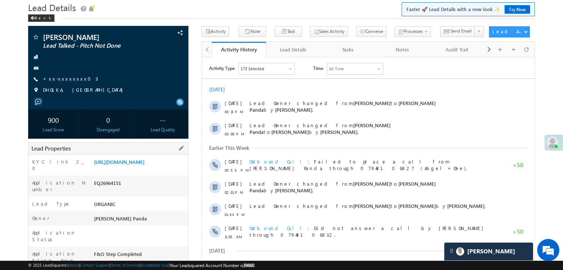
scroll to position [74, 0]
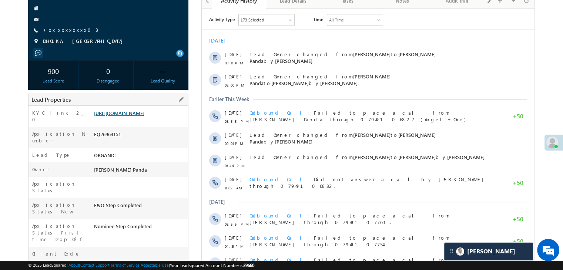
click at [144, 116] on link "https://angelbroking1-pk3em7sa.customui-test.leadsquared.com?leadId=327c4483-8c…" at bounding box center [119, 113] width 50 height 6
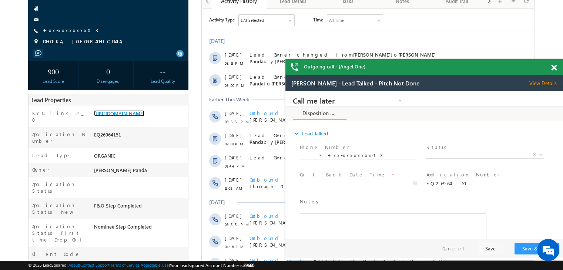
scroll to position [0, 0]
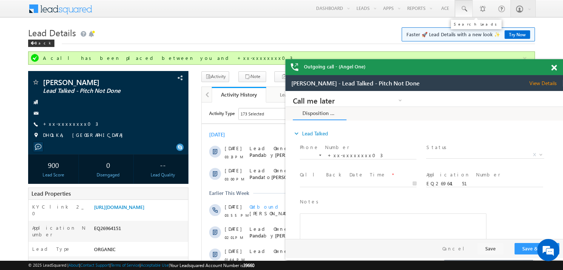
click at [461, 8] on span at bounding box center [463, 8] width 7 height 7
paste input "EQ27124413"
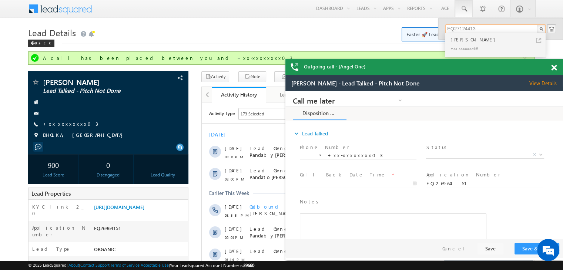
type input "EQ27124413"
click at [460, 39] on div "BIPLAB RANJAN DAS" at bounding box center [498, 40] width 99 height 8
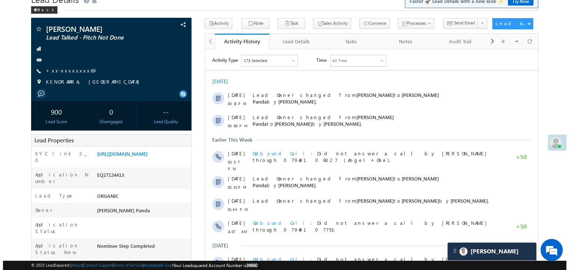
scroll to position [37, 0]
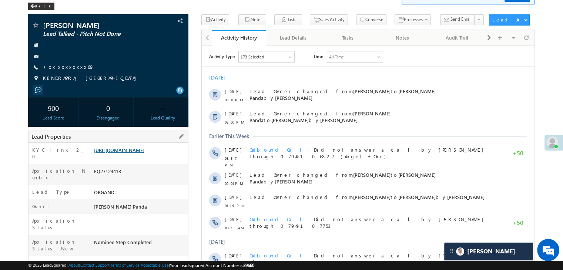
click at [144, 153] on link "[URL][DOMAIN_NAME]" at bounding box center [119, 150] width 50 height 6
click at [71, 67] on link "+xx-xxxxxxxx69" at bounding box center [68, 67] width 51 height 6
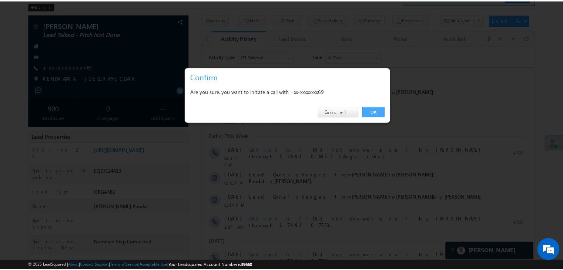
scroll to position [0, 0]
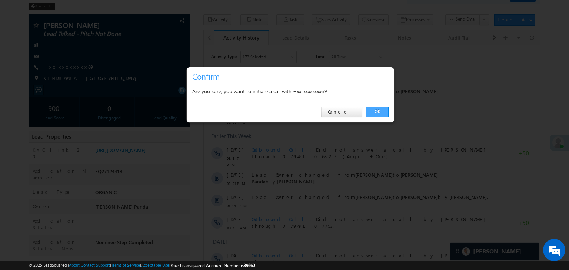
click at [369, 110] on link "OK" at bounding box center [377, 112] width 23 height 10
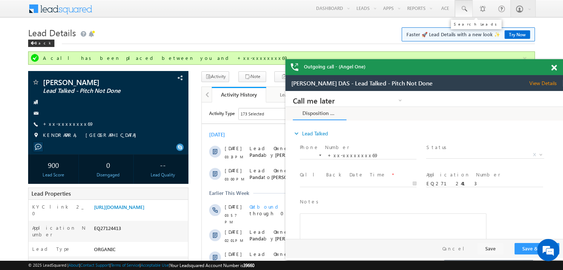
click at [462, 9] on span at bounding box center [463, 8] width 7 height 7
paste input "EQ26596086"
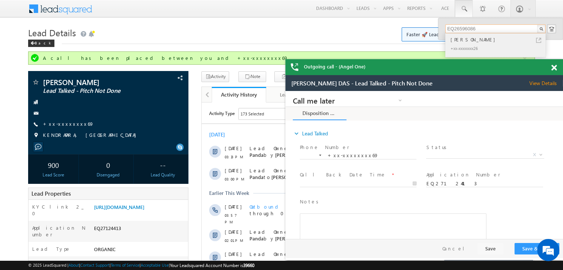
type input "EQ26596086"
click at [457, 41] on div "[PERSON_NAME]" at bounding box center [498, 40] width 99 height 8
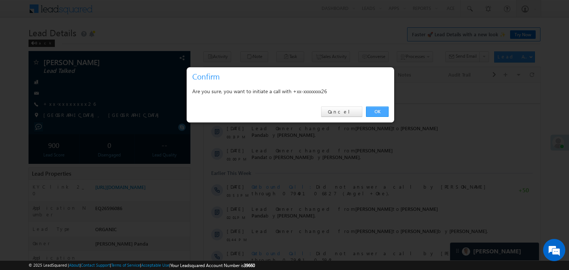
click at [376, 113] on link "OK" at bounding box center [377, 112] width 23 height 10
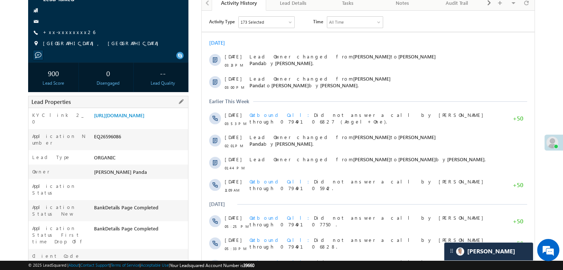
scroll to position [74, 0]
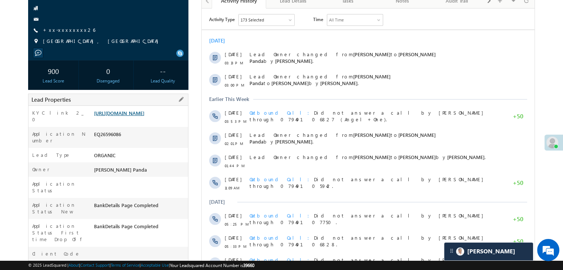
click at [144, 116] on link "[URL][DOMAIN_NAME]" at bounding box center [119, 113] width 50 height 6
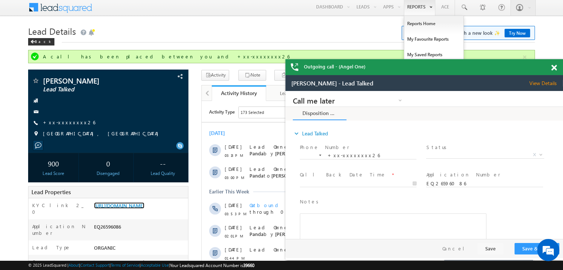
scroll to position [0, 0]
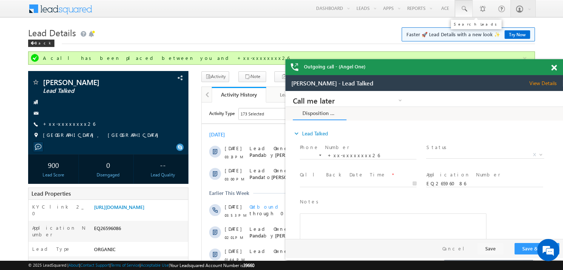
click at [463, 9] on span at bounding box center [463, 8] width 7 height 7
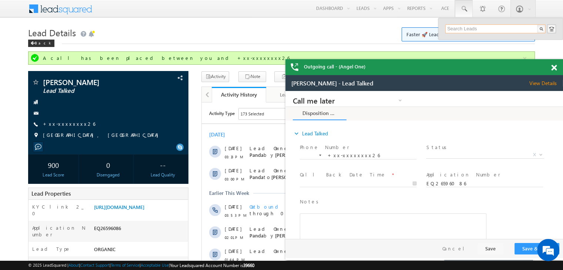
paste input "EQ27456885"
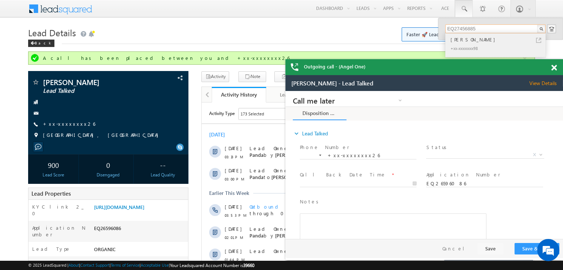
type input "EQ27456885"
click at [463, 40] on div "[PERSON_NAME]" at bounding box center [498, 40] width 99 height 8
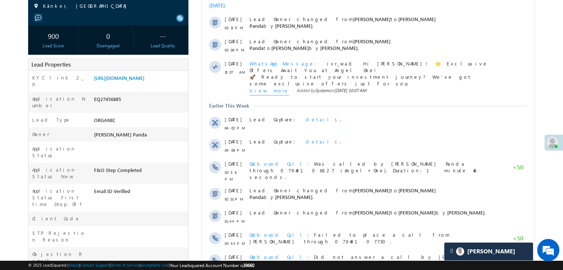
scroll to position [111, 0]
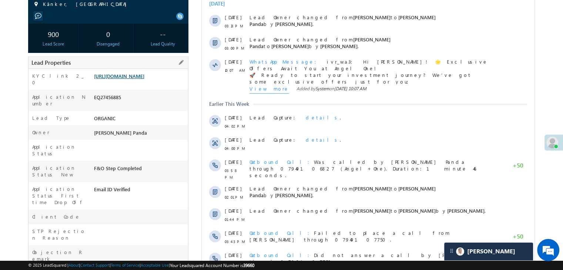
click at [135, 79] on link "[URL][DOMAIN_NAME]" at bounding box center [119, 76] width 50 height 6
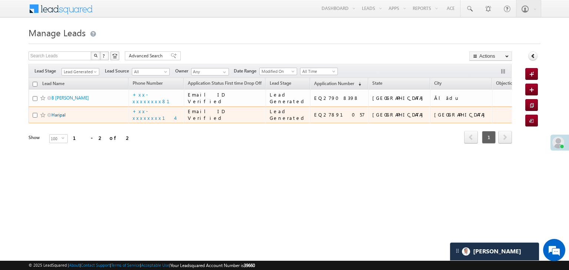
click at [58, 118] on link "Haripal" at bounding box center [58, 115] width 14 height 6
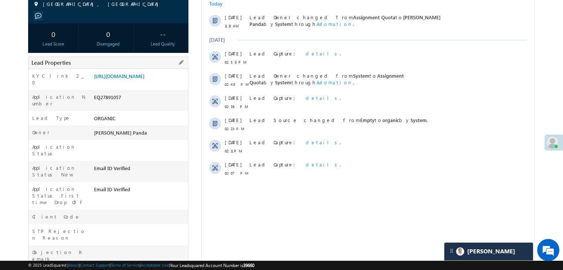
scroll to position [37, 0]
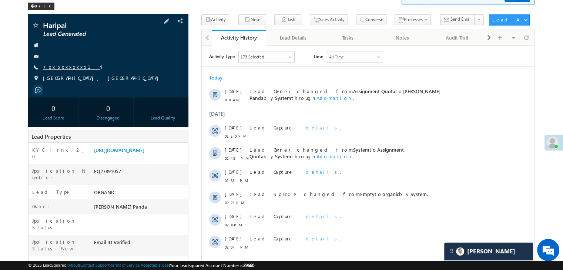
click at [61, 69] on link "+xx-xxxxxxxx14" at bounding box center [71, 67] width 57 height 6
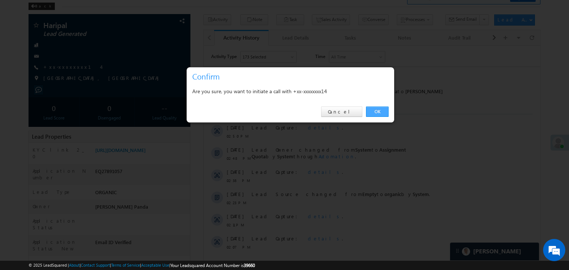
click at [376, 110] on link "OK" at bounding box center [377, 112] width 23 height 10
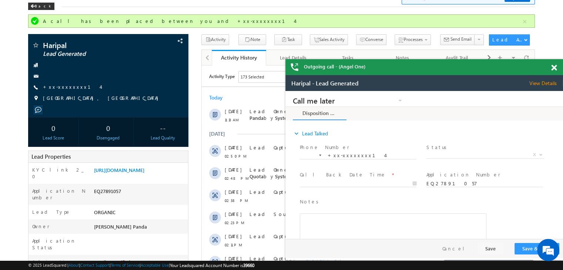
scroll to position [0, 0]
drag, startPoint x: 554, startPoint y: 69, endPoint x: 136, endPoint y: 6, distance: 422.6
click at [554, 69] on span at bounding box center [554, 68] width 6 height 6
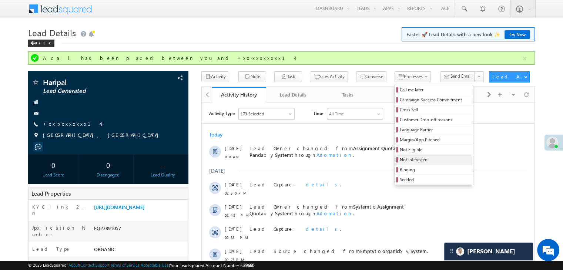
click at [400, 160] on span "Not Interested" at bounding box center [435, 160] width 70 height 7
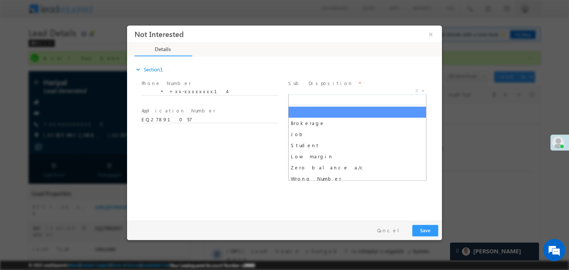
click at [345, 89] on span "X" at bounding box center [357, 90] width 138 height 7
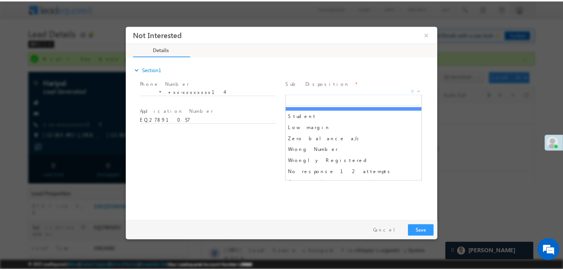
scroll to position [74, 0]
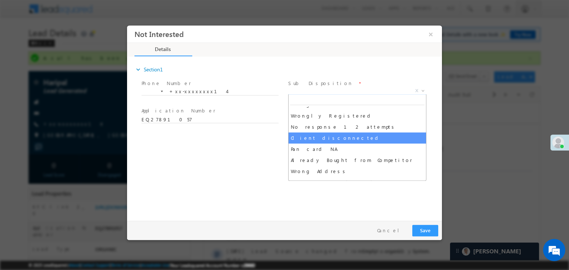
drag, startPoint x: 328, startPoint y: 141, endPoint x: 333, endPoint y: 148, distance: 8.7
select select "Client disconnected"
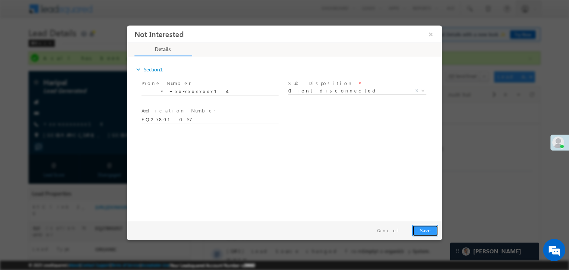
click at [429, 229] on button "Save" at bounding box center [425, 230] width 26 height 11
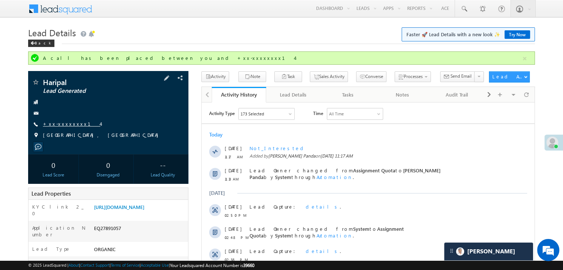
click at [66, 125] on link "+xx-xxxxxxxx14" at bounding box center [71, 124] width 57 height 6
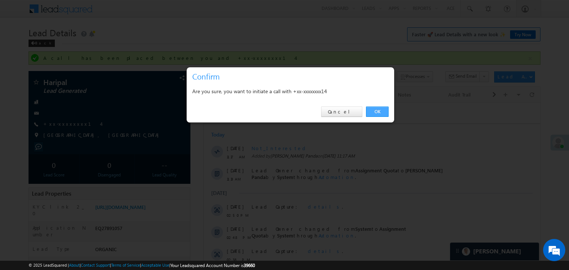
click at [378, 112] on link "OK" at bounding box center [377, 112] width 23 height 10
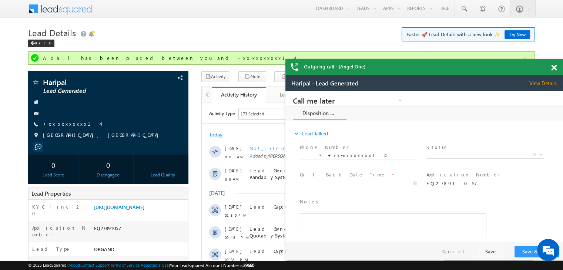
scroll to position [0, 0]
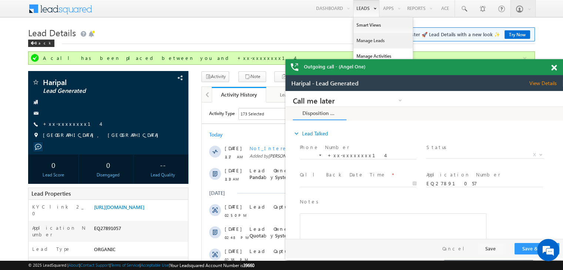
click at [192, 107] on link "Manage Leads" at bounding box center [102, 111] width 177 height 8
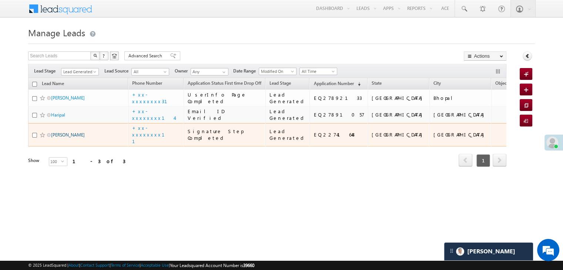
click at [68, 138] on link "[PERSON_NAME]" at bounding box center [68, 135] width 34 height 6
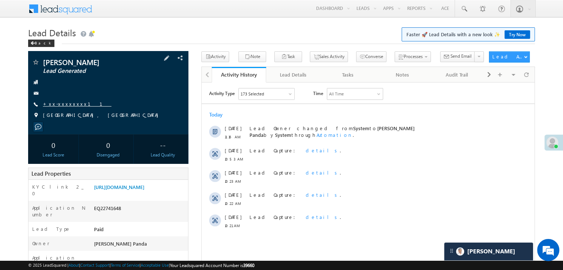
click at [60, 102] on link "+xx-xxxxxxxx11" at bounding box center [77, 104] width 68 height 6
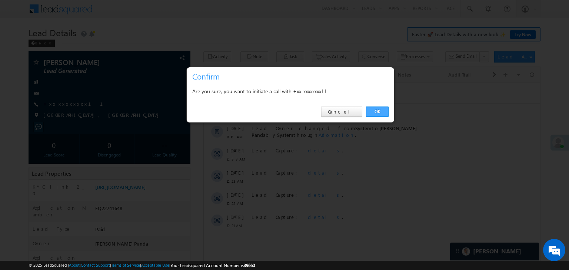
click at [378, 112] on link "OK" at bounding box center [377, 112] width 23 height 10
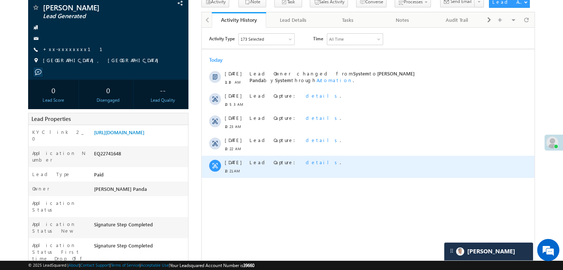
scroll to position [111, 0]
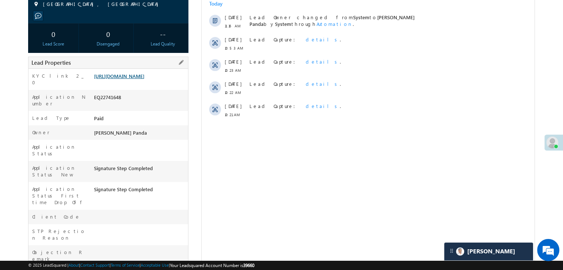
click at [137, 79] on link "https://angelbroking1-pk3em7sa.customui-test.leadsquared.com?leadId=ebd0d5eb-c9…" at bounding box center [119, 76] width 50 height 6
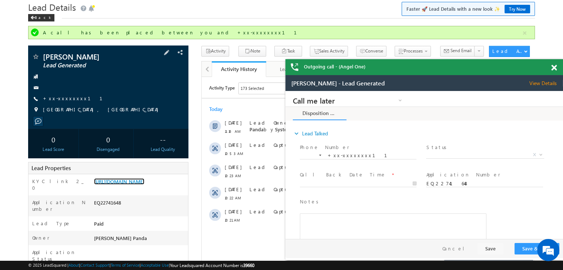
scroll to position [20, 0]
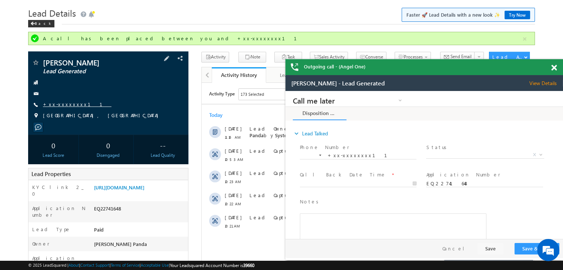
click at [0, 0] on link "+xx-xxxxxxxx11" at bounding box center [0, 0] width 0 height 0
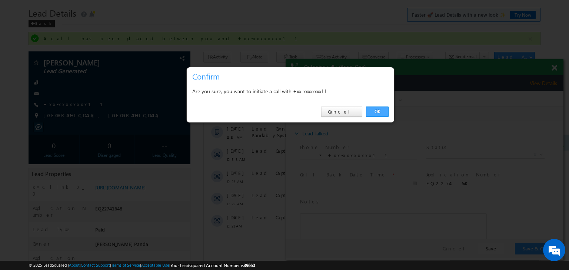
drag, startPoint x: 374, startPoint y: 111, endPoint x: 88, endPoint y: 21, distance: 299.7
click at [374, 111] on link "OK" at bounding box center [377, 112] width 23 height 10
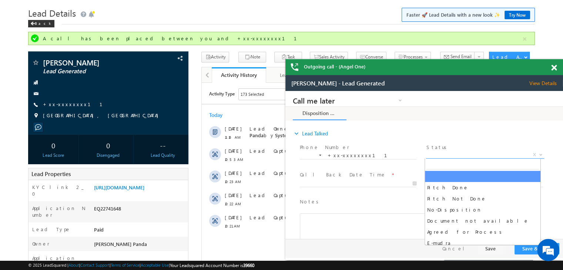
click at [473, 155] on span "X" at bounding box center [485, 154] width 118 height 7
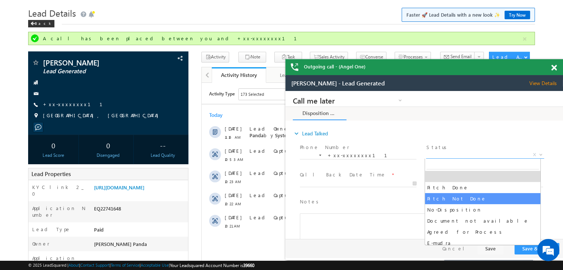
select select "Pitch Not Done"
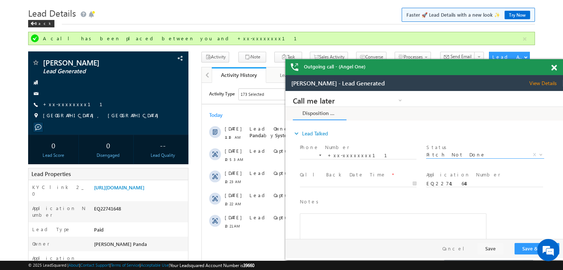
scroll to position [0, 0]
type input "08/28/25 11:18 AM"
click at [391, 182] on input "08/28/25 11:18 AM" at bounding box center [358, 183] width 117 height 7
click at [527, 248] on button "Save & Close" at bounding box center [536, 248] width 45 height 11
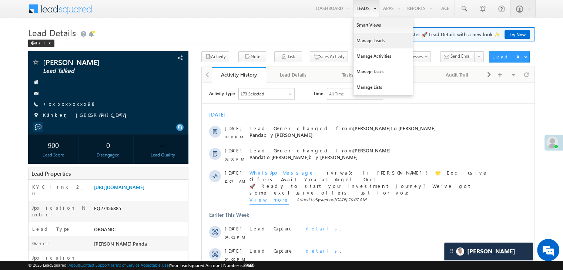
click at [369, 40] on link "Manage Leads" at bounding box center [382, 41] width 59 height 16
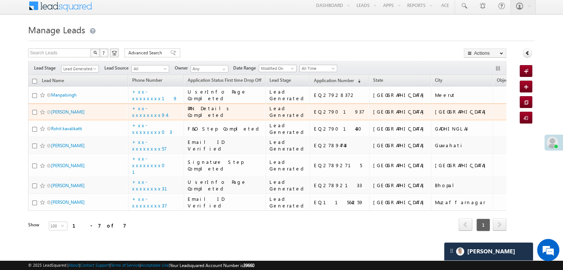
scroll to position [185, 0]
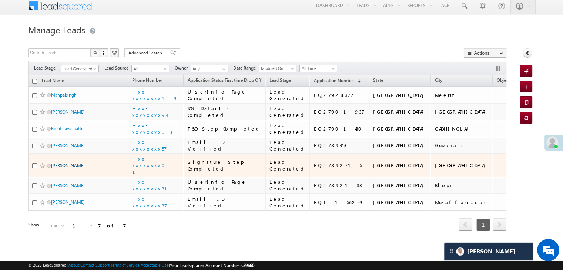
click at [60, 163] on link "[PERSON_NAME]" at bounding box center [68, 166] width 34 height 6
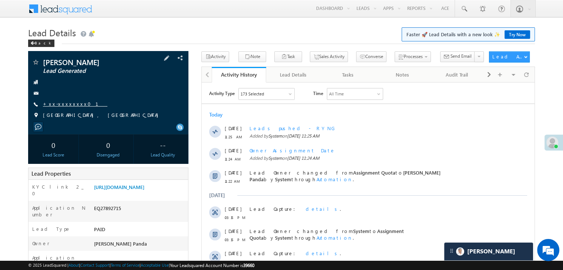
click at [61, 104] on link "+xx-xxxxxxxx01" at bounding box center [75, 104] width 64 height 6
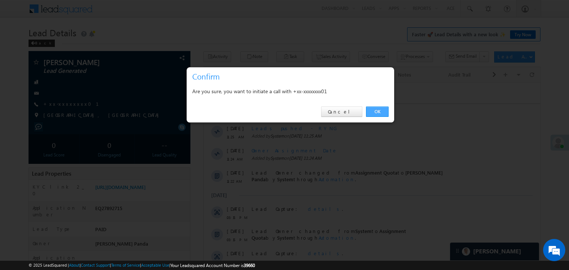
drag, startPoint x: 379, startPoint y: 113, endPoint x: 142, endPoint y: 40, distance: 247.9
click at [379, 113] on link "OK" at bounding box center [377, 112] width 23 height 10
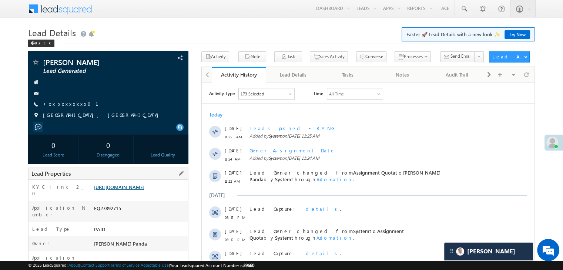
click at [144, 190] on link "[URL][DOMAIN_NAME]" at bounding box center [119, 187] width 50 height 6
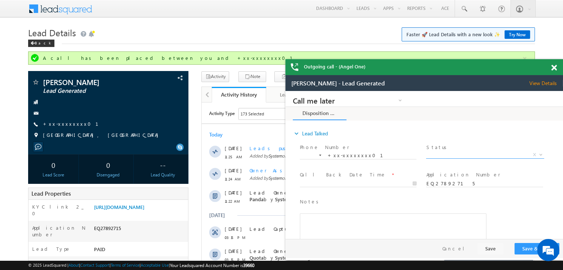
drag, startPoint x: 489, startPoint y: 152, endPoint x: 489, endPoint y: 158, distance: 5.2
click at [489, 153] on span "X" at bounding box center [485, 154] width 118 height 7
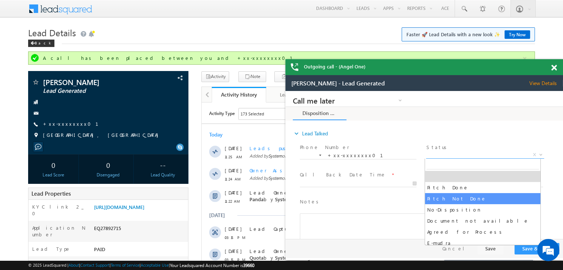
select select "Pitch Not Done"
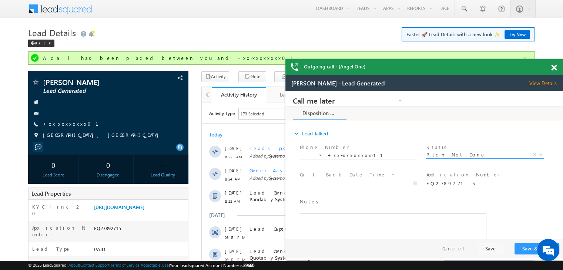
type input "08/28/25 11:27 AM"
click at [398, 183] on input "08/28/25 11:27 AM" at bounding box center [358, 183] width 117 height 7
click at [527, 249] on button "Save & Close" at bounding box center [536, 248] width 45 height 11
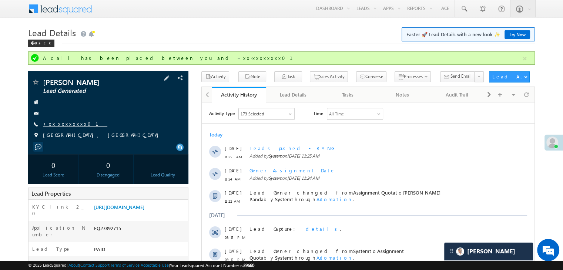
click at [64, 123] on link "+xx-xxxxxxxx01" at bounding box center [75, 124] width 64 height 6
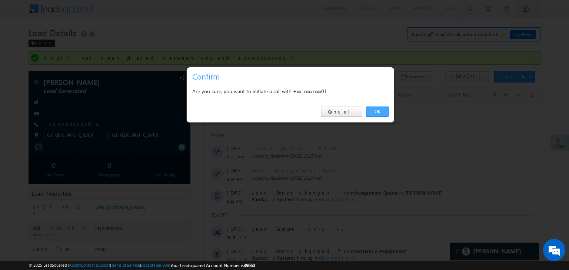
click at [379, 112] on link "OK" at bounding box center [377, 112] width 23 height 10
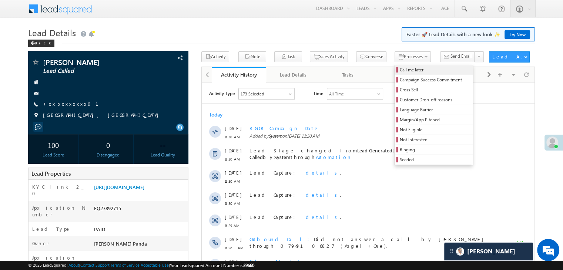
click at [406, 73] on span "Call me later" at bounding box center [435, 70] width 70 height 7
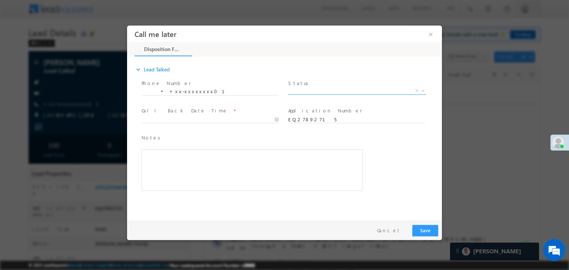
click at [341, 93] on span "X" at bounding box center [357, 90] width 138 height 7
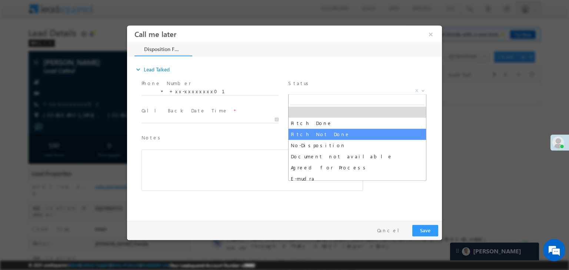
select select "Pitch Not Done"
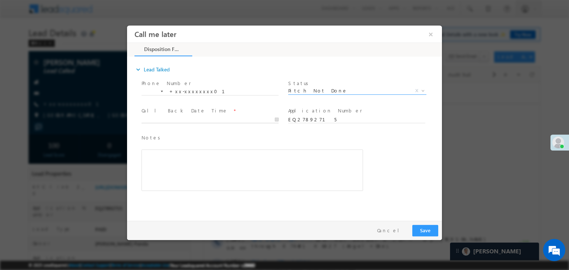
type input "[DATE] 11:31 AM"
click at [247, 118] on input "[DATE] 11:31 AM" at bounding box center [209, 119] width 137 height 7
click at [425, 229] on button "Save" at bounding box center [425, 230] width 26 height 11
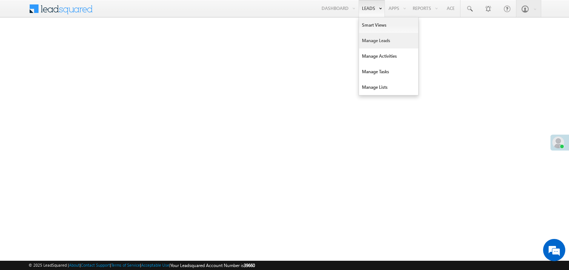
click at [374, 40] on link "Manage Leads" at bounding box center [388, 41] width 59 height 16
